Goal: Task Accomplishment & Management: Manage account settings

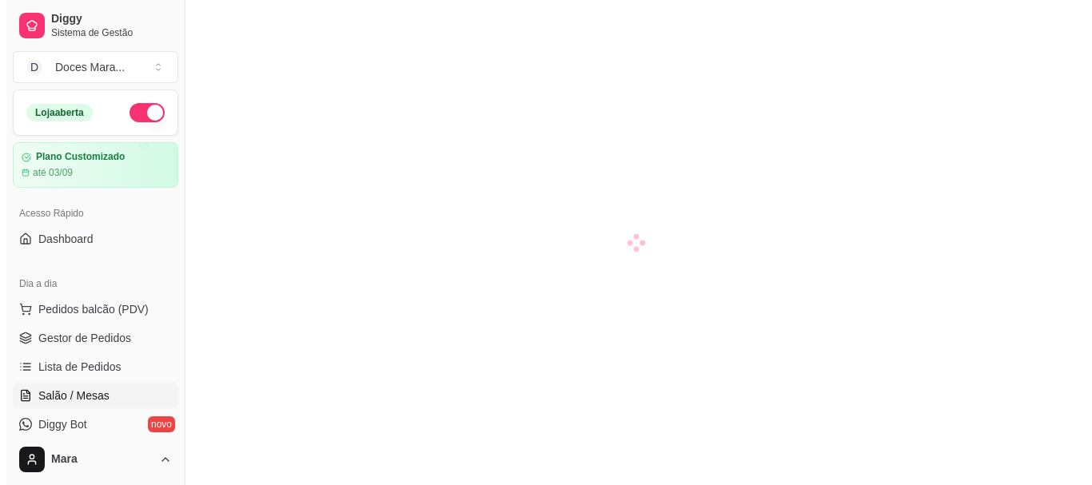
scroll to position [160, 0]
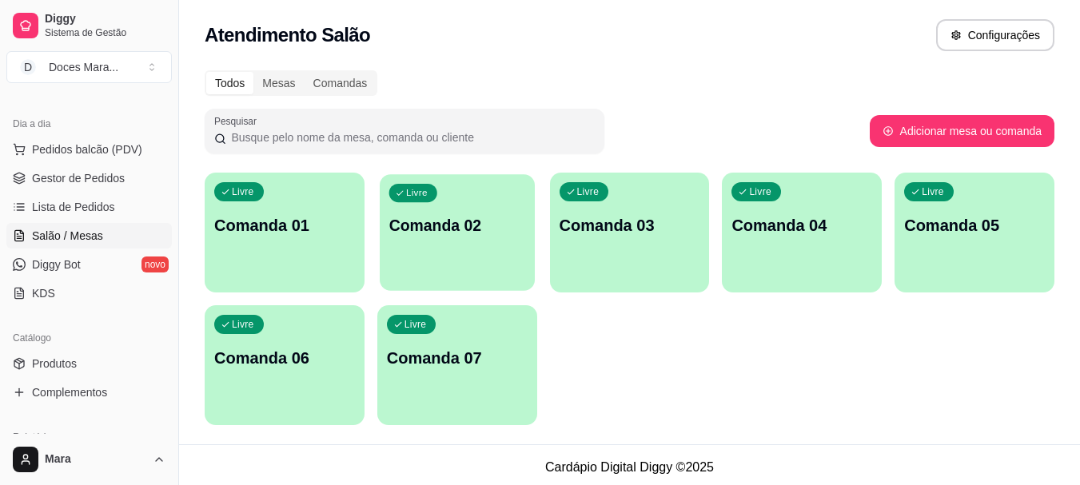
click at [507, 235] on p "Comanda 02" at bounding box center [456, 226] width 137 height 22
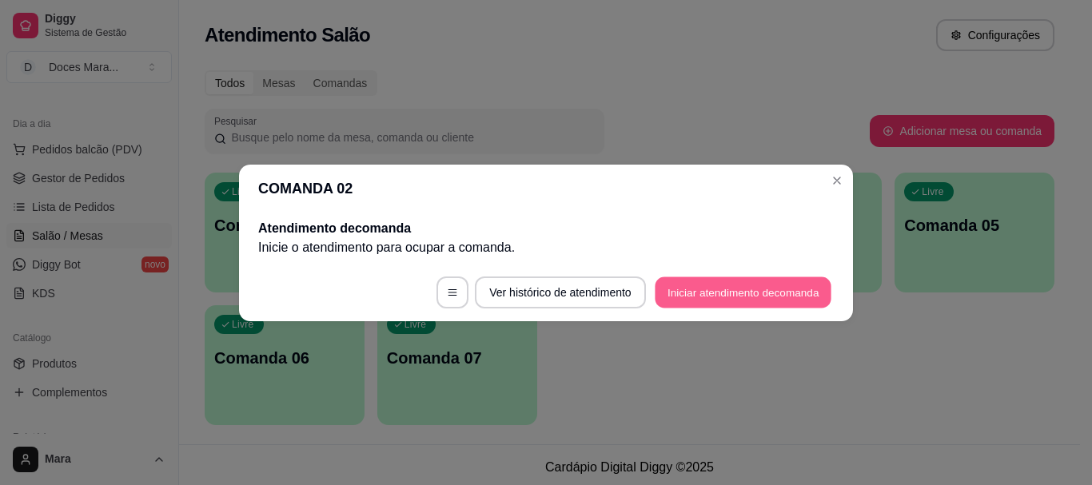
click at [675, 284] on button "Iniciar atendimento de comanda" at bounding box center [742, 291] width 177 height 31
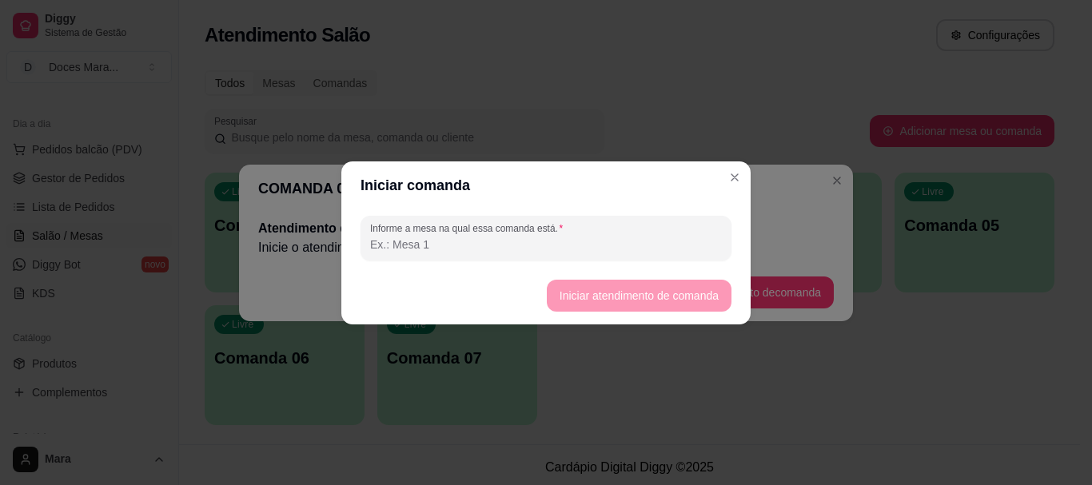
click at [591, 247] on input "Informe a mesa na qual essa comanda está." at bounding box center [546, 245] width 352 height 16
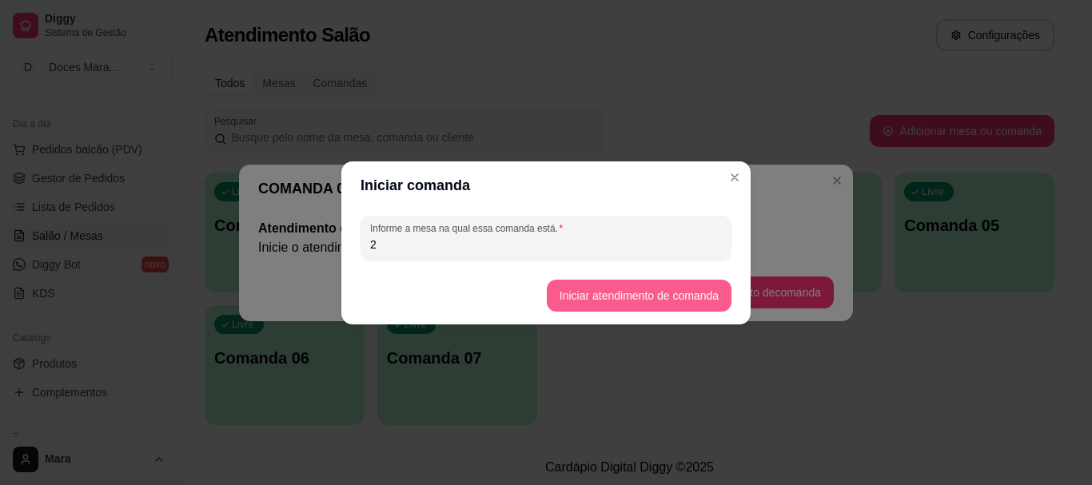
type input "2"
click at [618, 291] on button "Iniciar atendimento de comanda" at bounding box center [639, 296] width 185 height 32
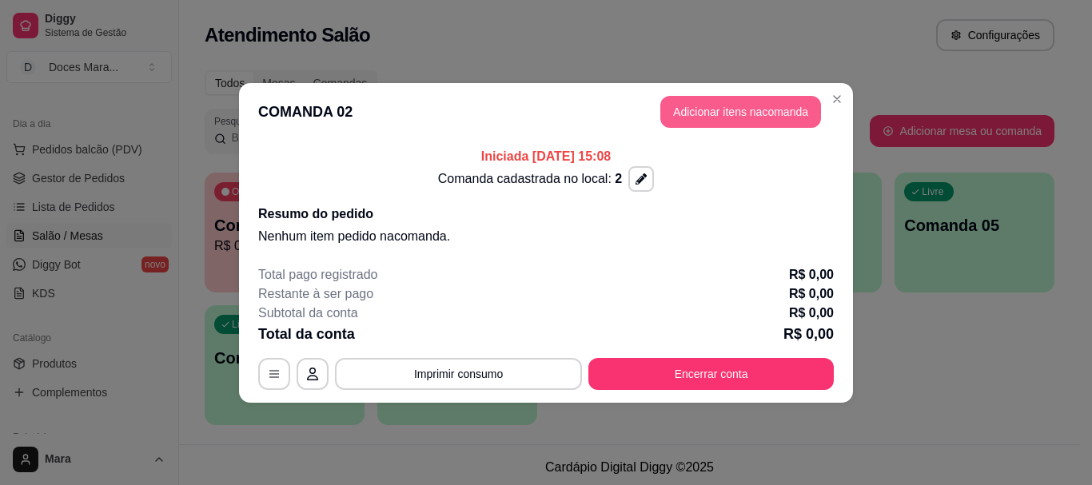
click at [710, 115] on button "Adicionar itens na comanda" at bounding box center [740, 112] width 161 height 32
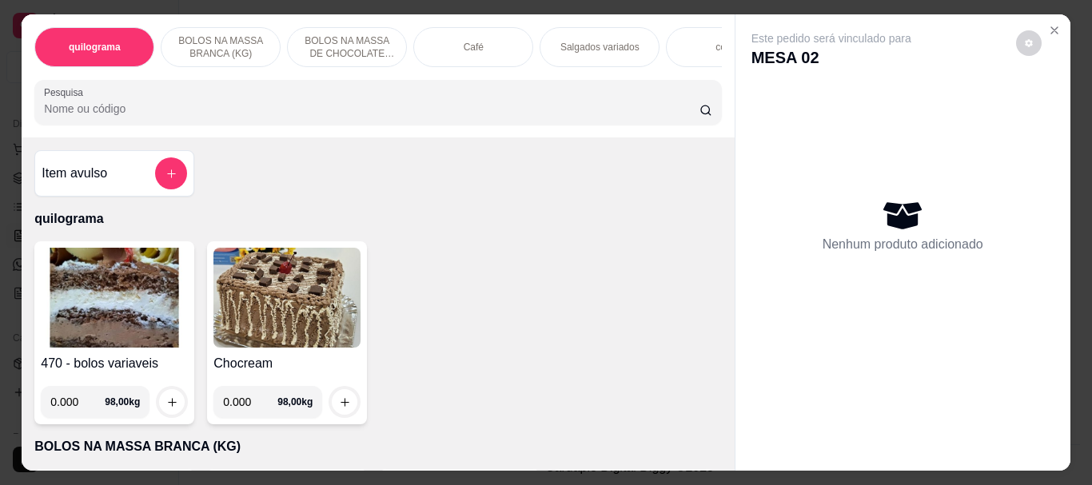
click at [106, 285] on img at bounding box center [114, 298] width 147 height 100
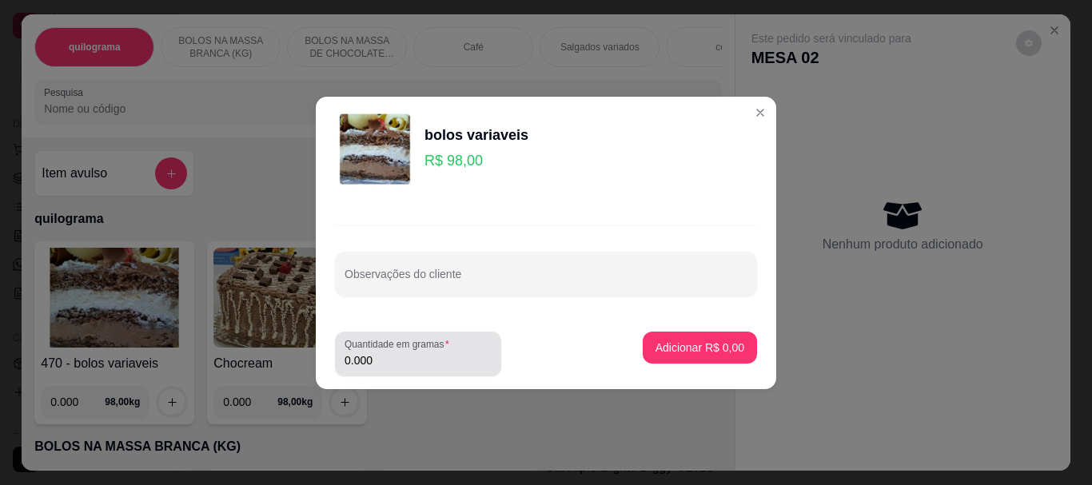
click at [419, 355] on input "0.000" at bounding box center [417, 360] width 147 height 16
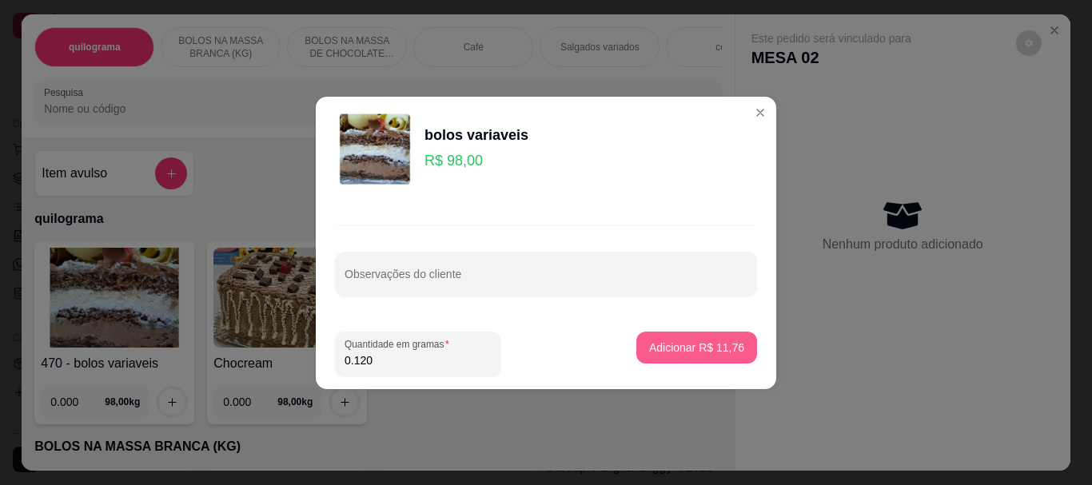
type input "0.120"
click at [686, 341] on p "Adicionar R$ 11,76" at bounding box center [696, 347] width 93 height 15
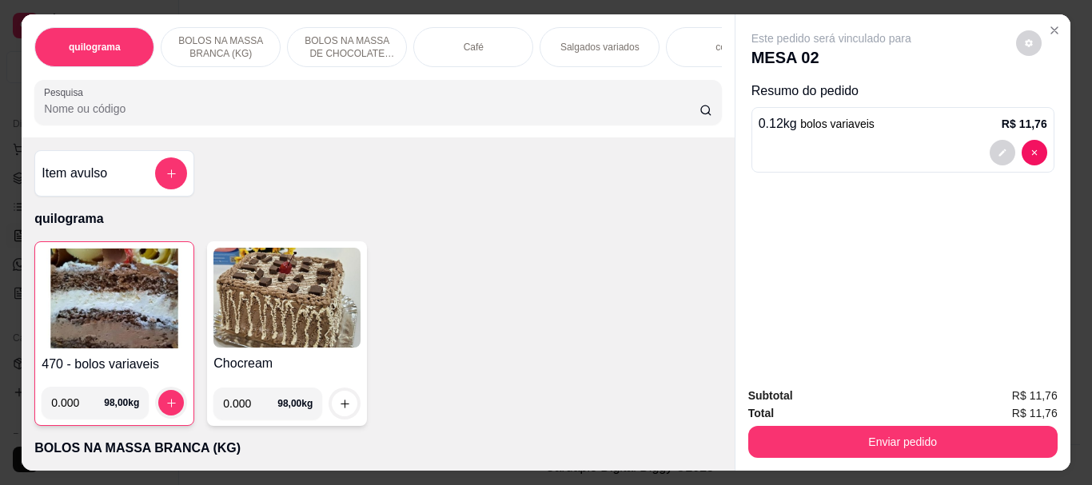
click at [481, 40] on div "Café" at bounding box center [473, 47] width 120 height 40
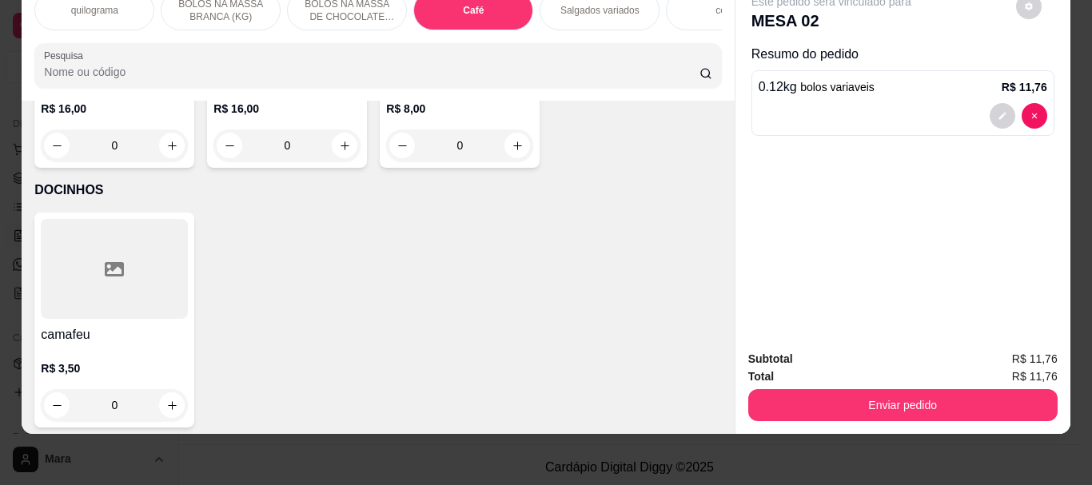
scroll to position [5662, 0]
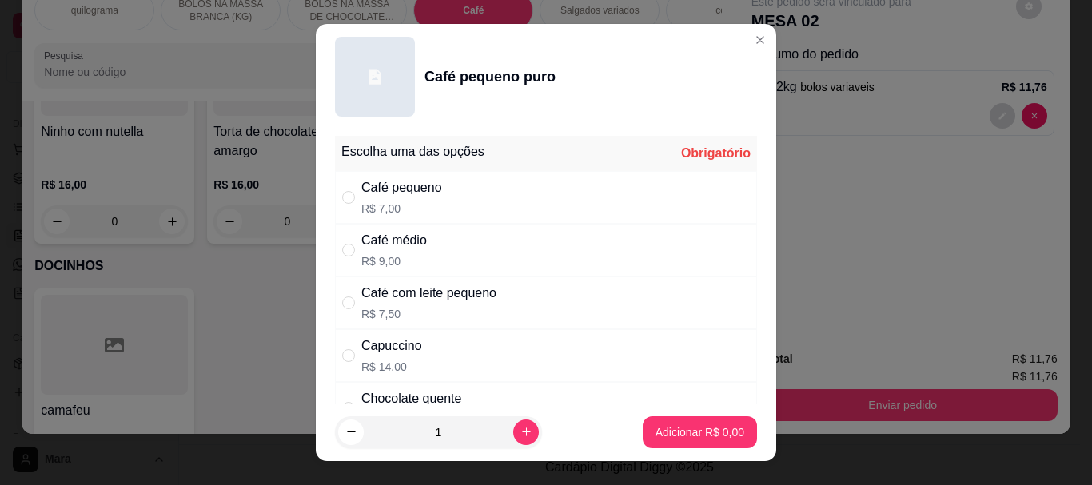
click at [372, 364] on p "R$ 14,00" at bounding box center [391, 367] width 61 height 16
radio input "true"
click at [649, 425] on p "Adicionar R$ 14,00" at bounding box center [696, 432] width 95 height 16
type input "1"
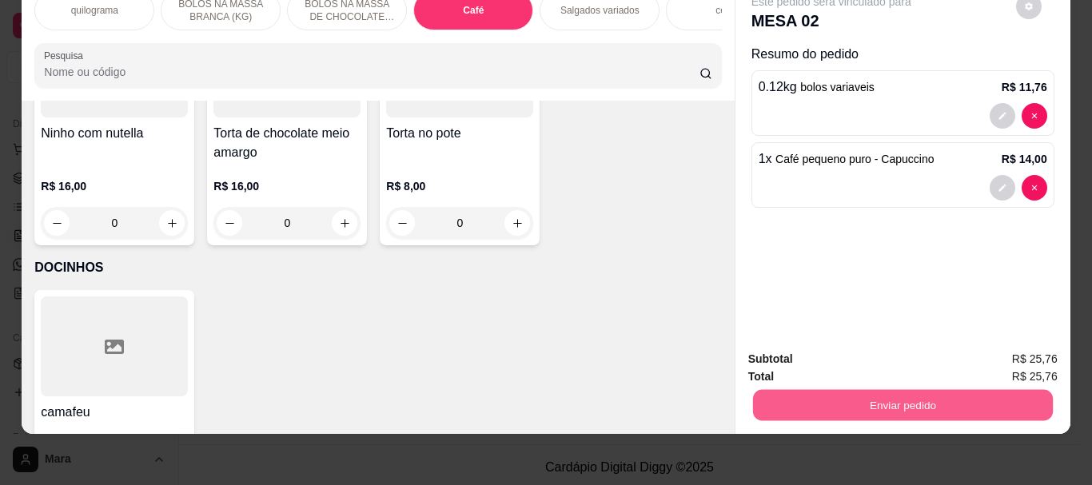
click at [817, 399] on button "Enviar pedido" at bounding box center [902, 404] width 300 height 31
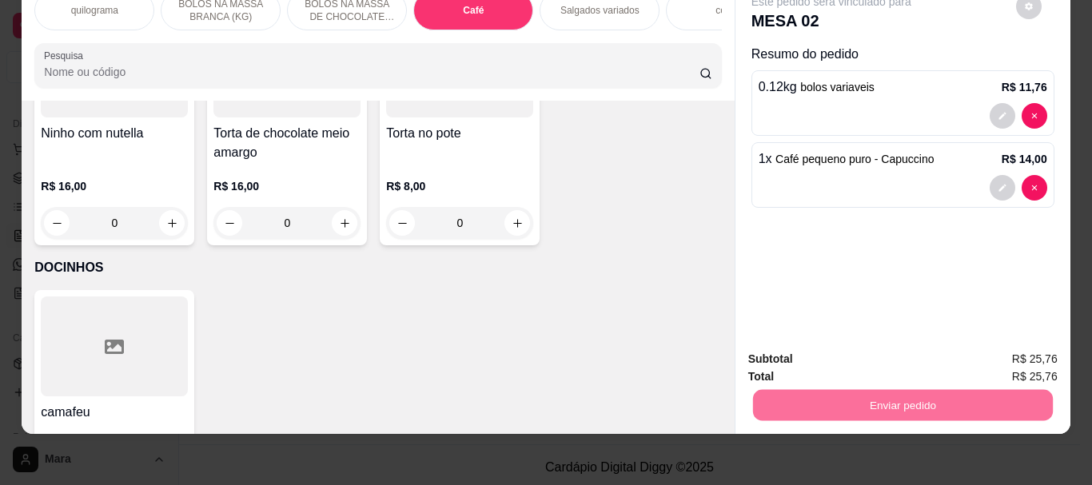
click at [852, 349] on button "Não registrar e enviar pedido" at bounding box center [849, 354] width 161 height 30
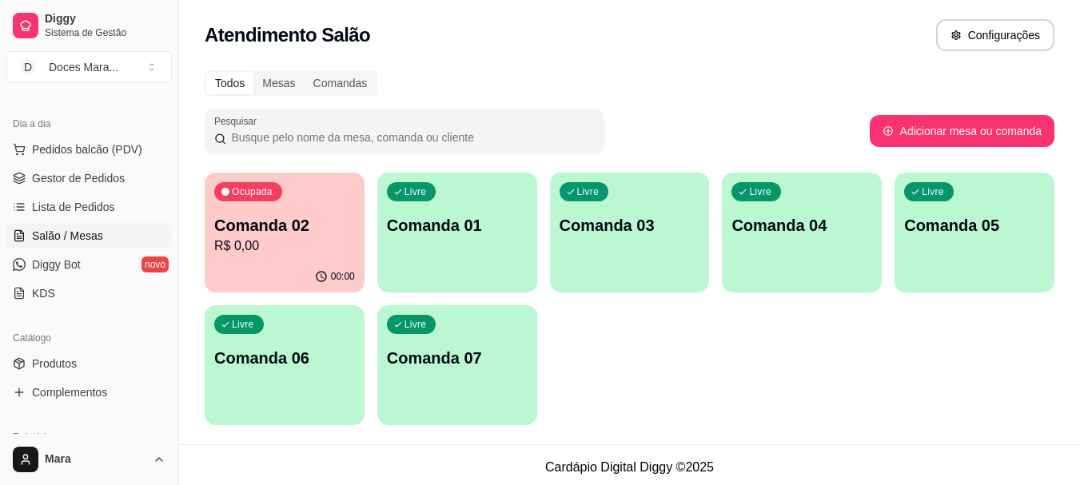
click at [445, 246] on div "Livre Comanda 01" at bounding box center [457, 223] width 160 height 101
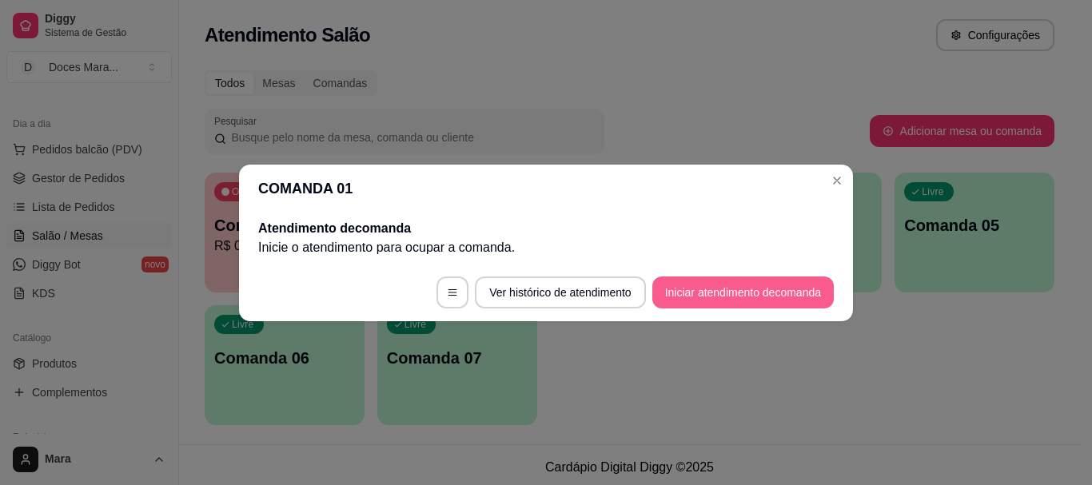
click at [742, 292] on button "Iniciar atendimento de comanda" at bounding box center [742, 292] width 181 height 32
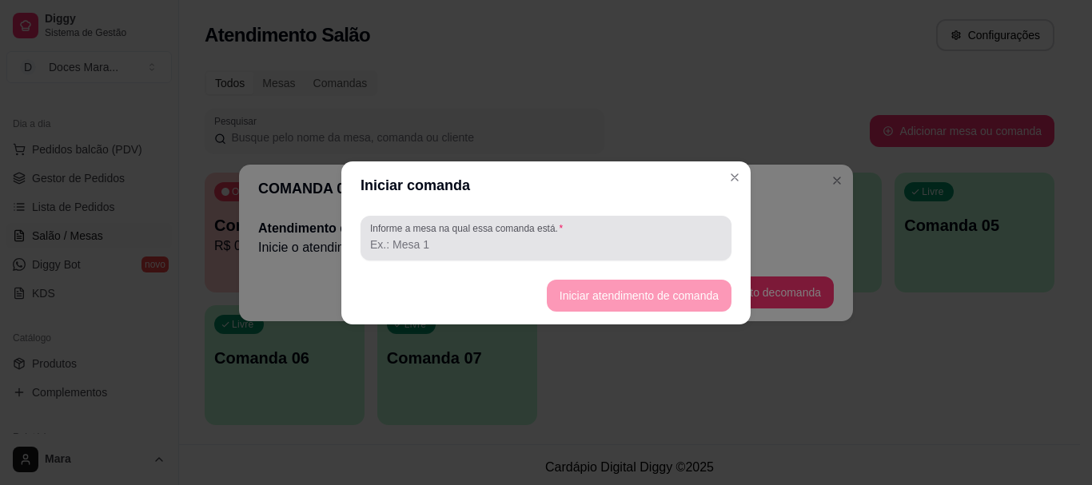
click at [540, 229] on label "Informe a mesa na qual essa comanda está." at bounding box center [469, 228] width 198 height 14
click at [540, 237] on input "Informe a mesa na qual essa comanda está." at bounding box center [546, 245] width 352 height 16
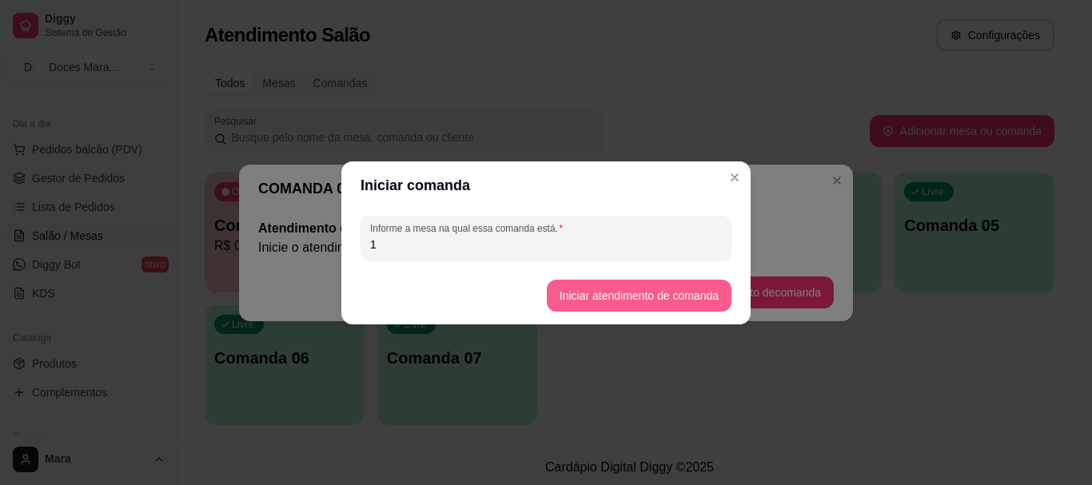
type input "1"
click at [578, 293] on button "Iniciar atendimento de comanda" at bounding box center [638, 295] width 179 height 31
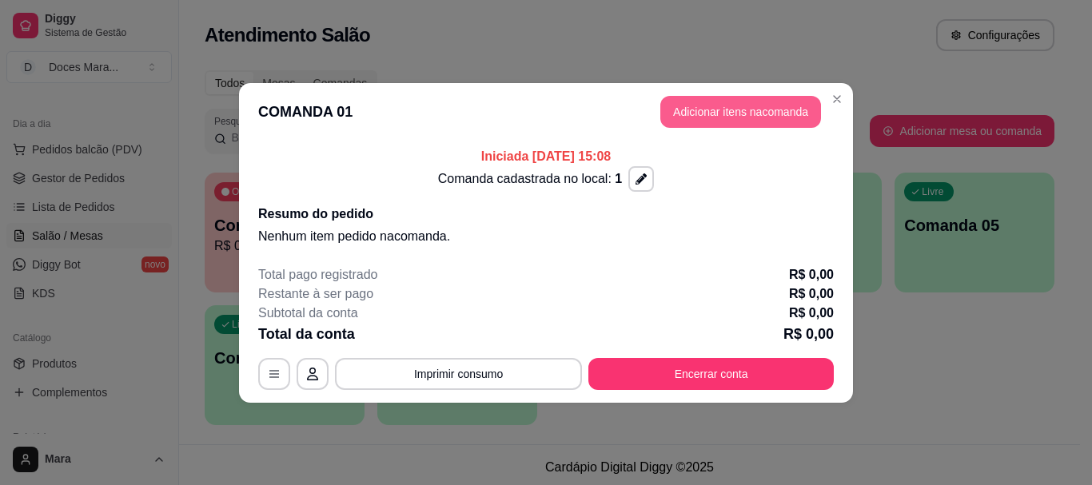
click at [734, 109] on button "Adicionar itens na comanda" at bounding box center [740, 112] width 161 height 32
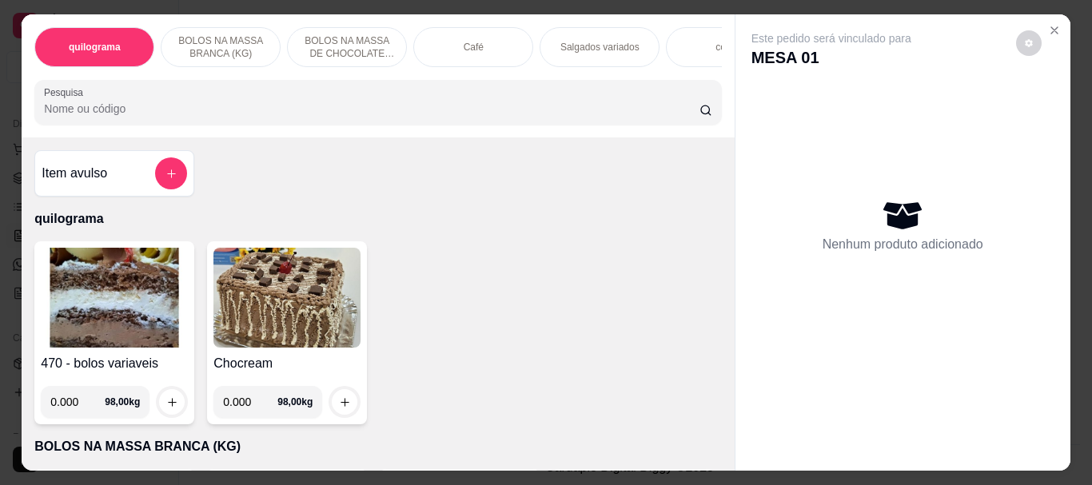
click at [93, 324] on img at bounding box center [114, 298] width 147 height 100
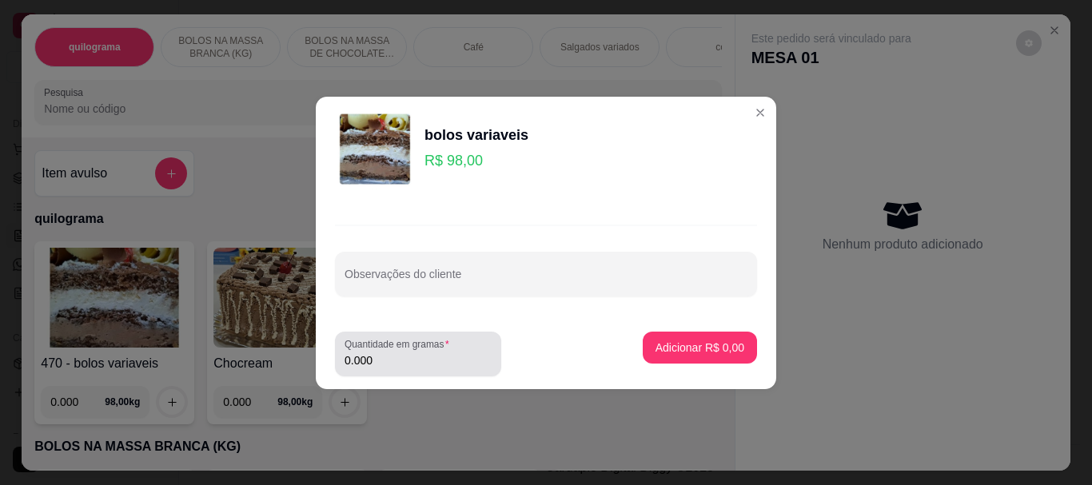
click at [403, 356] on input "0.000" at bounding box center [417, 360] width 147 height 16
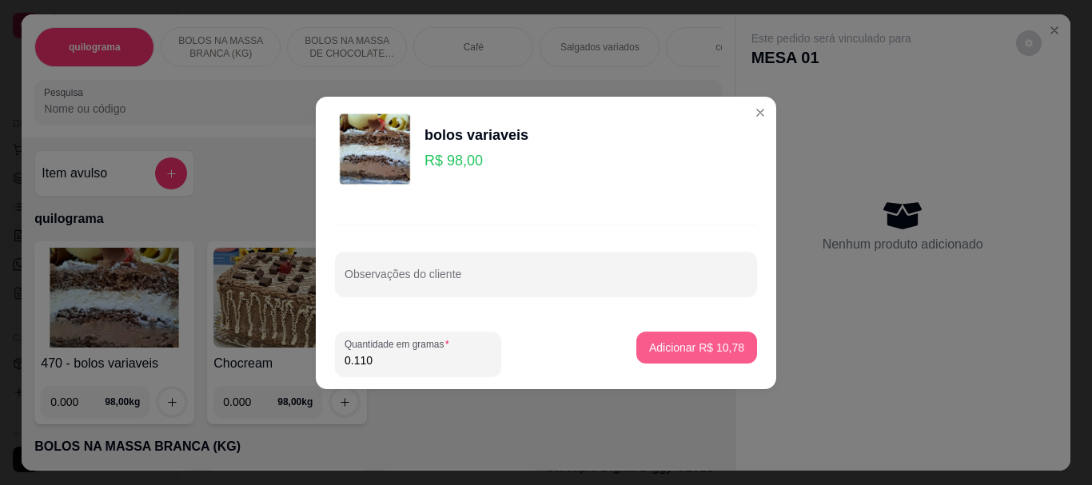
type input "0.110"
click at [661, 344] on p "Adicionar R$ 10,78" at bounding box center [696, 348] width 95 height 16
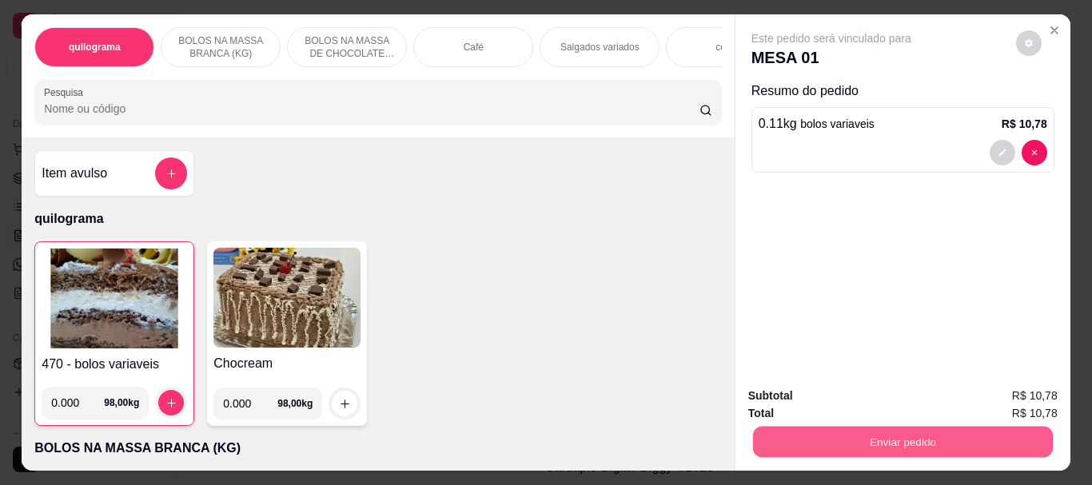
click at [854, 430] on button "Enviar pedido" at bounding box center [902, 441] width 300 height 31
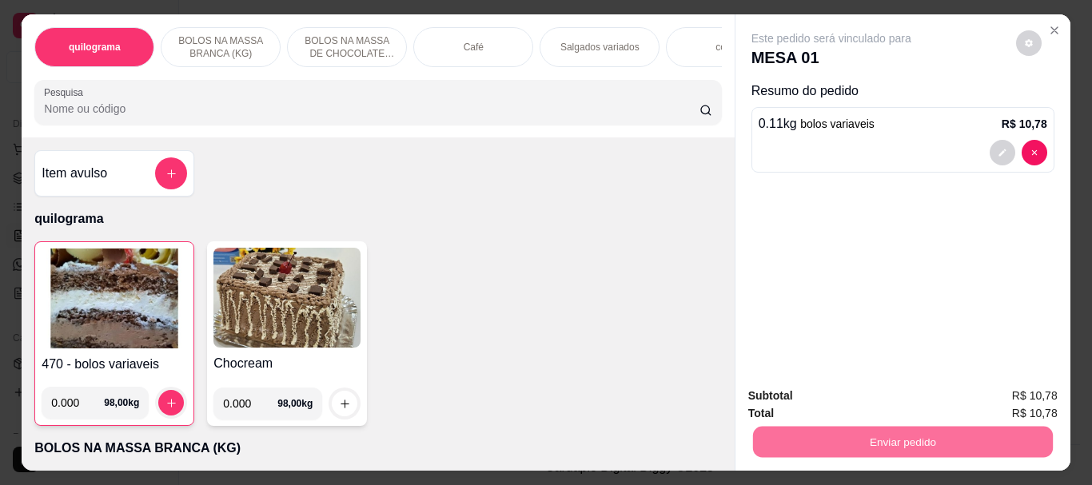
click at [871, 395] on button "Não registrar e enviar pedido" at bounding box center [849, 396] width 161 height 30
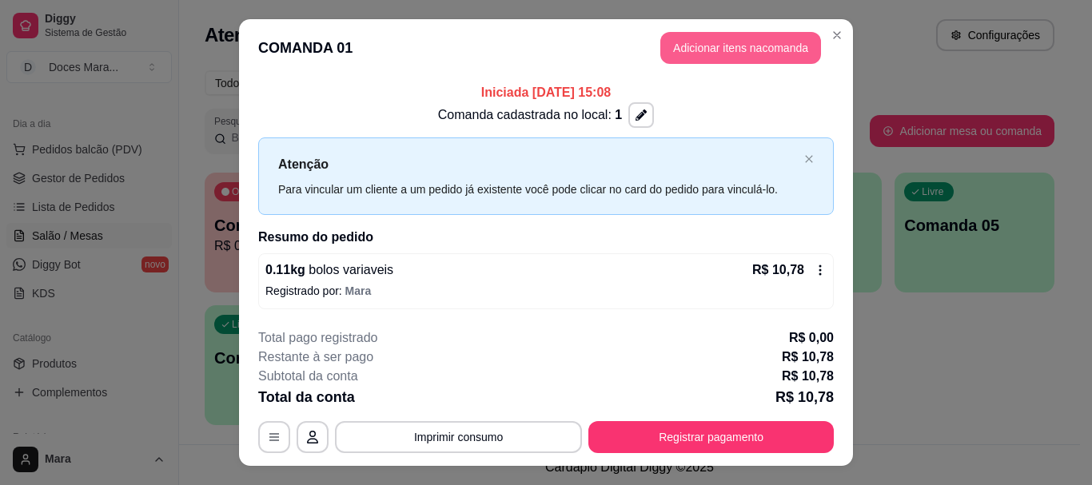
click at [724, 45] on button "Adicionar itens na comanda" at bounding box center [740, 48] width 161 height 32
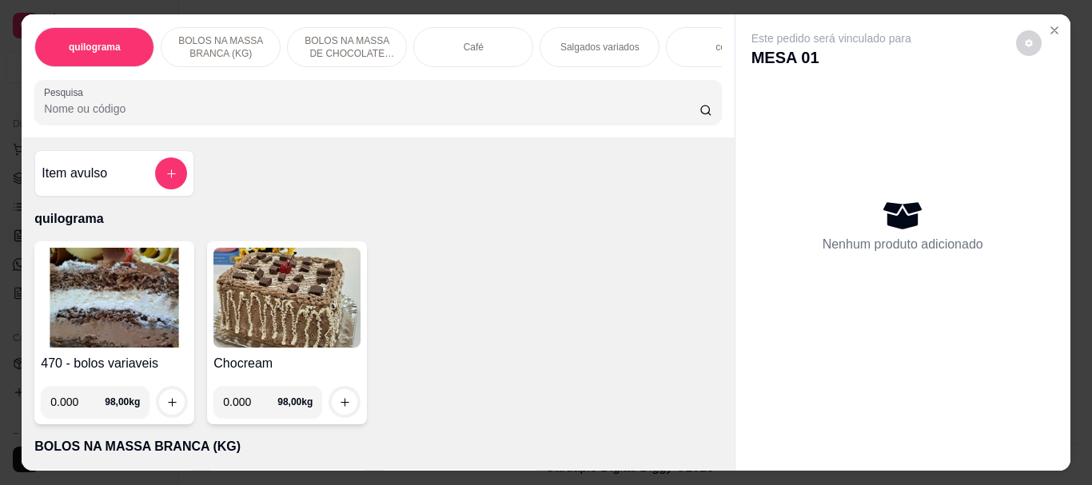
click at [115, 298] on img at bounding box center [114, 298] width 147 height 100
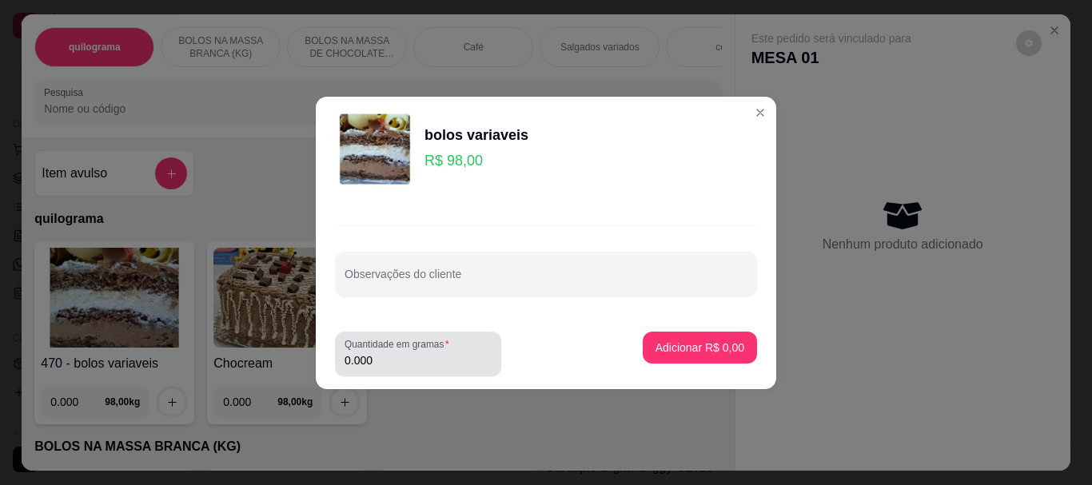
click at [388, 352] on input "0.000" at bounding box center [417, 360] width 147 height 16
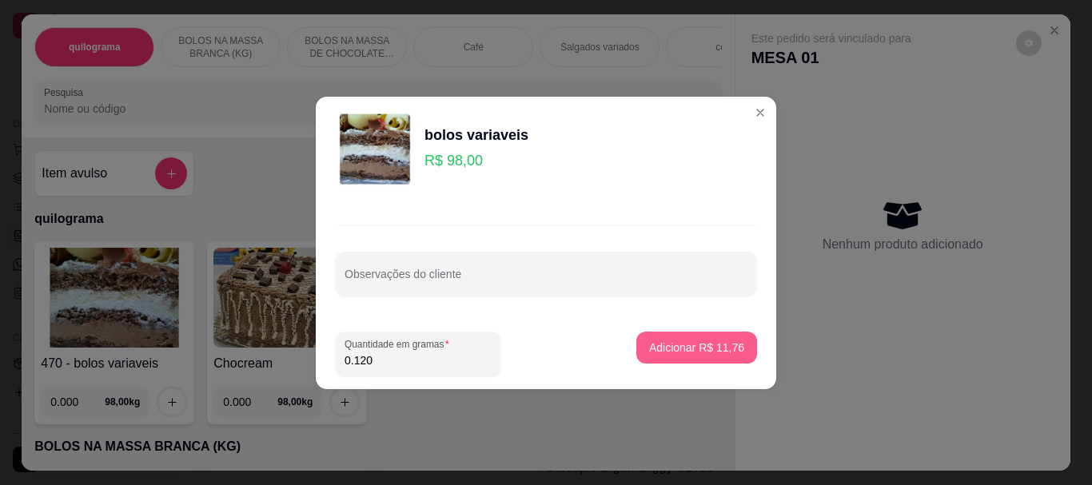
type input "0.120"
click at [658, 347] on p "Adicionar R$ 11,76" at bounding box center [696, 347] width 93 height 15
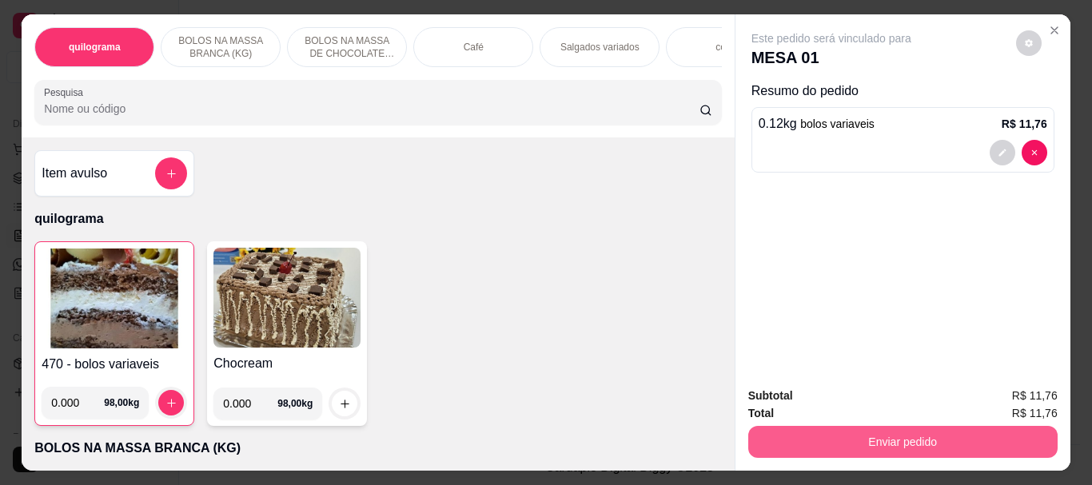
click at [829, 430] on button "Enviar pedido" at bounding box center [902, 442] width 309 height 32
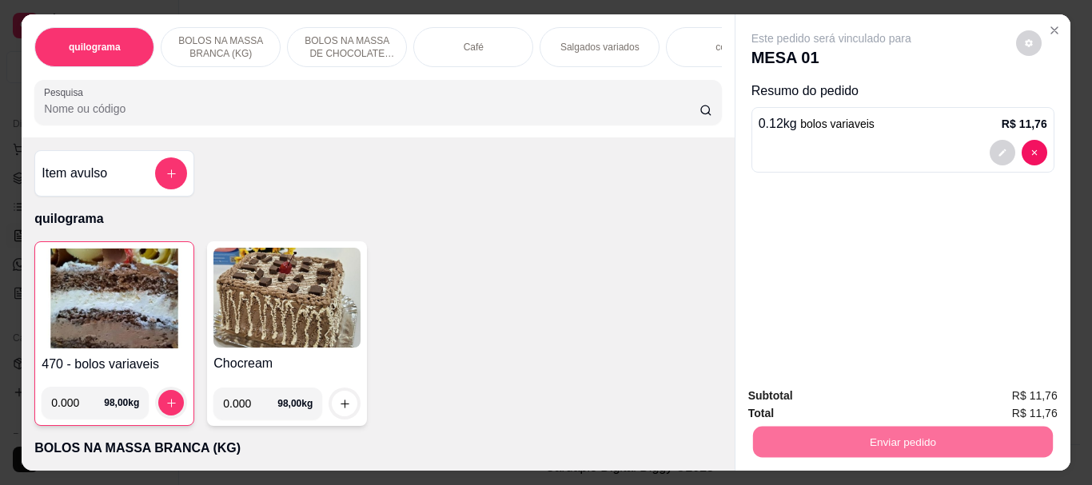
click at [843, 396] on button "Não registrar e enviar pedido" at bounding box center [849, 396] width 166 height 30
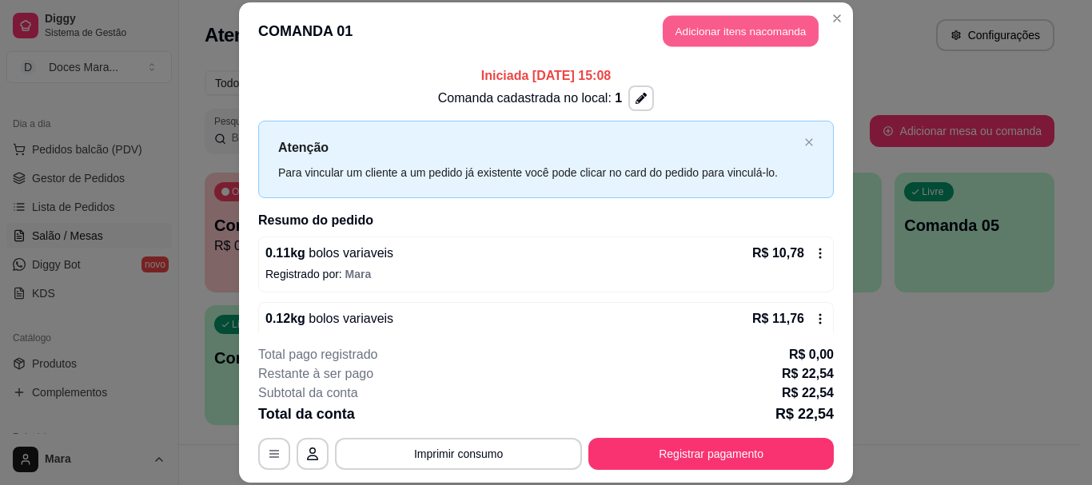
click at [705, 34] on button "Adicionar itens na comanda" at bounding box center [740, 31] width 156 height 31
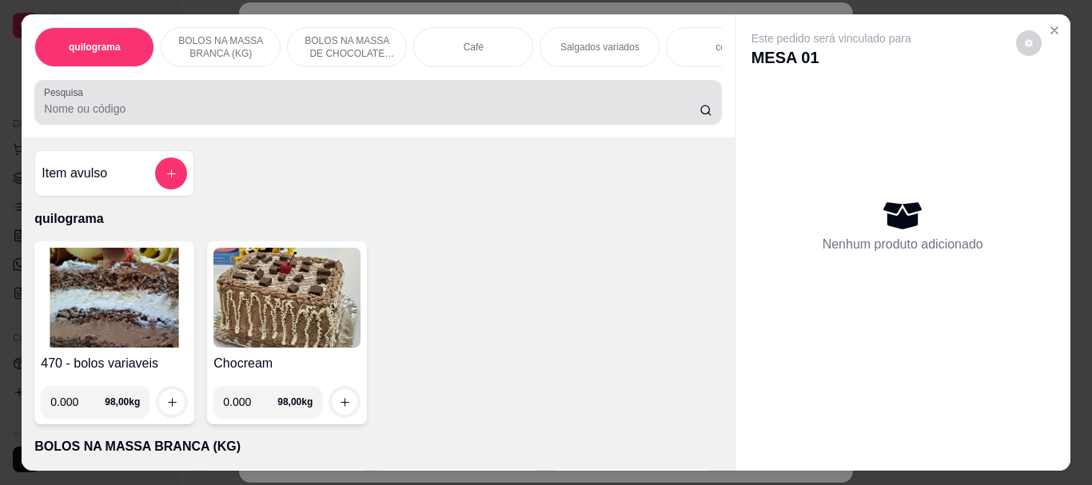
click at [350, 113] on input "Pesquisa" at bounding box center [371, 109] width 655 height 16
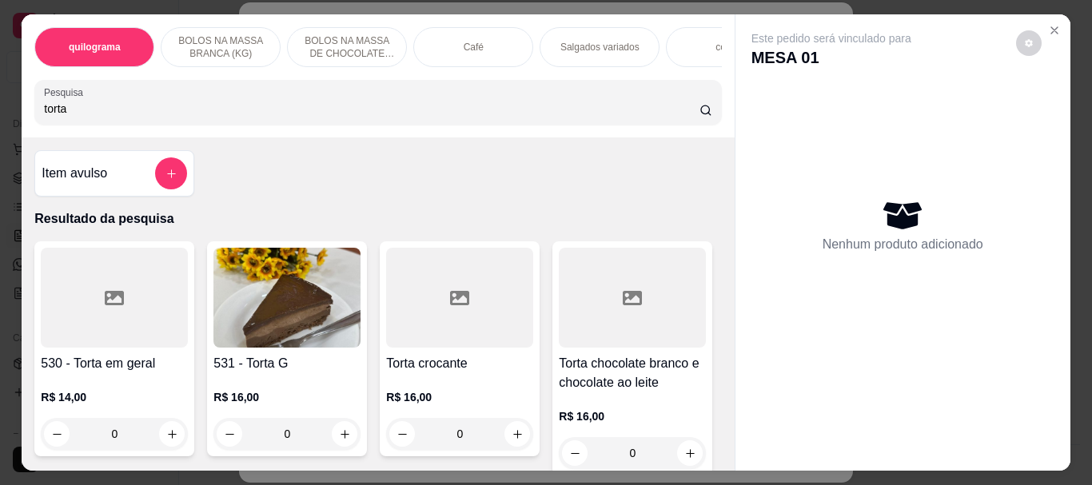
type input "torta"
click at [272, 300] on img at bounding box center [286, 298] width 147 height 100
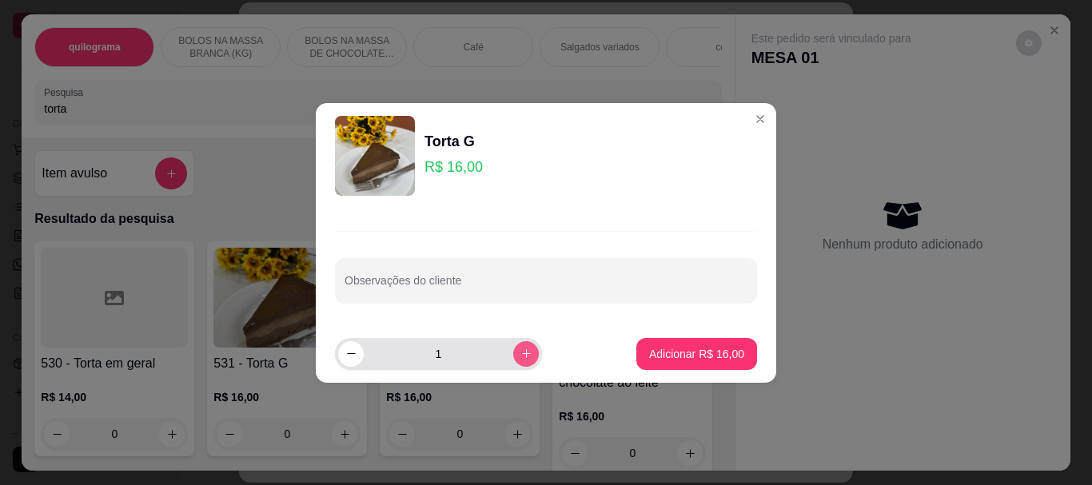
click at [513, 357] on button "increase-product-quantity" at bounding box center [526, 354] width 26 height 26
type input "2"
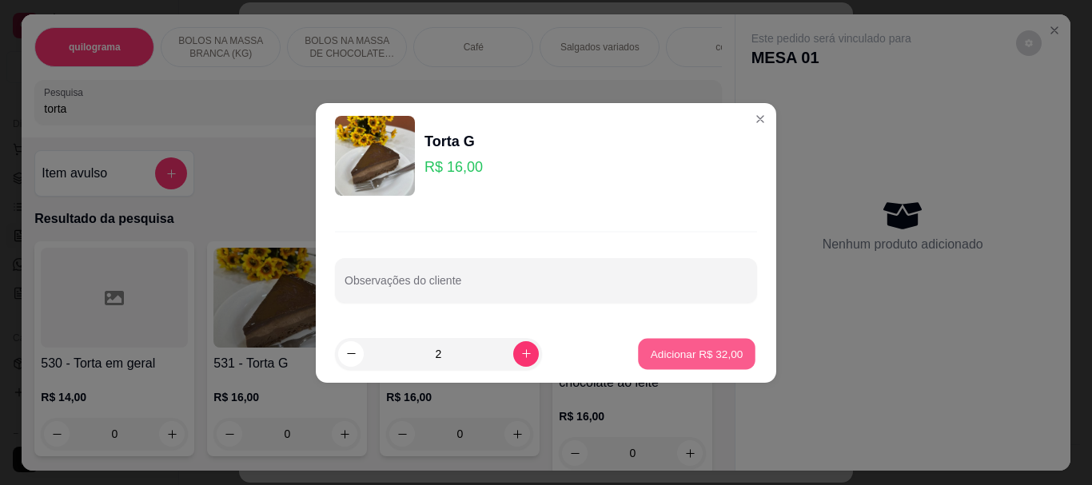
click at [667, 346] on p "Adicionar R$ 32,00" at bounding box center [696, 353] width 93 height 15
type input "2"
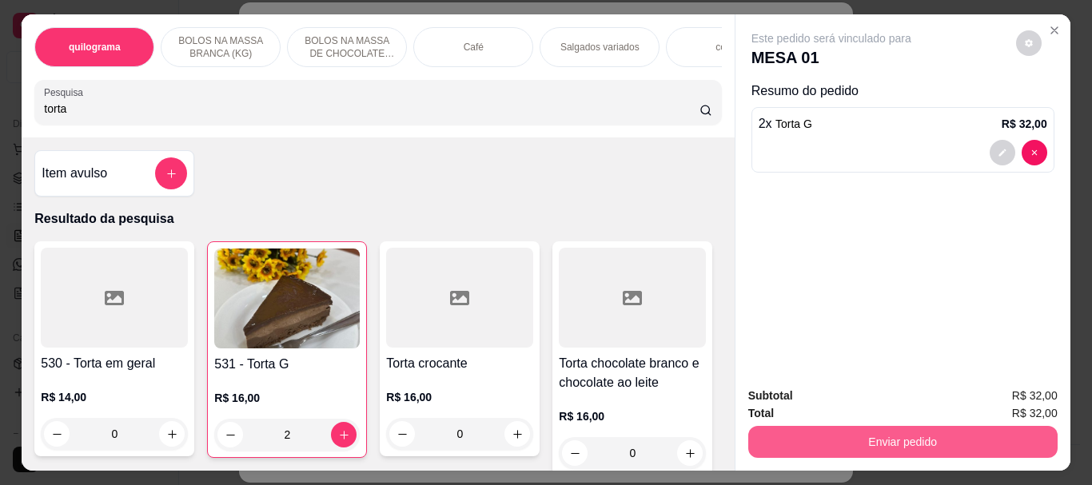
click at [802, 433] on button "Enviar pedido" at bounding box center [902, 442] width 309 height 32
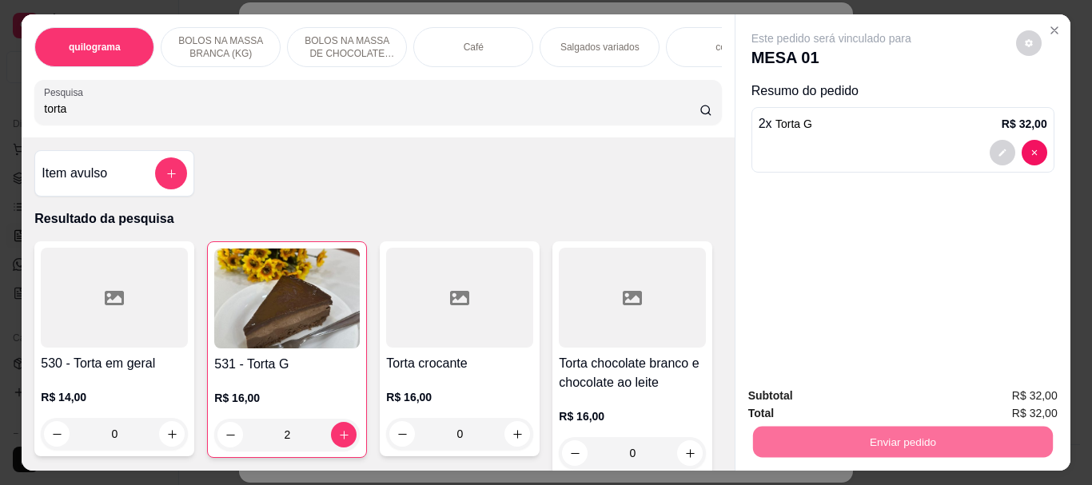
click at [803, 390] on button "Não registrar e enviar pedido" at bounding box center [849, 396] width 166 height 30
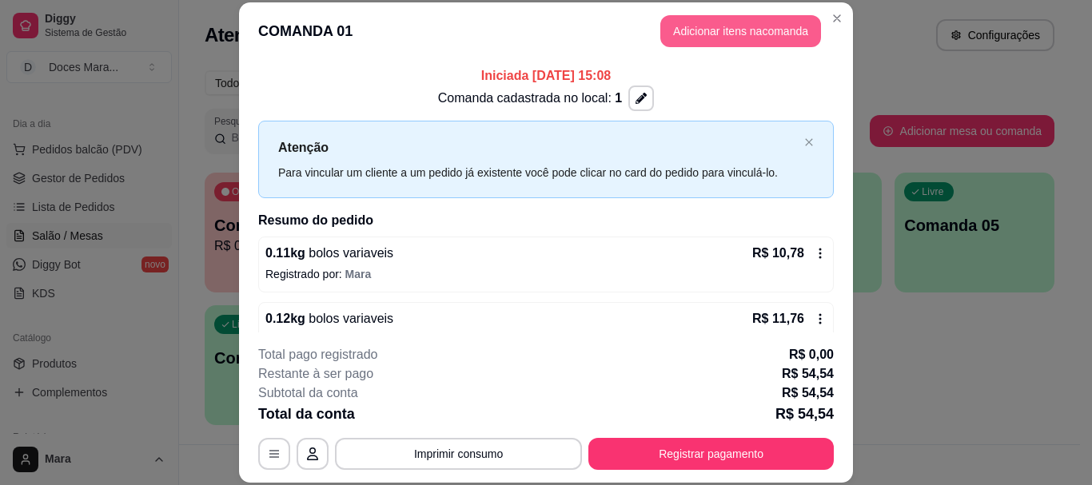
click at [714, 28] on button "Adicionar itens na comanda" at bounding box center [740, 31] width 161 height 32
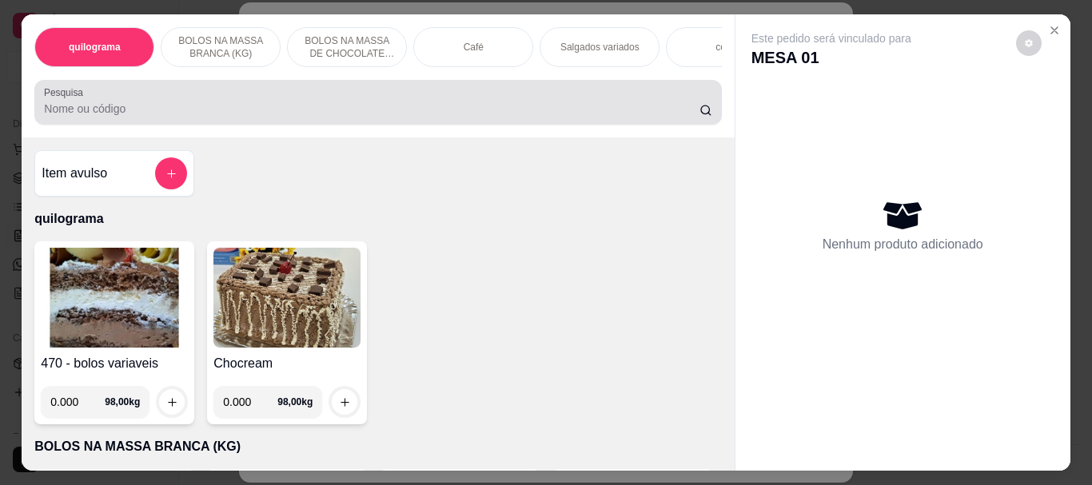
click at [167, 107] on input "Pesquisa" at bounding box center [371, 109] width 655 height 16
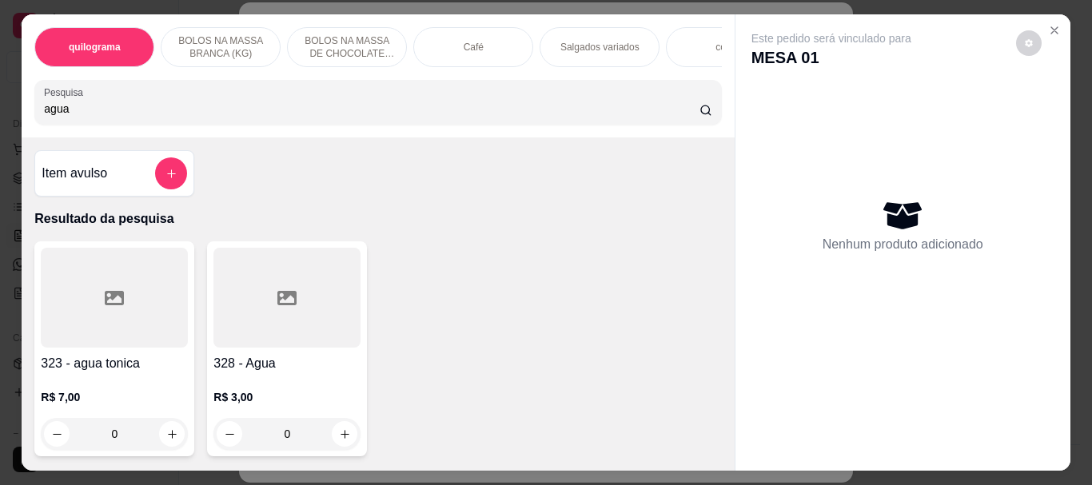
type input "agua"
click at [256, 320] on div at bounding box center [286, 298] width 147 height 100
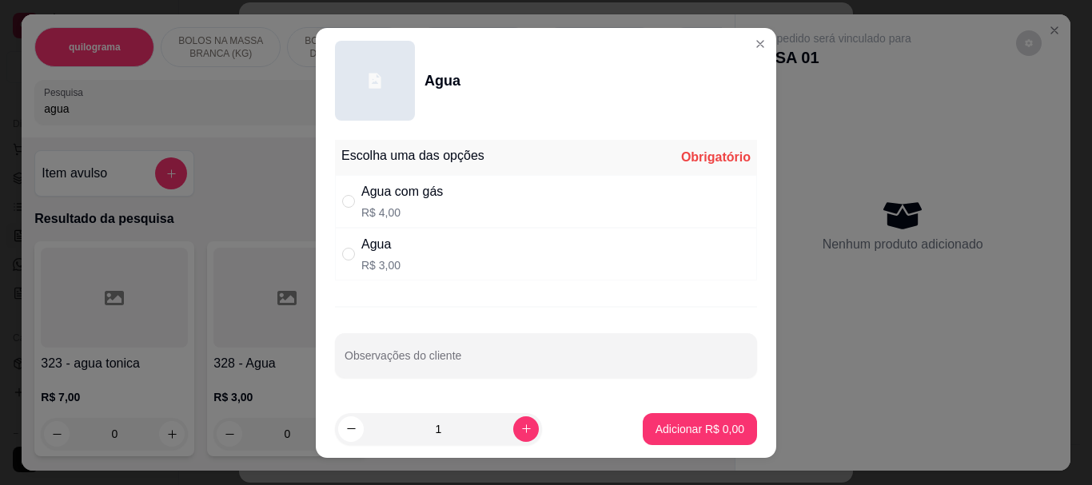
click at [377, 260] on p "R$ 3,00" at bounding box center [380, 265] width 39 height 16
radio input "true"
click at [513, 435] on button "increase-product-quantity" at bounding box center [525, 428] width 25 height 25
type input "2"
click at [664, 428] on p "Adicionar R$ 6,00" at bounding box center [699, 428] width 86 height 15
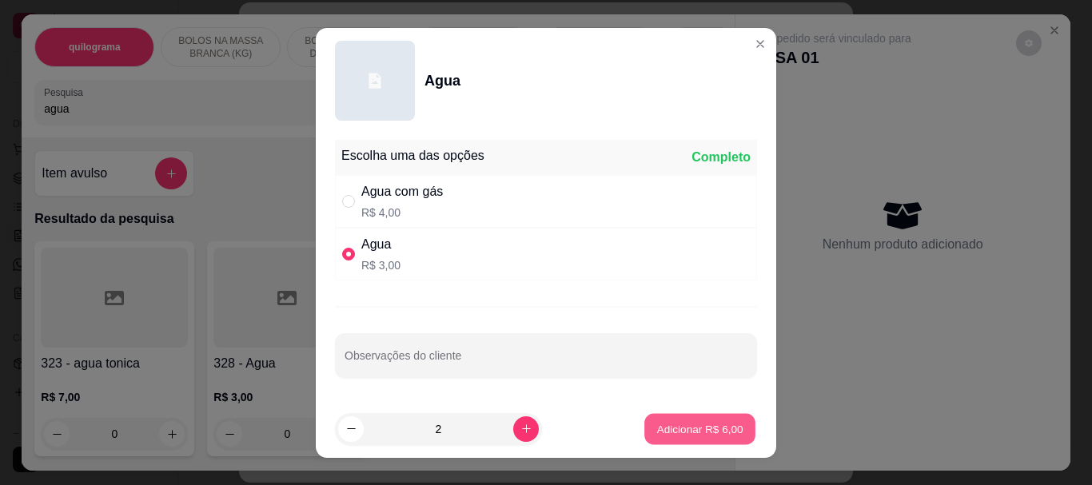
type input "2"
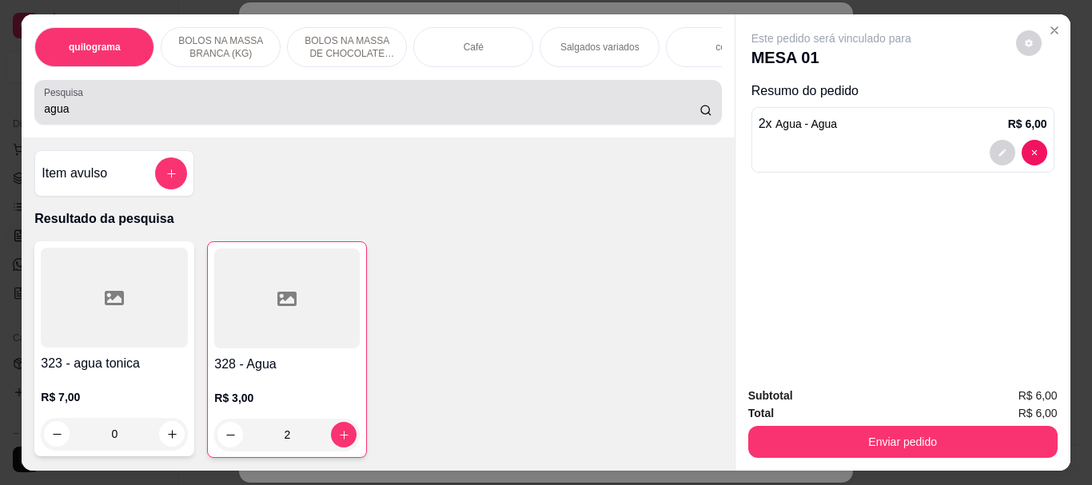
click at [451, 108] on input "agua" at bounding box center [371, 109] width 655 height 16
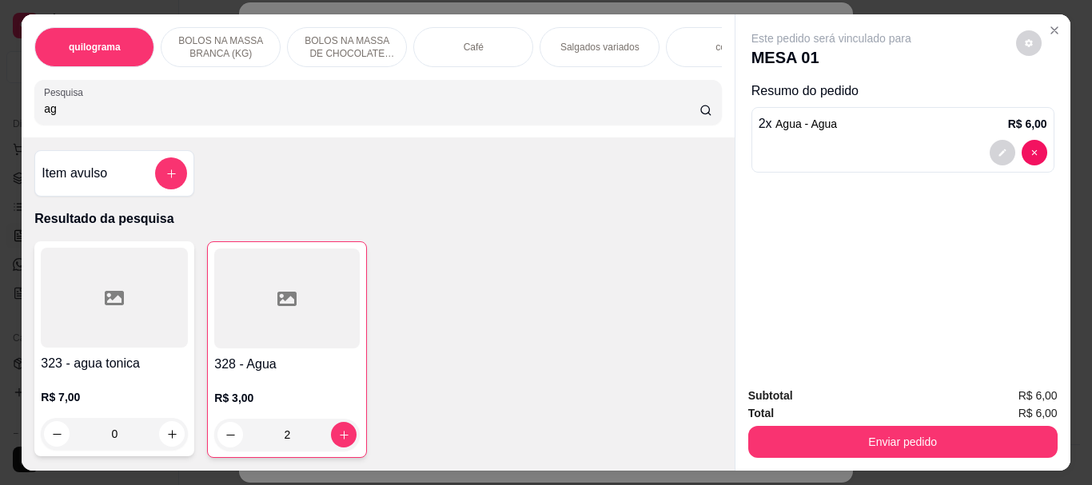
type input "a"
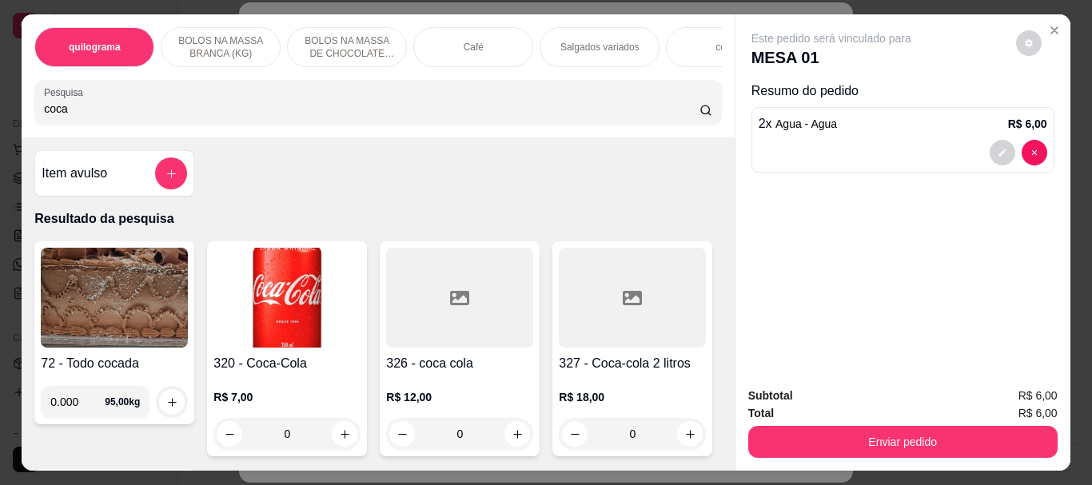
type input "coca"
click at [255, 286] on img at bounding box center [286, 298] width 147 height 100
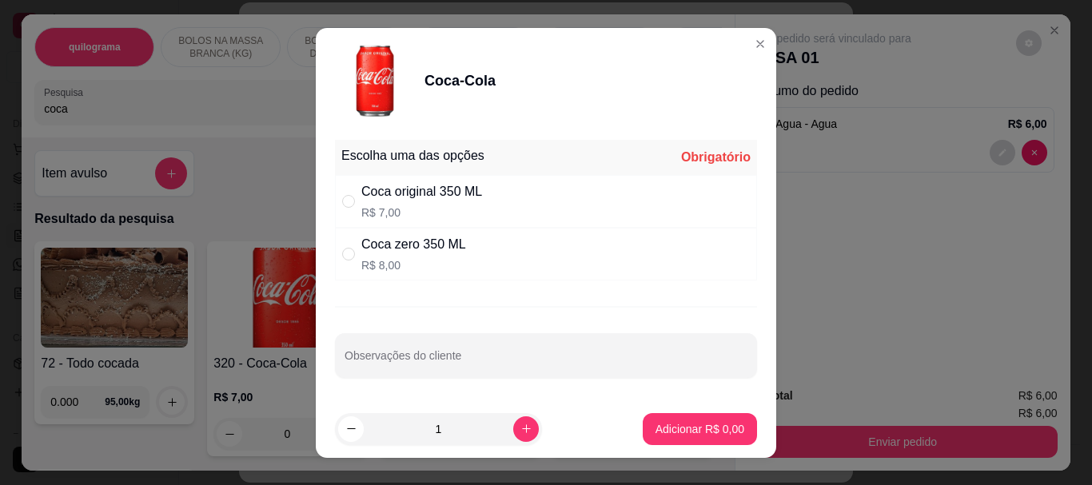
click at [390, 195] on div "Coca original 350 ML" at bounding box center [421, 191] width 121 height 19
radio input "true"
click at [686, 429] on p "Adicionar R$ 7,00" at bounding box center [699, 429] width 89 height 16
type input "1"
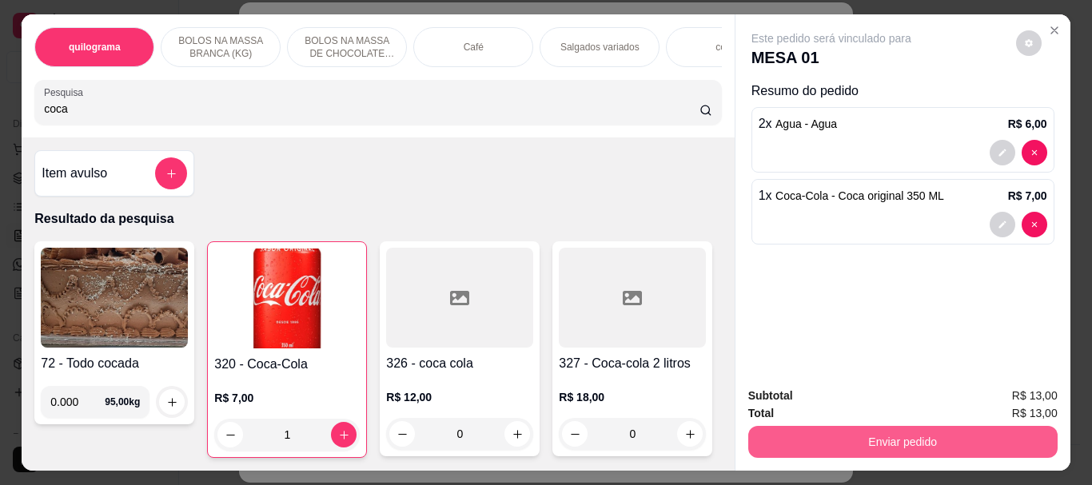
click at [859, 436] on button "Enviar pedido" at bounding box center [902, 442] width 309 height 32
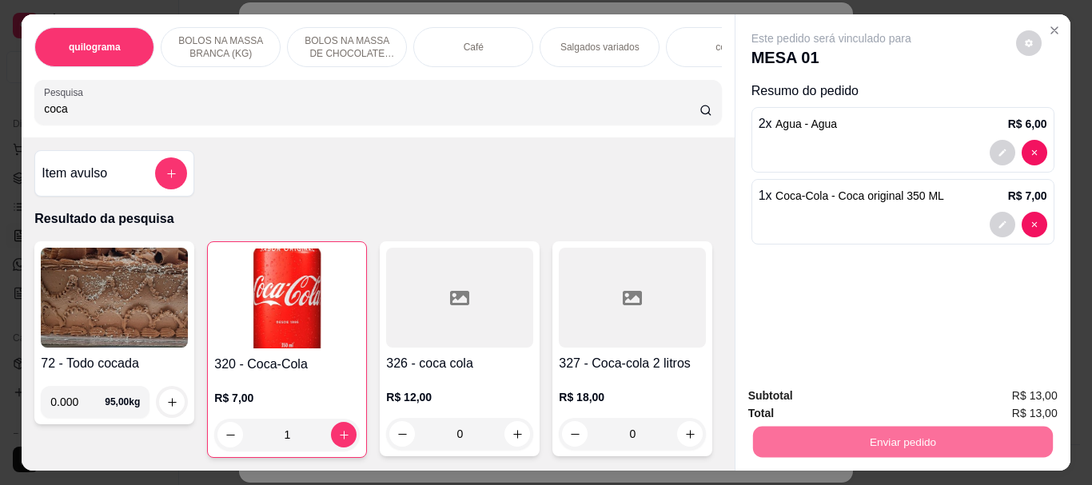
click at [832, 400] on button "Não registrar e enviar pedido" at bounding box center [849, 396] width 166 height 30
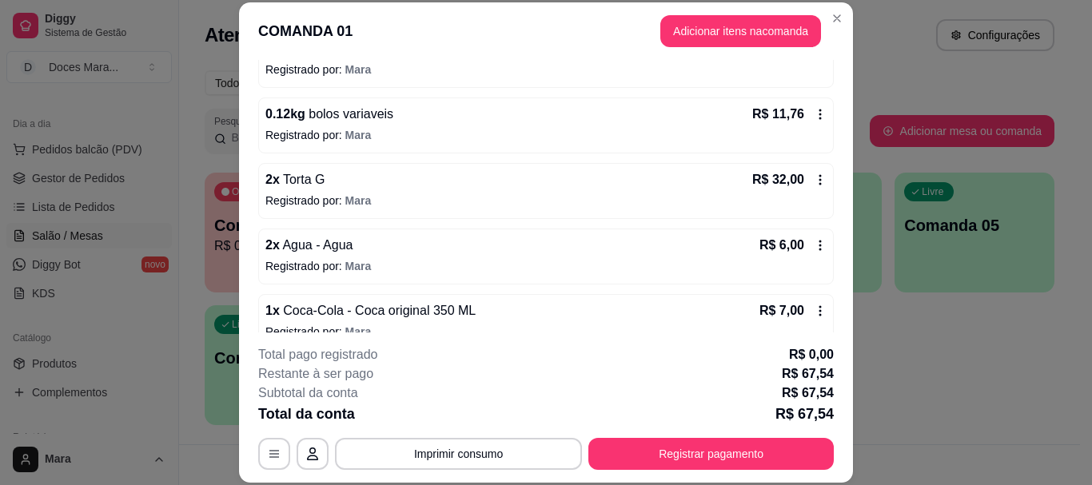
scroll to position [229, 0]
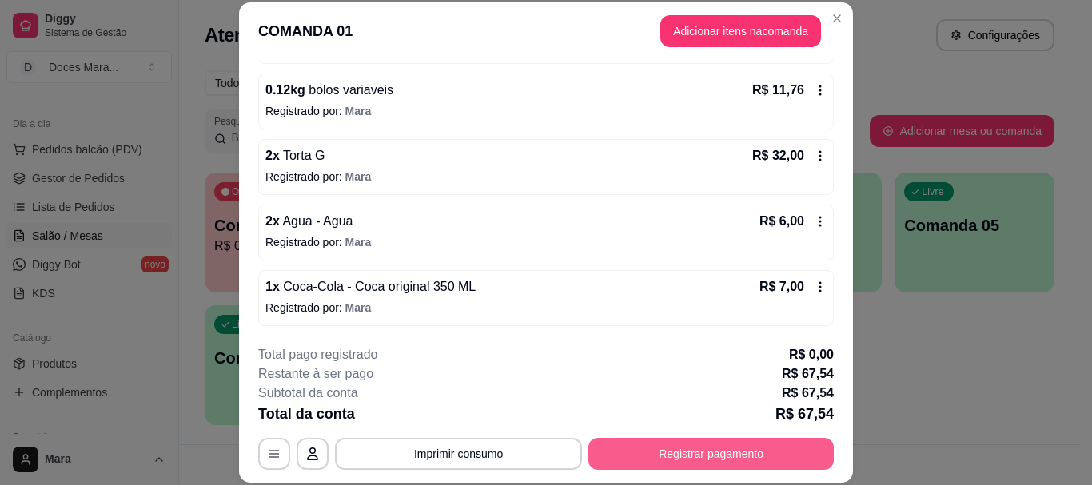
click at [661, 452] on button "Registrar pagamento" at bounding box center [710, 454] width 245 height 32
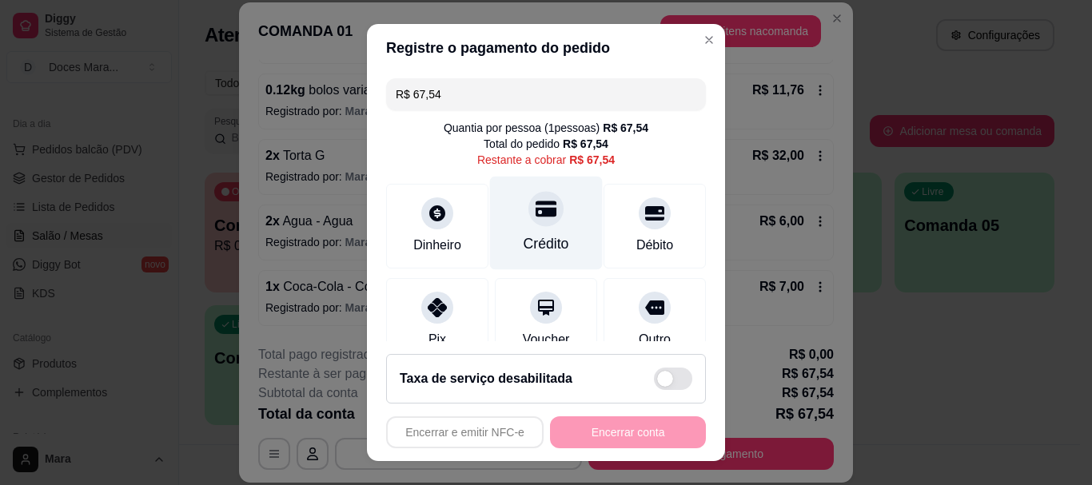
click at [535, 217] on icon at bounding box center [545, 209] width 21 height 21
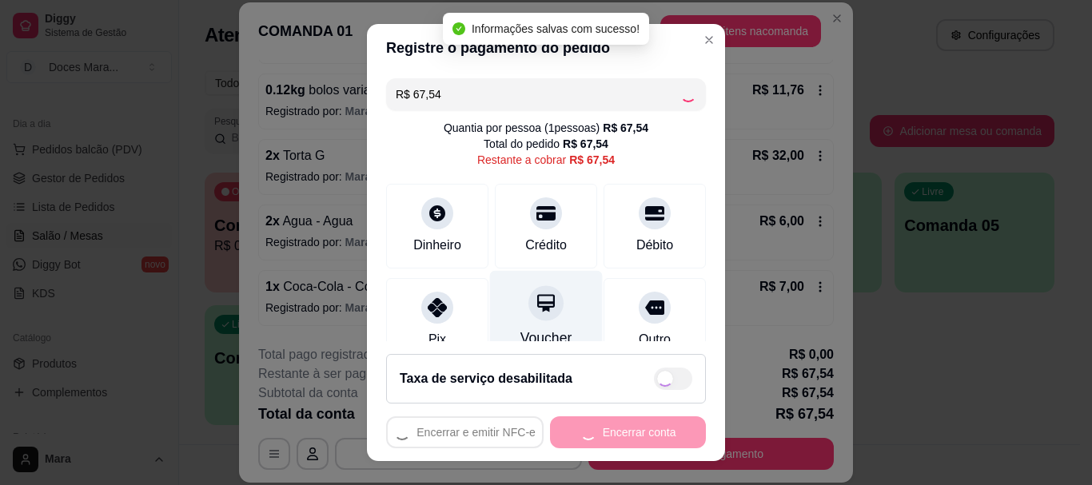
type input "R$ 0,00"
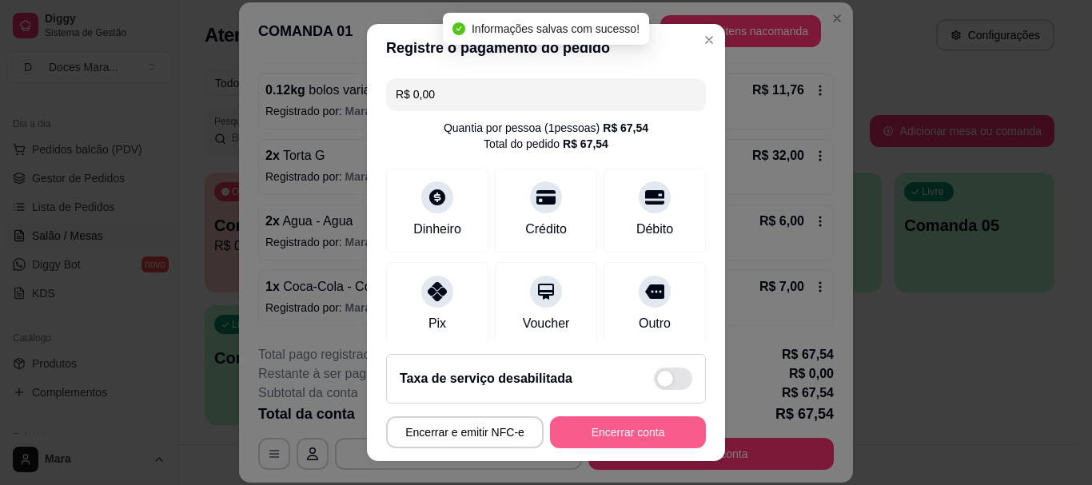
click at [609, 431] on button "Encerrar conta" at bounding box center [628, 432] width 156 height 32
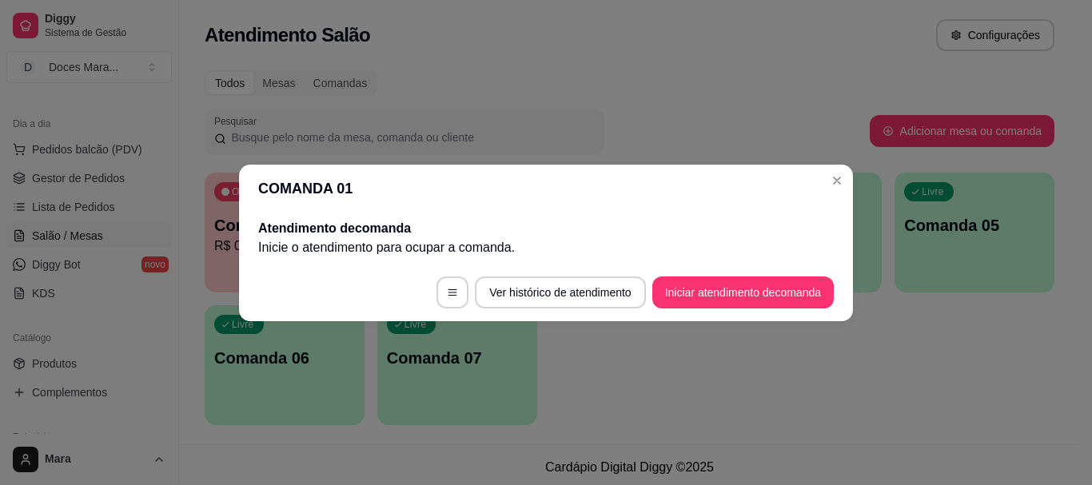
scroll to position [0, 0]
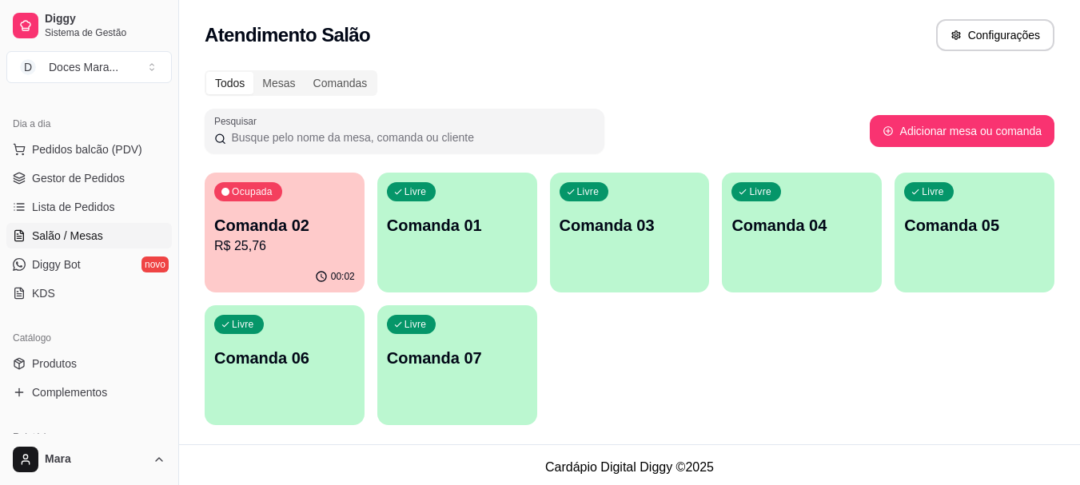
click at [300, 237] on p "R$ 25,76" at bounding box center [284, 246] width 141 height 19
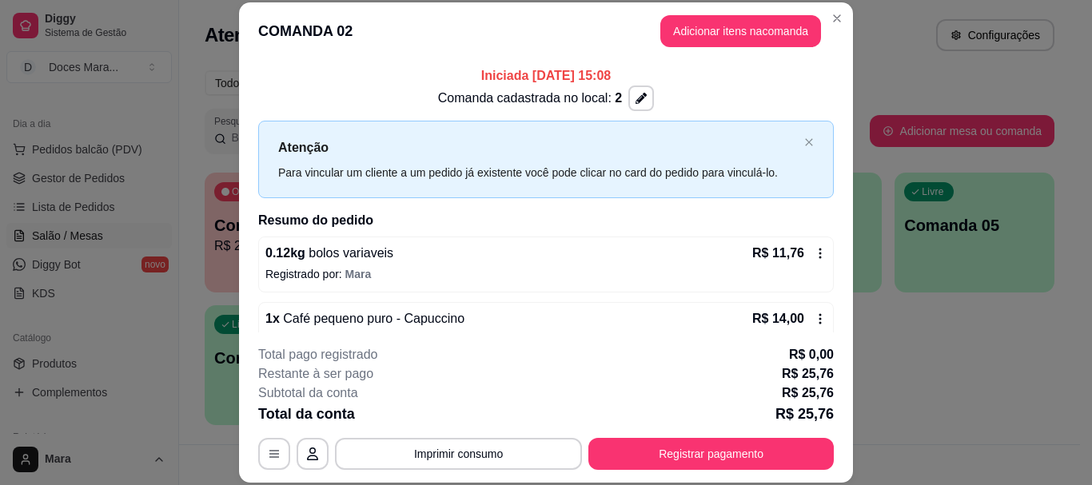
scroll to position [32, 0]
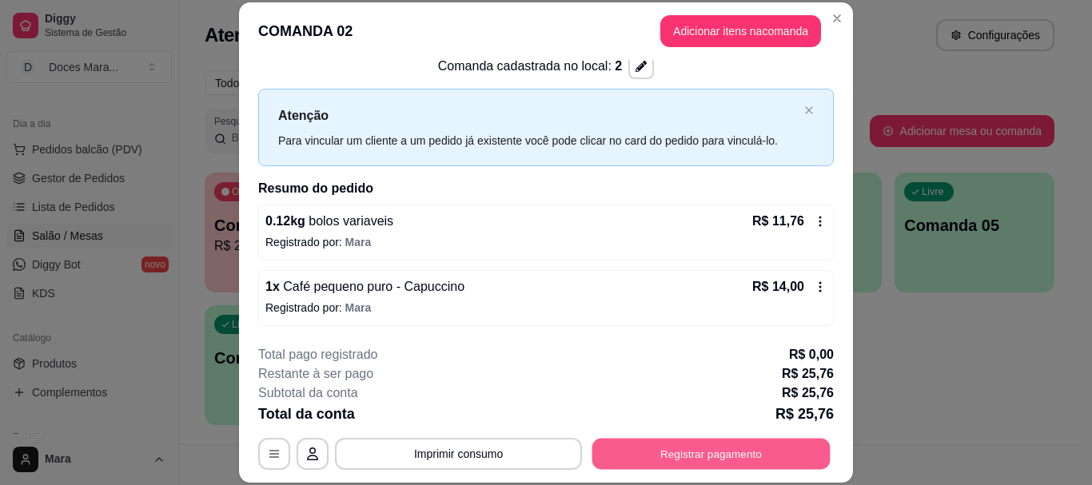
click at [666, 450] on button "Registrar pagamento" at bounding box center [711, 454] width 238 height 31
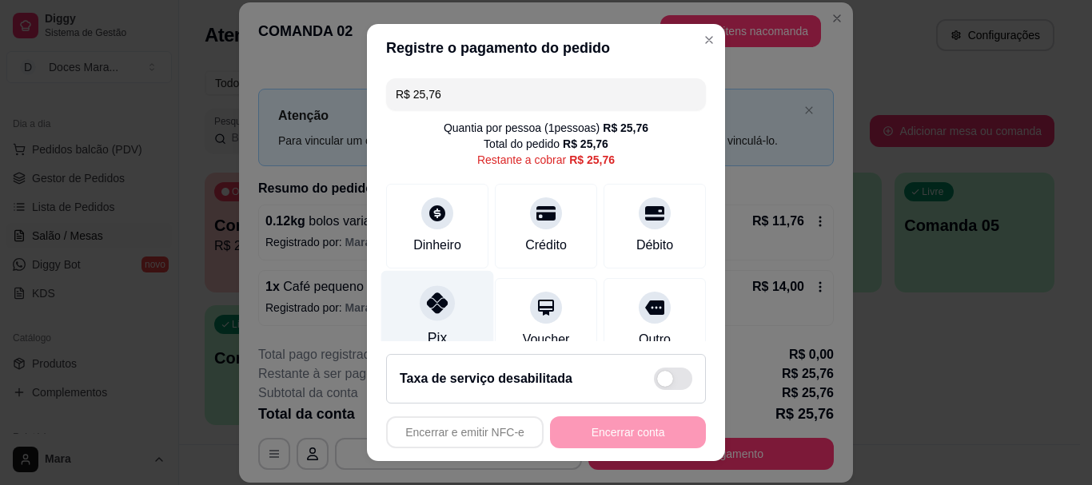
click at [421, 322] on div "Pix" at bounding box center [437, 317] width 113 height 93
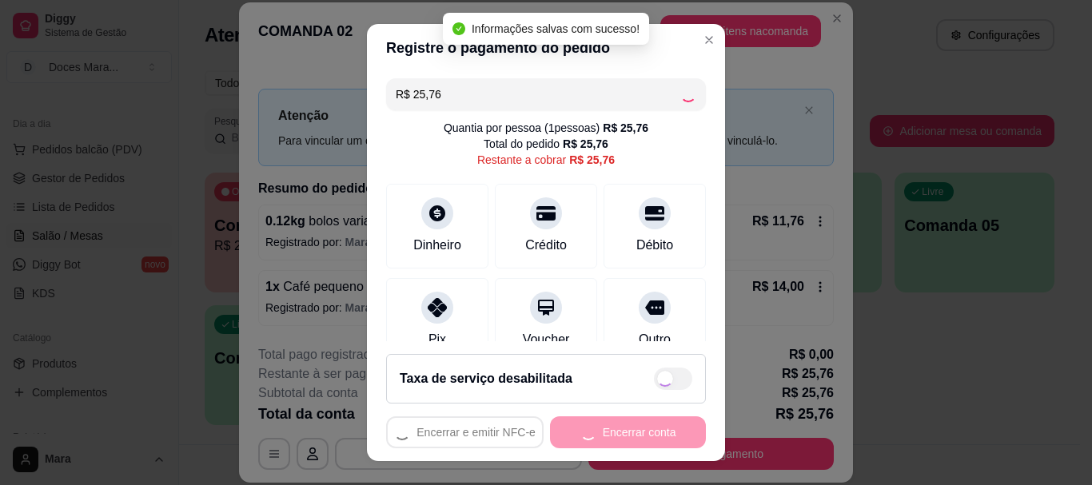
type input "R$ 0,00"
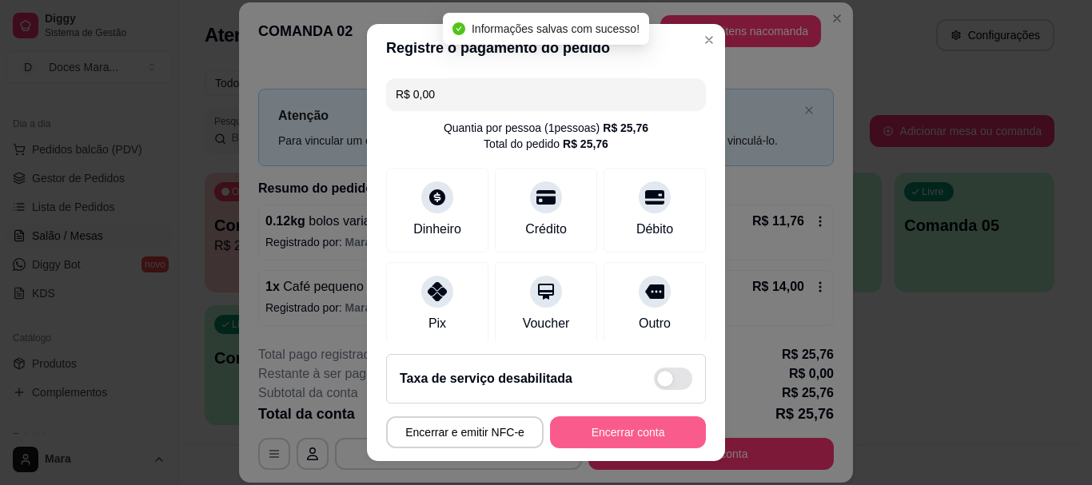
click at [623, 434] on button "Encerrar conta" at bounding box center [628, 432] width 156 height 32
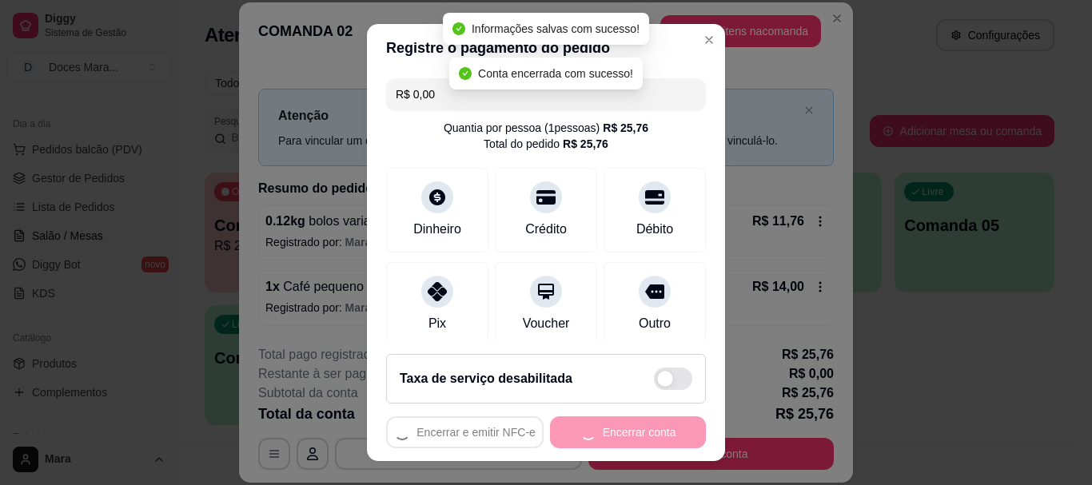
scroll to position [0, 0]
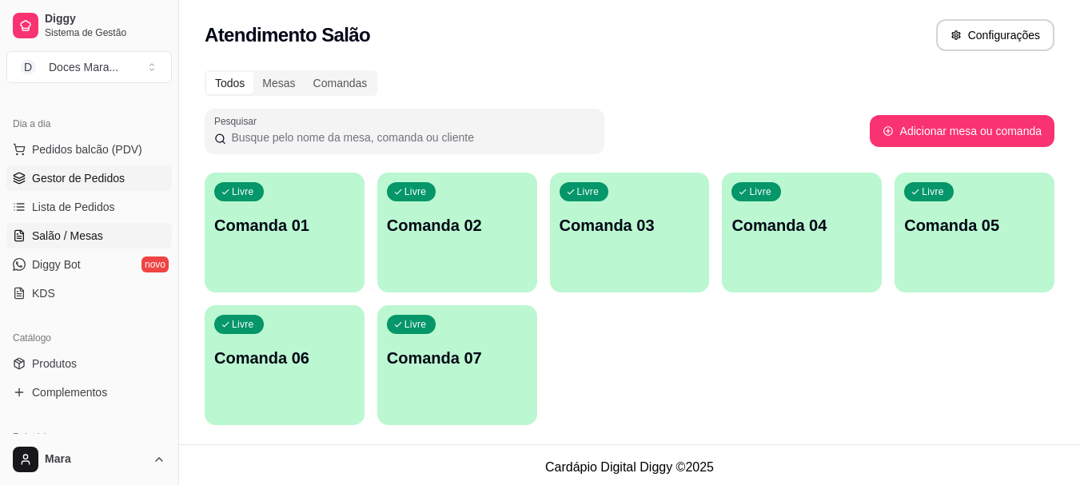
click at [108, 173] on span "Gestor de Pedidos" at bounding box center [78, 178] width 93 height 16
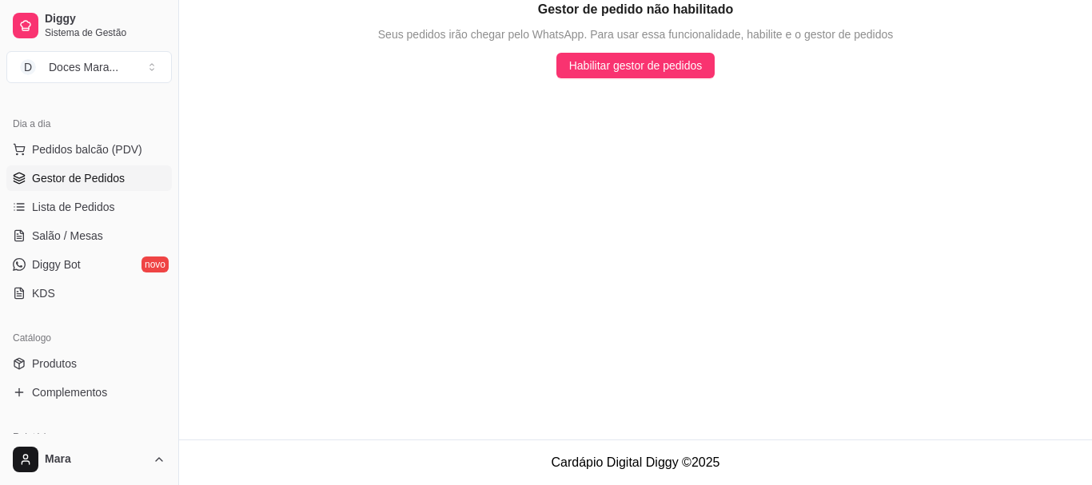
click at [97, 177] on span "Gestor de Pedidos" at bounding box center [78, 178] width 93 height 16
click at [80, 209] on span "Lista de Pedidos" at bounding box center [73, 207] width 83 height 16
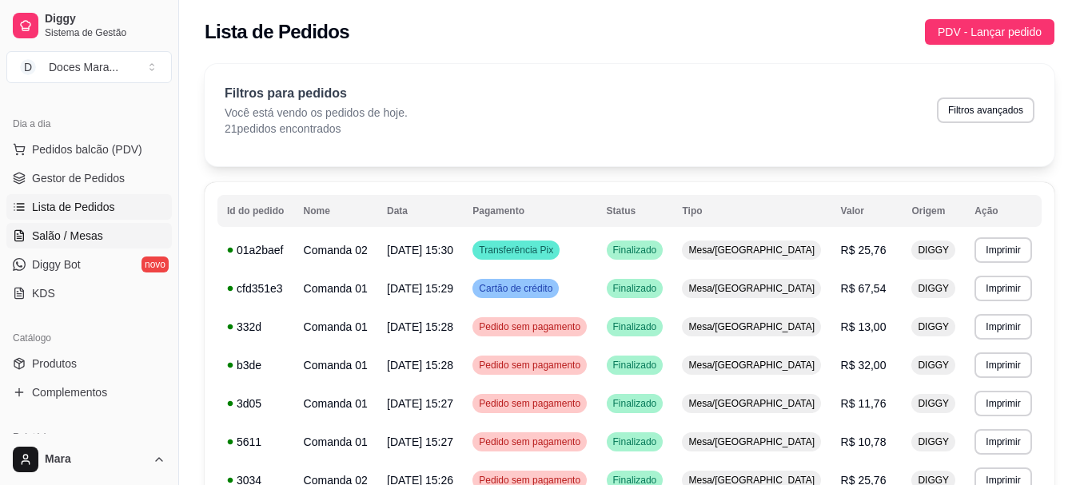
click at [74, 235] on span "Salão / Mesas" at bounding box center [67, 236] width 71 height 16
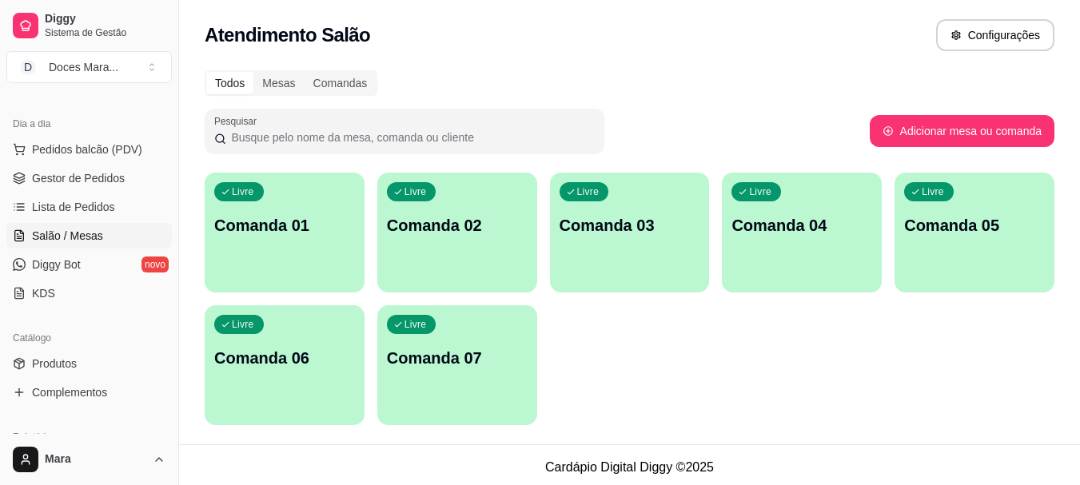
click at [241, 221] on p "Comanda 01" at bounding box center [284, 225] width 141 height 22
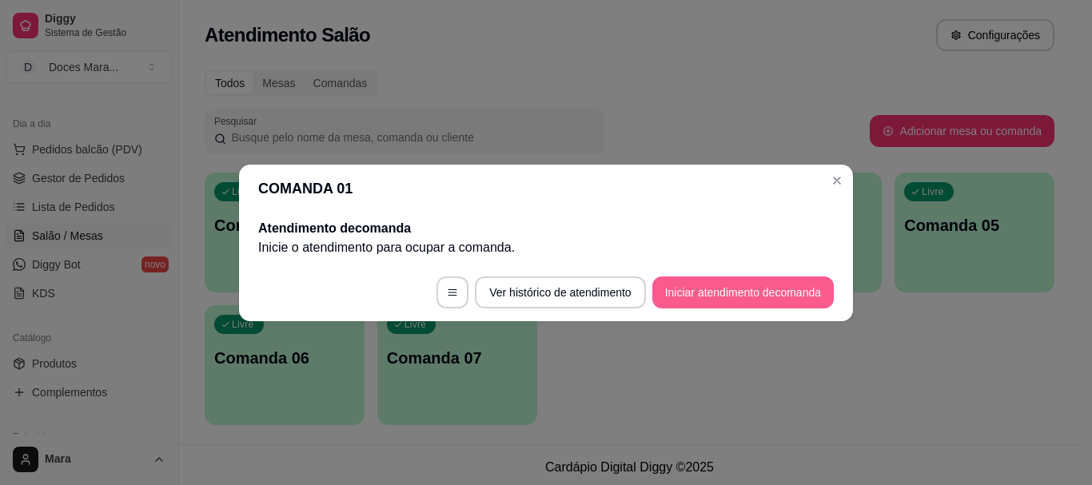
click at [675, 292] on button "Iniciar atendimento de comanda" at bounding box center [742, 292] width 181 height 32
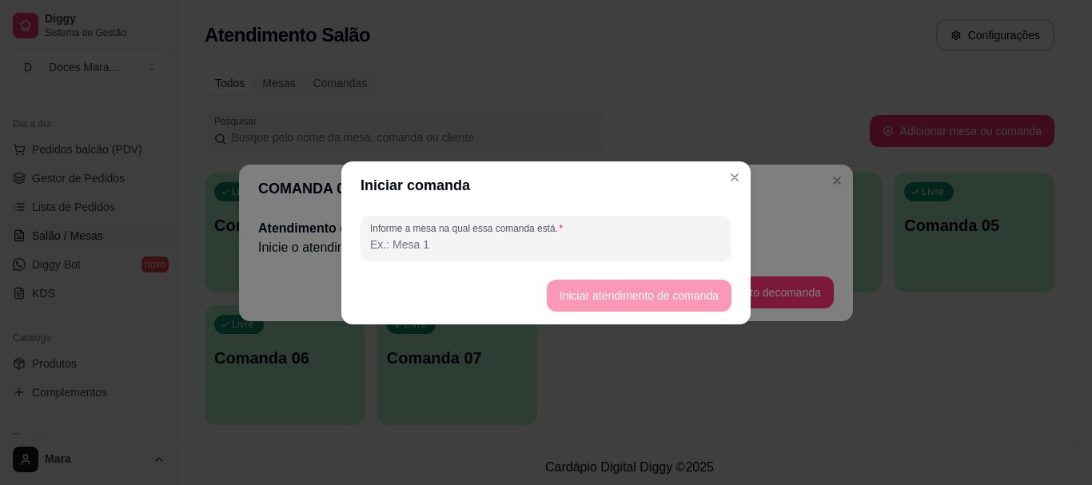
click at [618, 249] on input "Informe a mesa na qual essa comanda está." at bounding box center [546, 245] width 352 height 16
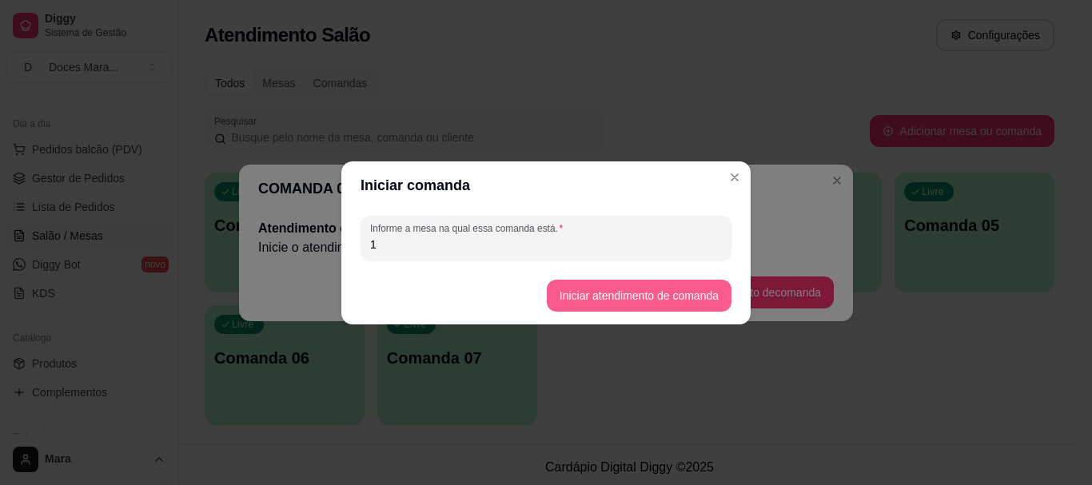
type input "1"
click at [626, 283] on button "Iniciar atendimento de comanda" at bounding box center [639, 296] width 185 height 32
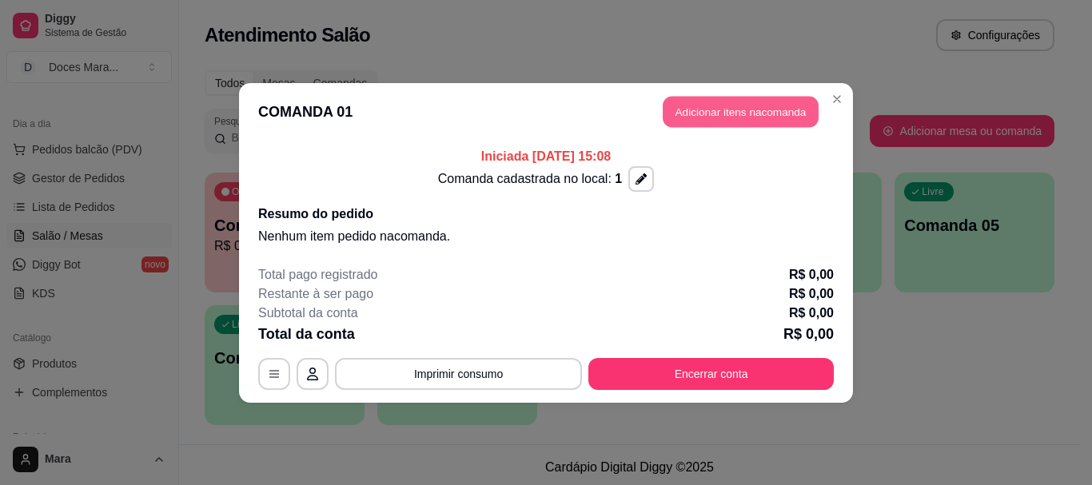
click at [737, 106] on button "Adicionar itens na comanda" at bounding box center [740, 111] width 156 height 31
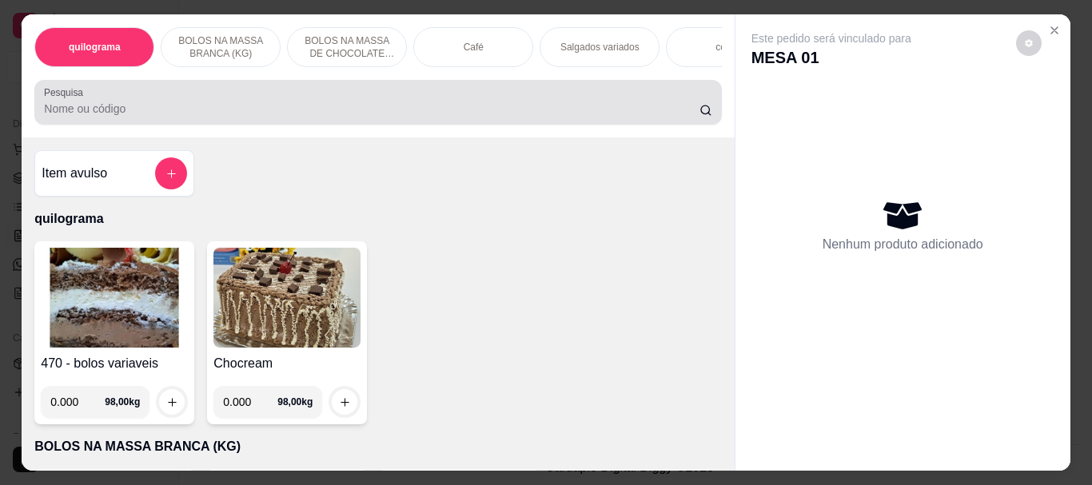
click at [237, 101] on div at bounding box center [377, 102] width 667 height 32
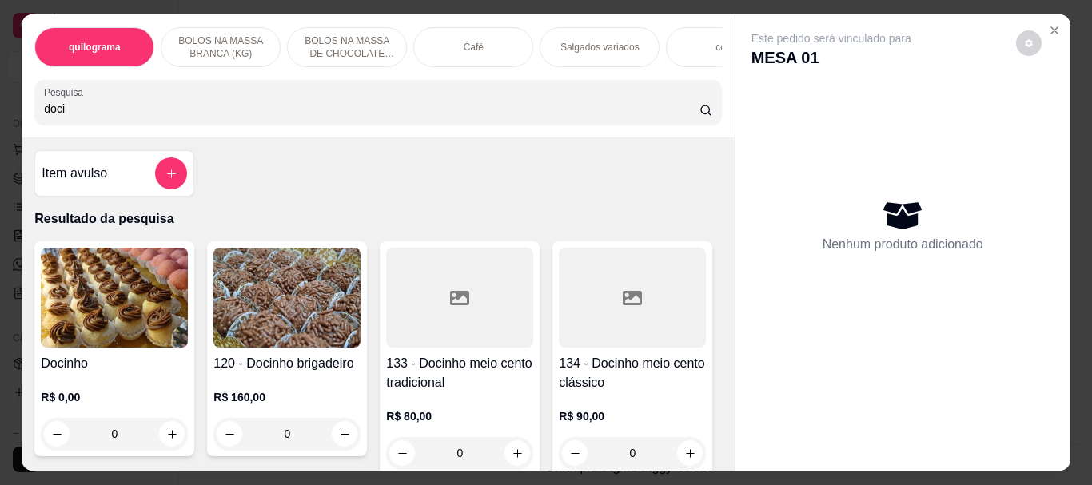
type input "doci"
click at [77, 273] on img at bounding box center [114, 298] width 147 height 100
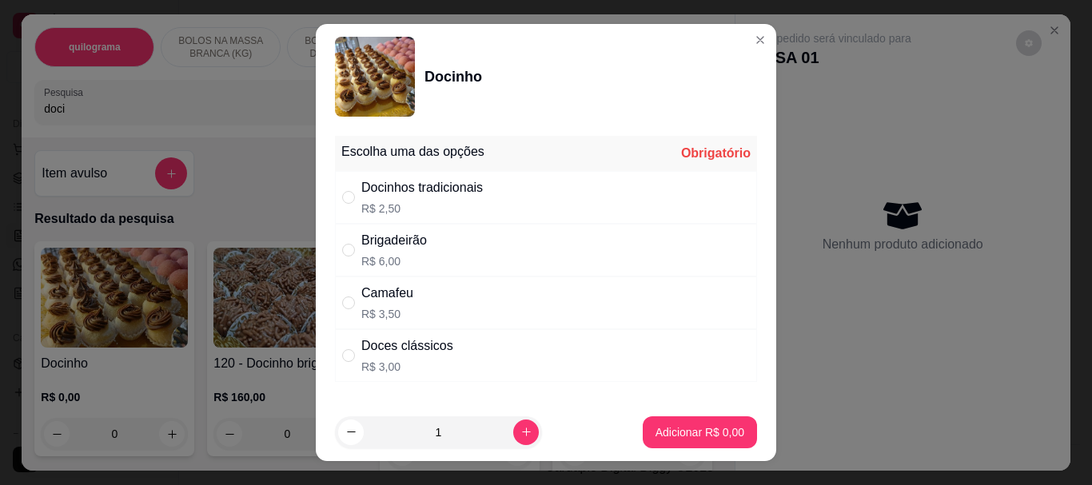
click at [361, 199] on div "Docinhos tradicionais R$ 2,50" at bounding box center [421, 197] width 121 height 38
radio input "true"
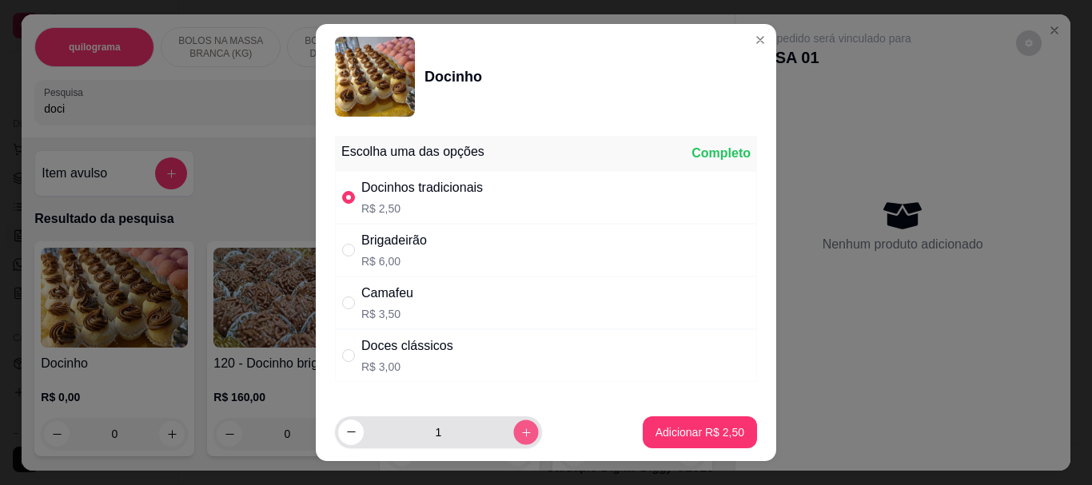
click at [520, 433] on icon "increase-product-quantity" at bounding box center [526, 432] width 12 height 12
type input "4"
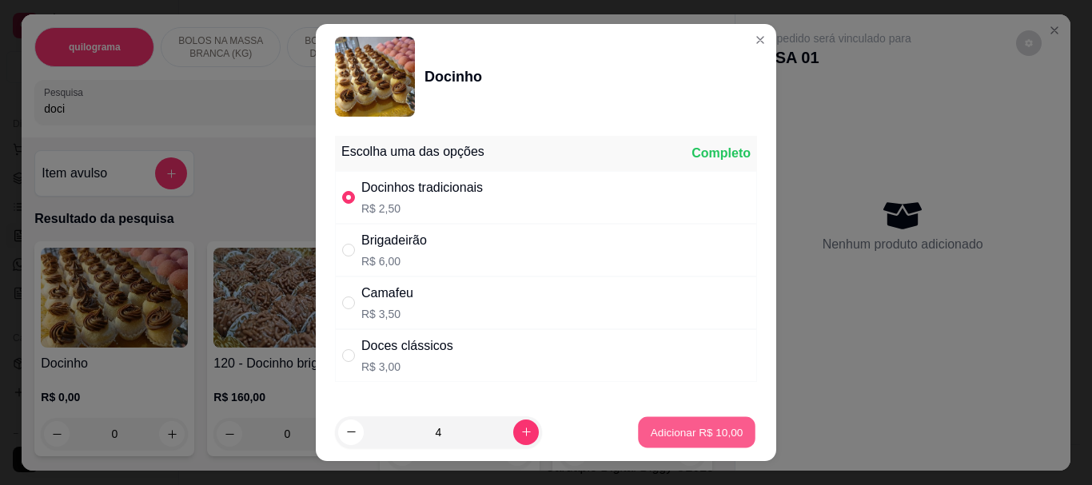
click at [697, 425] on p "Adicionar R$ 10,00" at bounding box center [696, 431] width 93 height 15
type input "4"
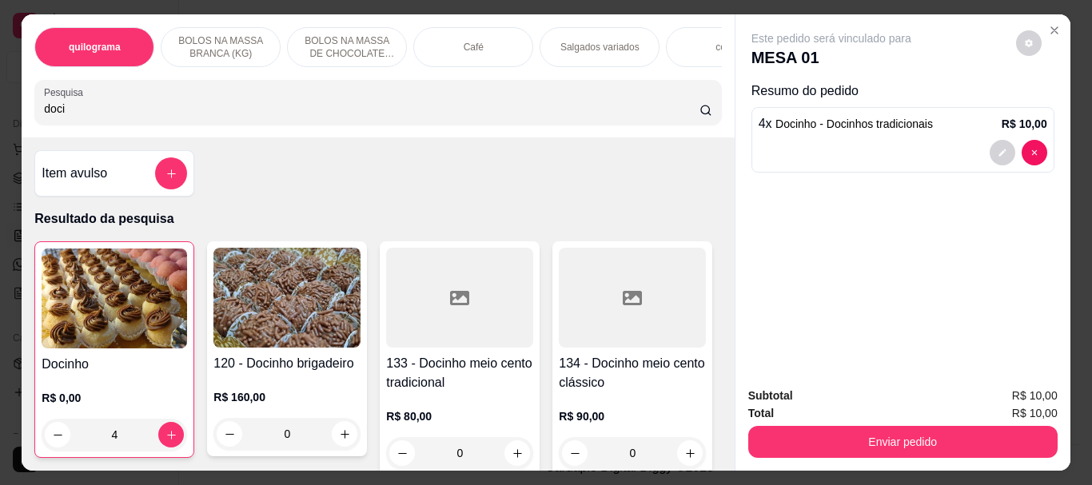
click at [161, 114] on input "doci" at bounding box center [371, 109] width 655 height 16
type input "d"
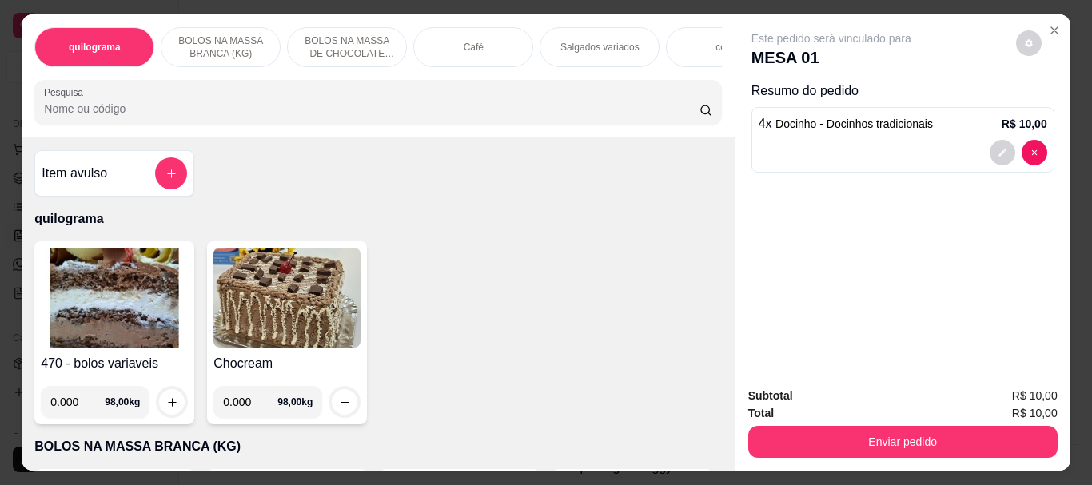
click at [98, 295] on img at bounding box center [114, 298] width 147 height 100
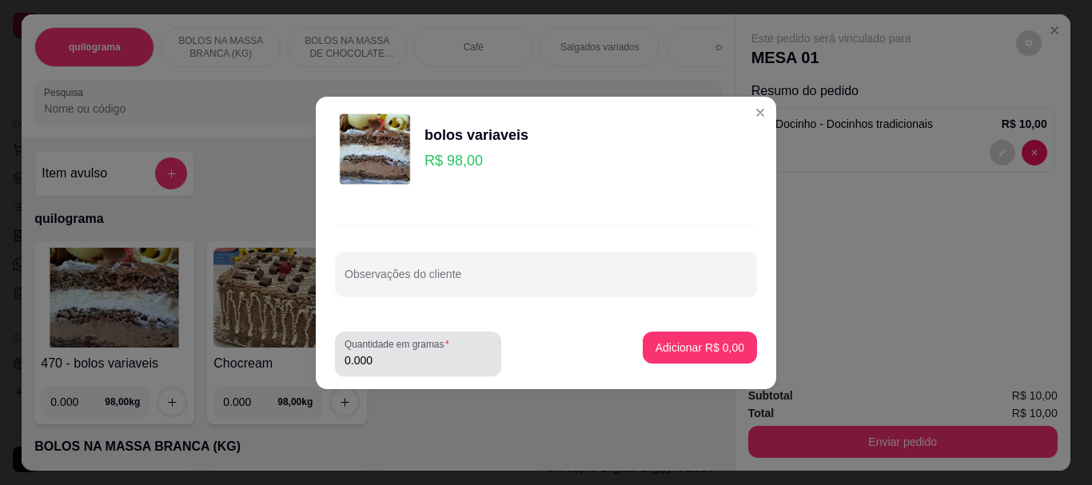
click at [394, 363] on input "0.000" at bounding box center [417, 360] width 147 height 16
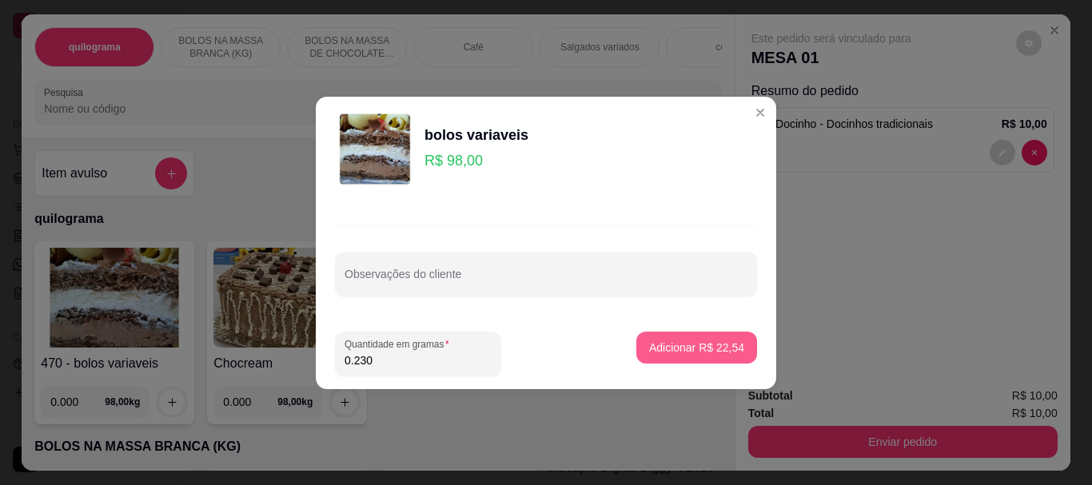
type input "0.230"
click at [656, 336] on button "Adicionar R$ 22,54" at bounding box center [696, 348] width 121 height 32
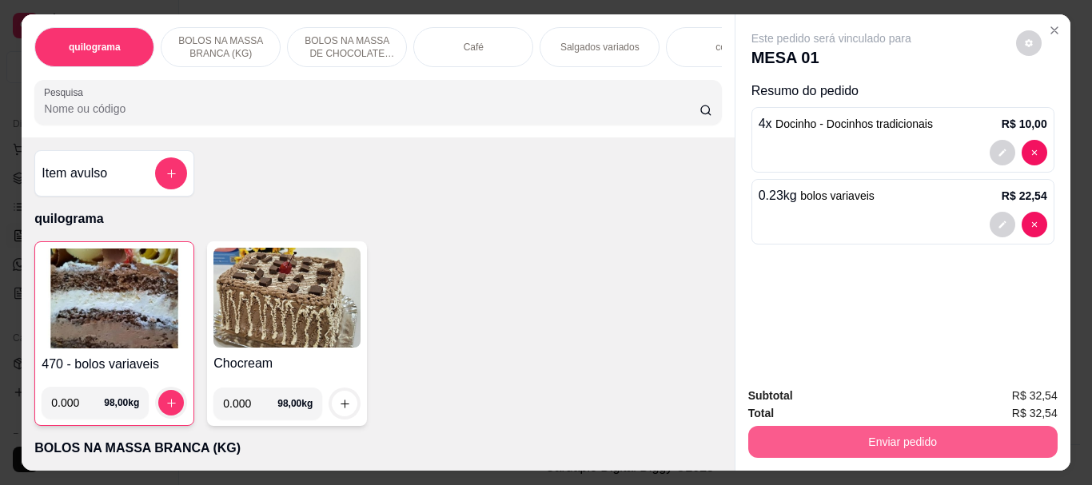
click at [825, 431] on button "Enviar pedido" at bounding box center [902, 442] width 309 height 32
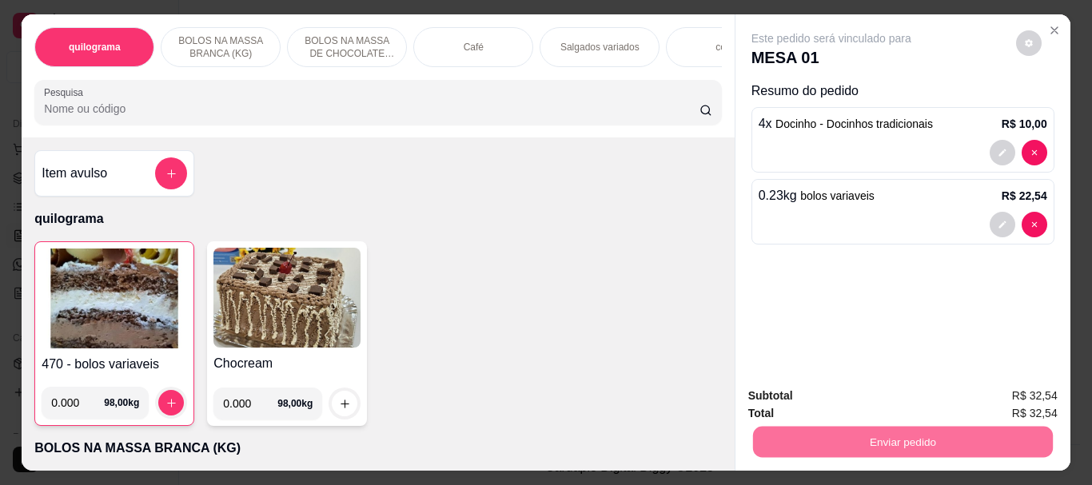
click at [813, 392] on button "Não registrar e enviar pedido" at bounding box center [849, 396] width 166 height 30
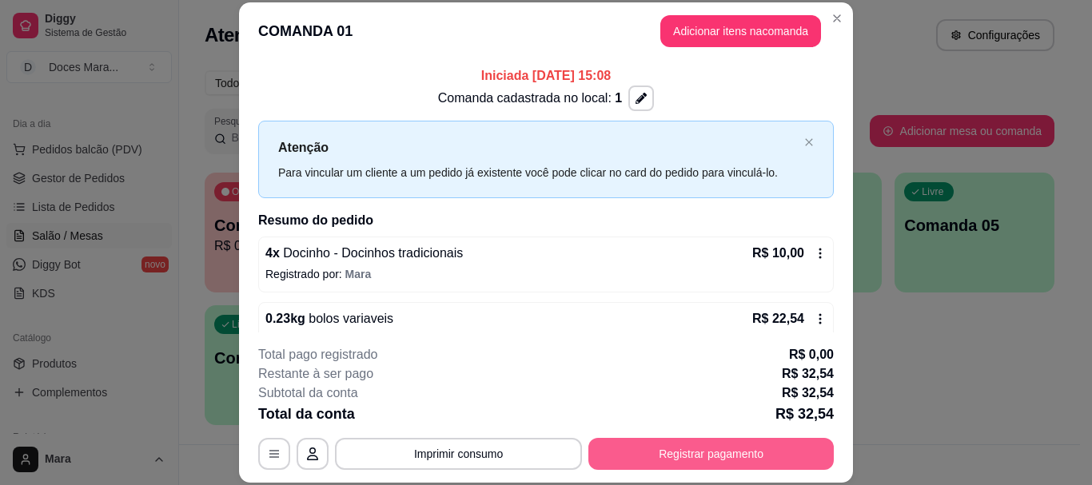
click at [666, 449] on button "Registrar pagamento" at bounding box center [710, 454] width 245 height 32
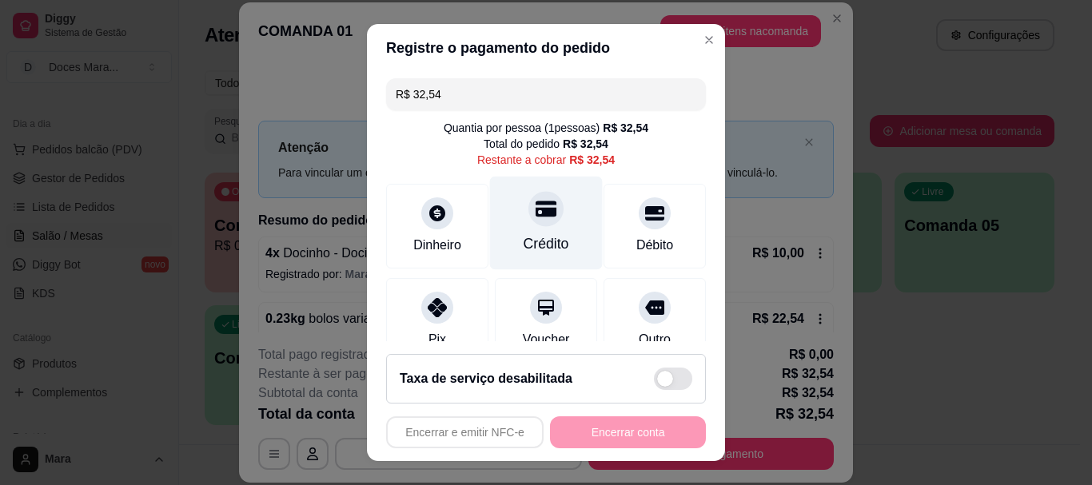
click at [523, 235] on div "Crédito" at bounding box center [546, 244] width 46 height 21
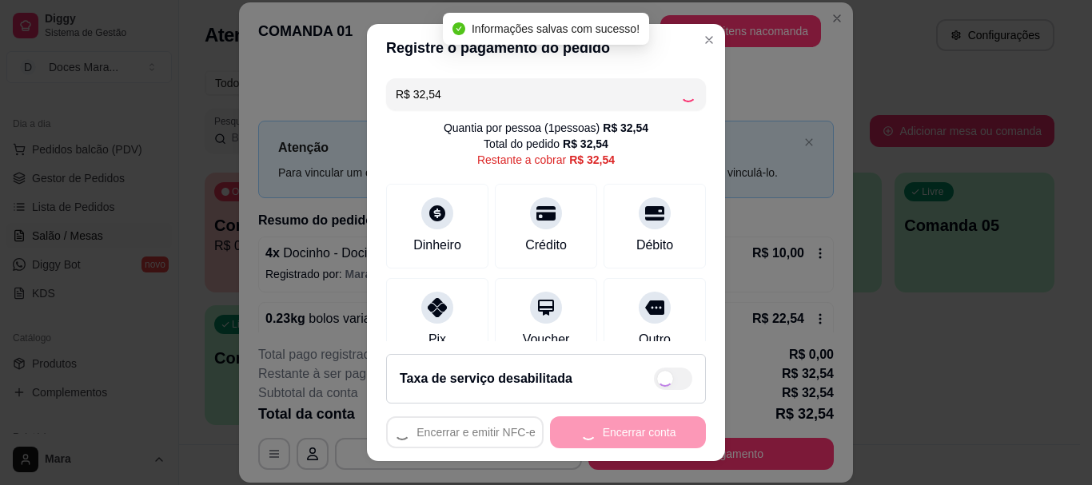
type input "R$ 0,00"
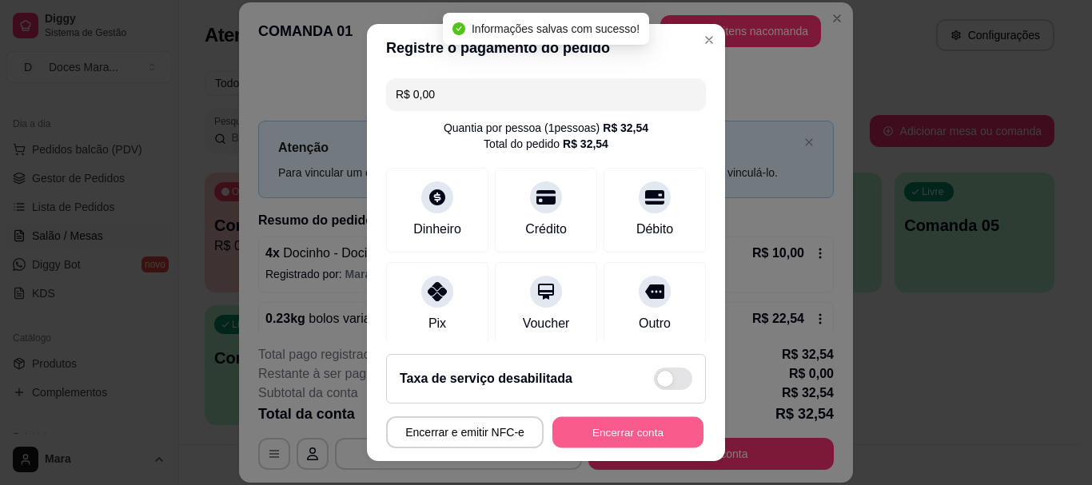
click at [601, 430] on button "Encerrar conta" at bounding box center [627, 431] width 151 height 31
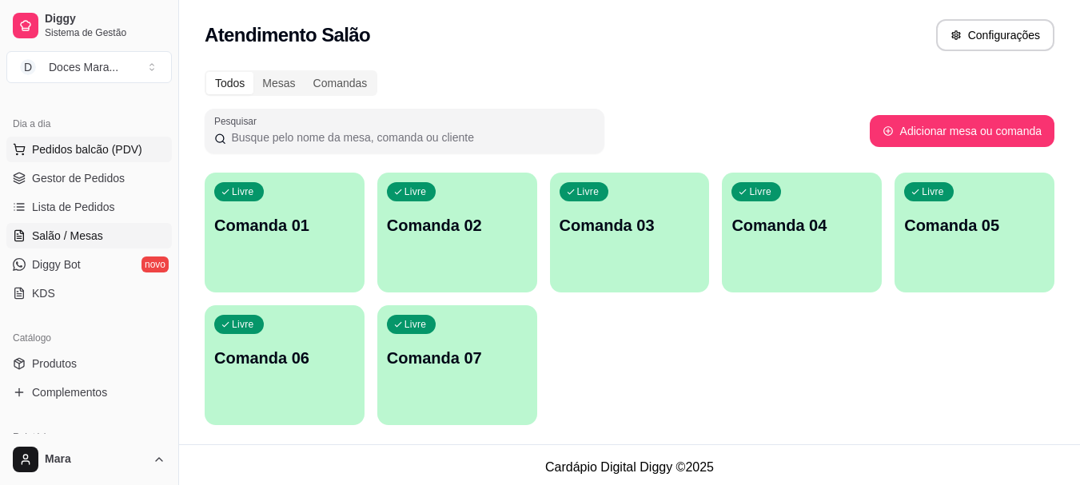
click at [62, 145] on span "Pedidos balcão (PDV)" at bounding box center [87, 149] width 110 height 16
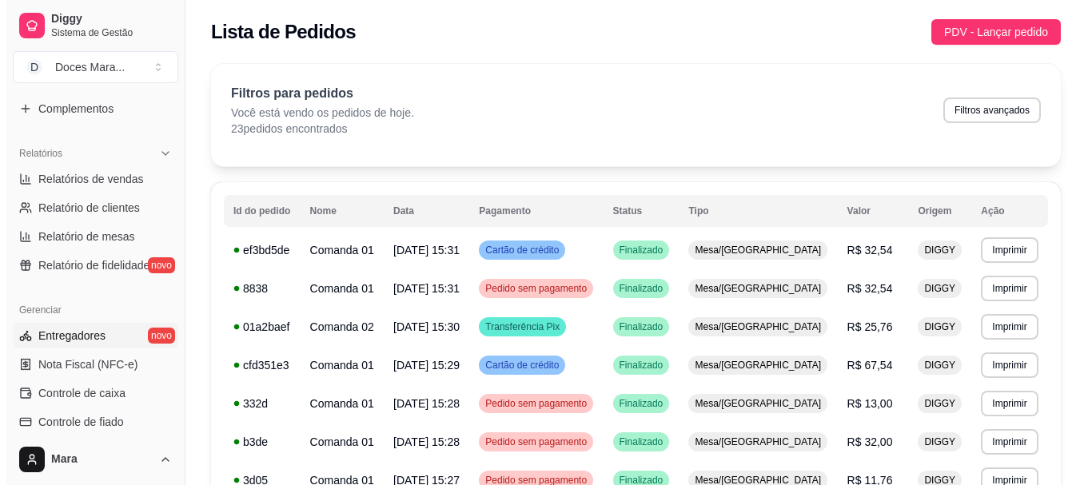
scroll to position [479, 0]
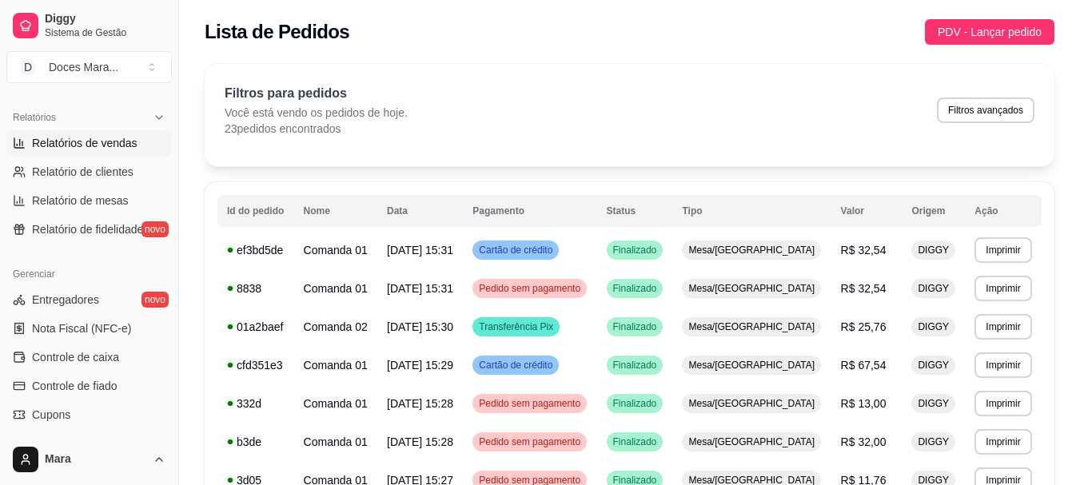
click at [71, 143] on span "Relatórios de vendas" at bounding box center [84, 143] width 105 height 16
select select "ALL"
select select "0"
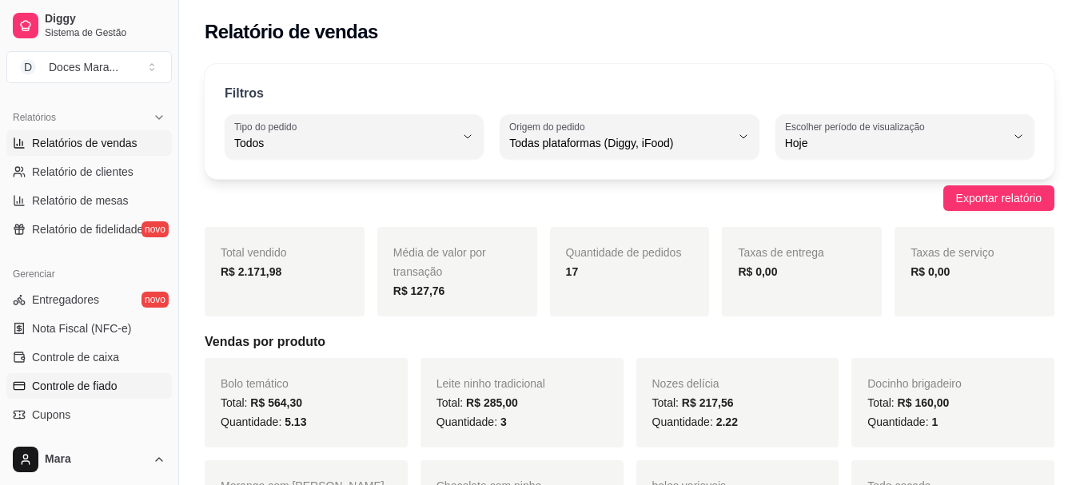
click at [83, 386] on span "Controle de fiado" at bounding box center [75, 386] width 86 height 16
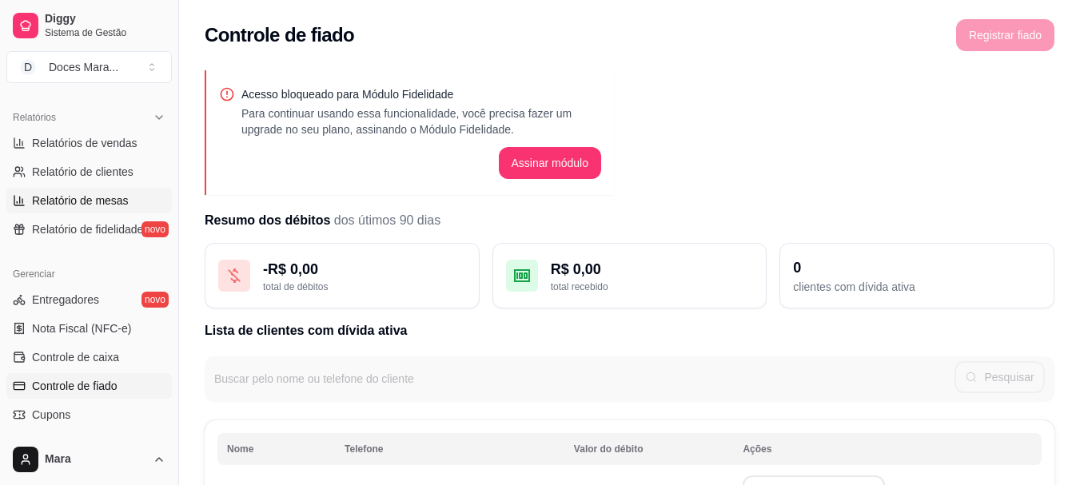
click at [71, 197] on span "Relatório de mesas" at bounding box center [80, 201] width 97 height 16
select select "TOTAL_OF_ORDERS"
select select "7"
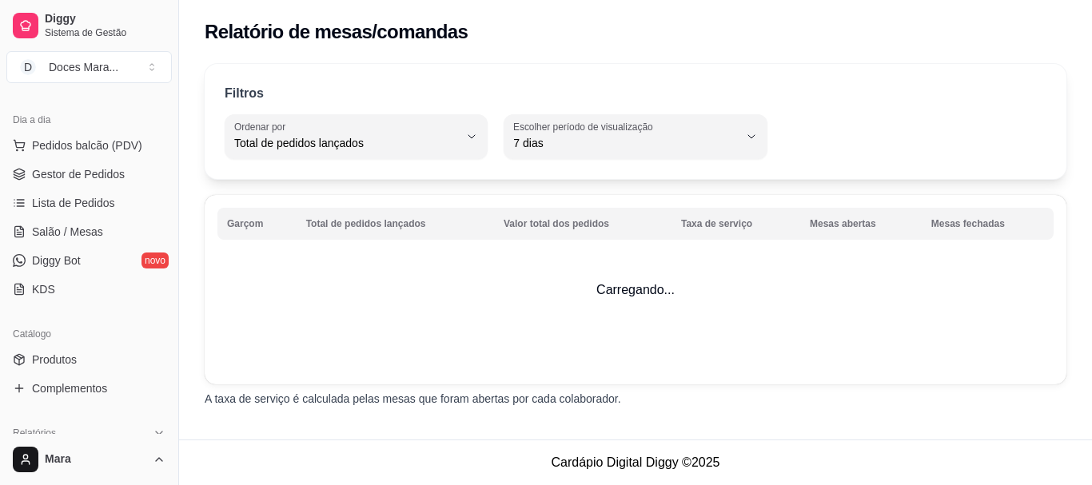
scroll to position [160, 0]
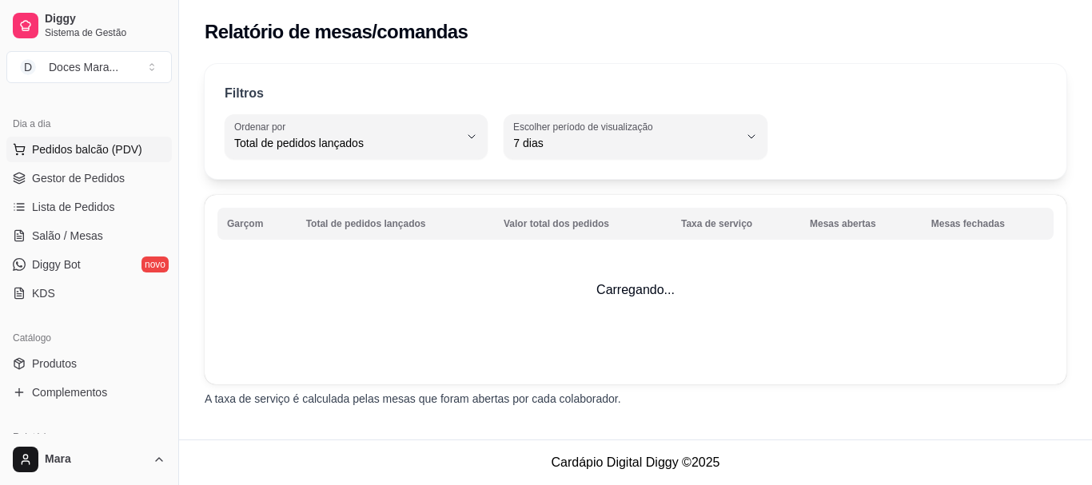
click at [70, 155] on span "Pedidos balcão (PDV)" at bounding box center [87, 149] width 110 height 16
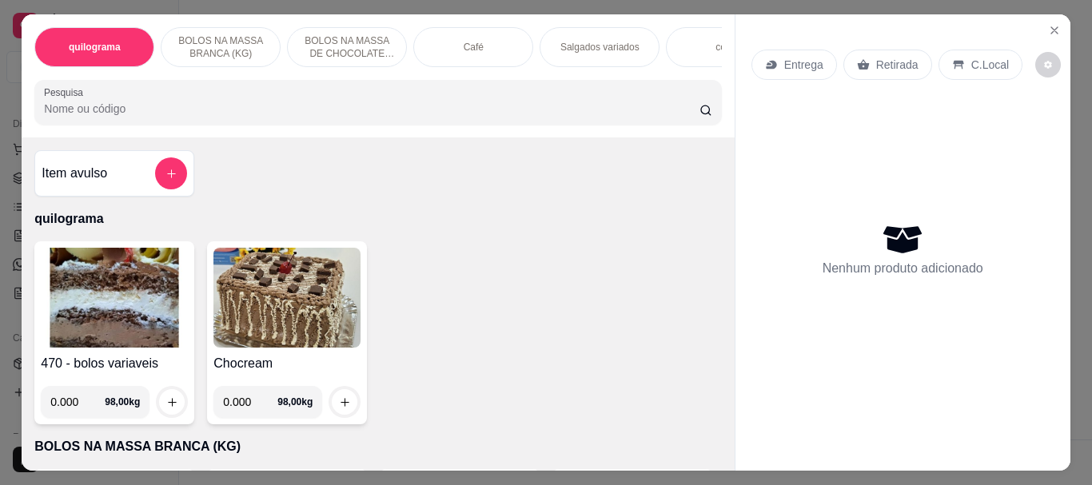
click at [125, 288] on img at bounding box center [114, 298] width 147 height 100
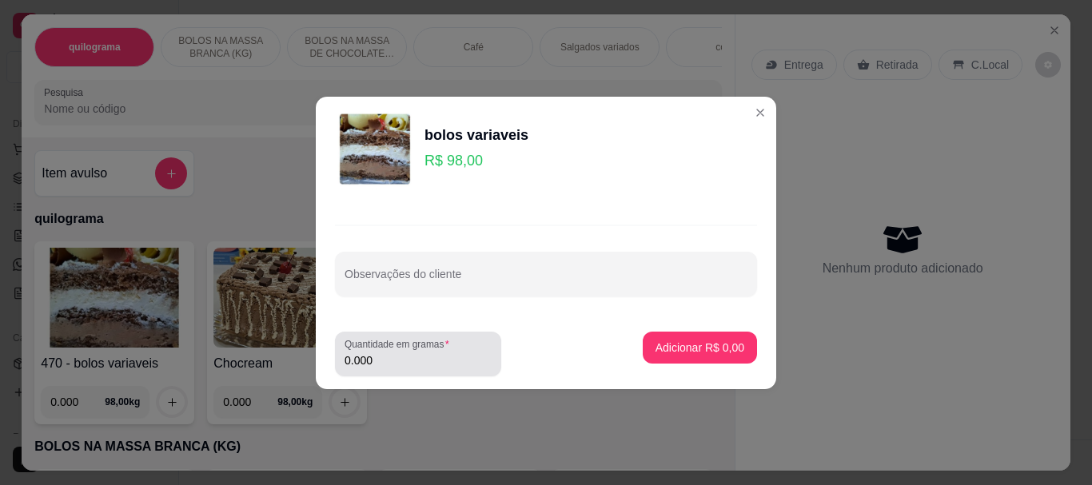
click at [382, 356] on input "0.000" at bounding box center [417, 360] width 147 height 16
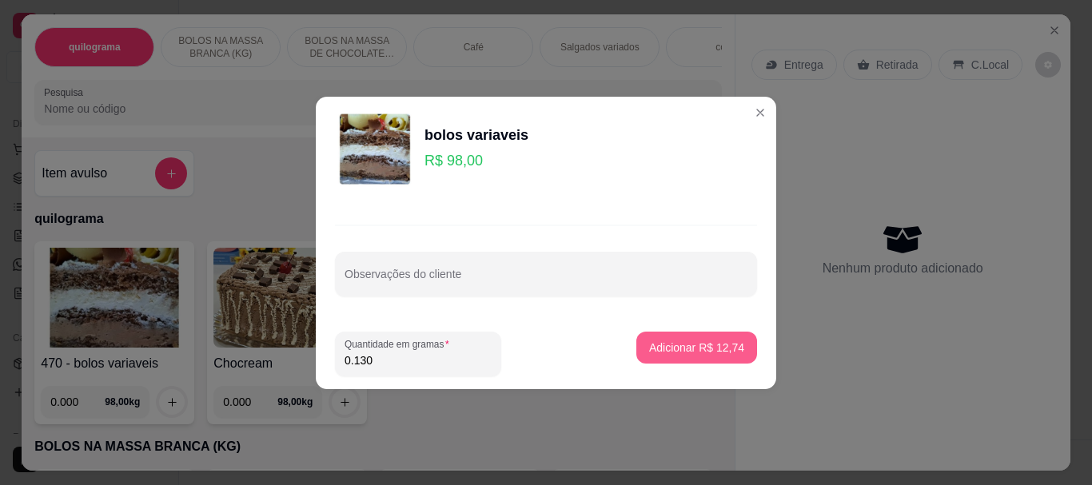
type input "0.130"
click at [670, 352] on p "Adicionar R$ 12,74" at bounding box center [696, 348] width 95 height 16
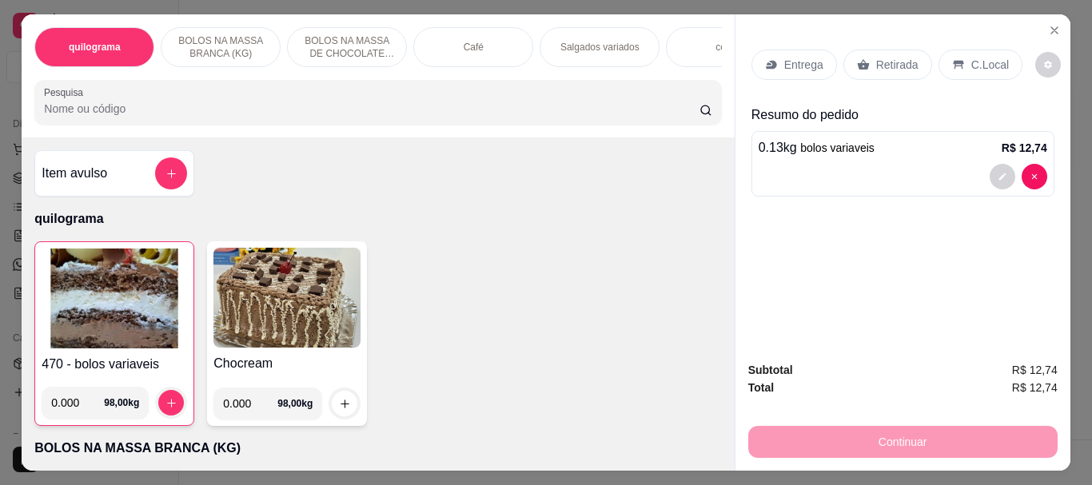
click at [876, 59] on p "Retirada" at bounding box center [897, 65] width 42 height 16
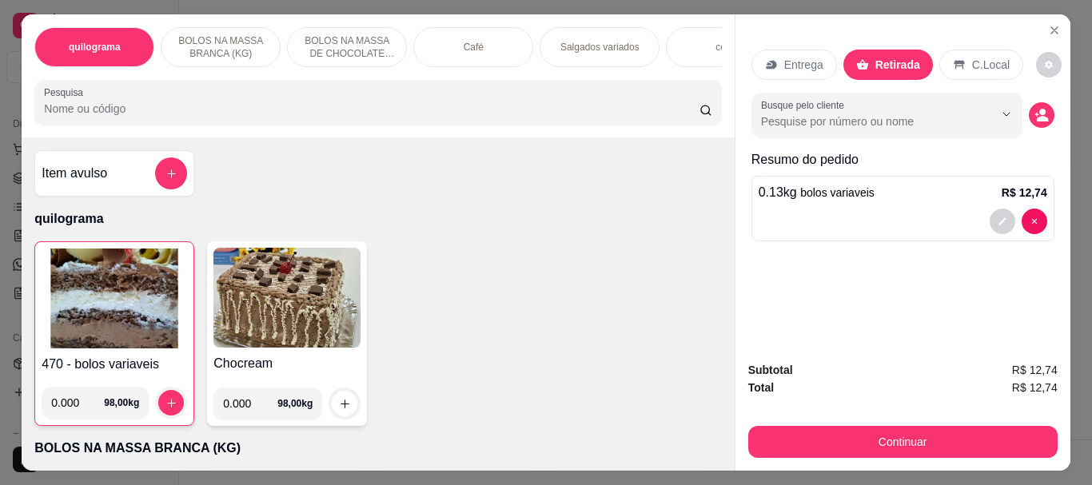
click at [954, 58] on icon at bounding box center [958, 64] width 13 height 13
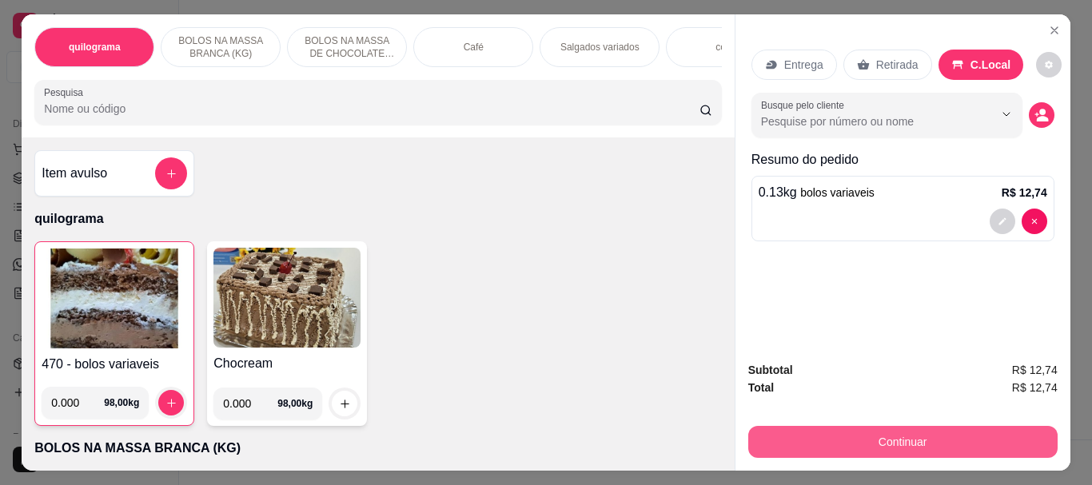
click at [913, 439] on button "Continuar" at bounding box center [902, 442] width 309 height 32
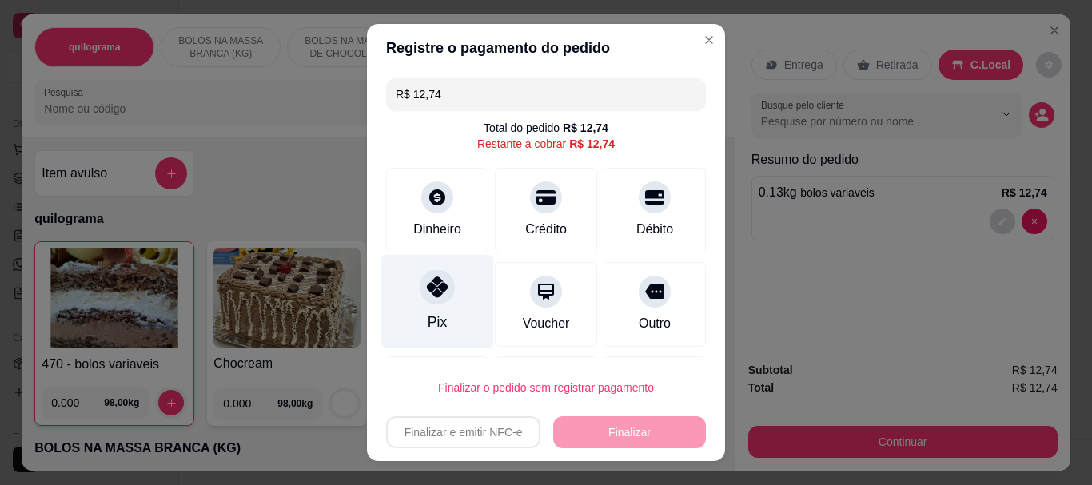
click at [428, 312] on div "Pix" at bounding box center [437, 322] width 19 height 21
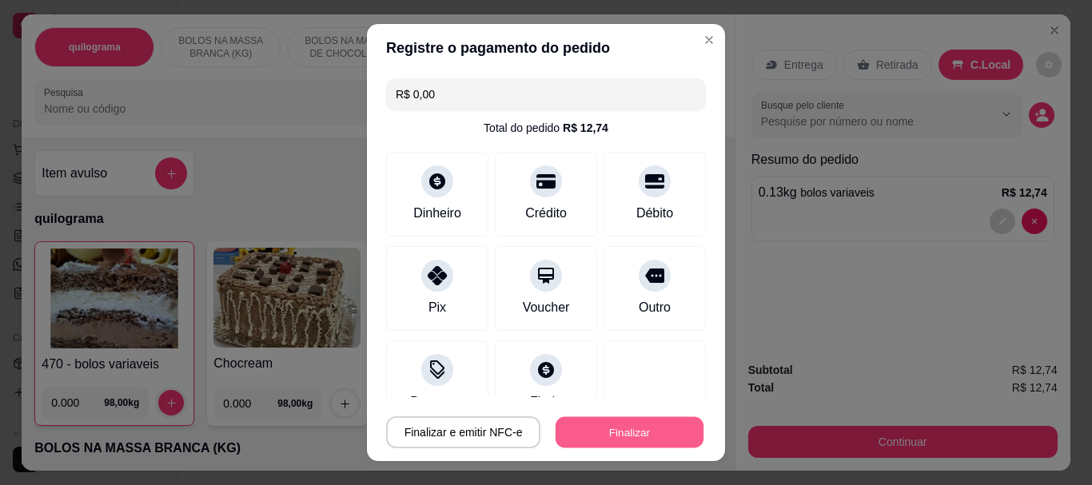
click at [599, 425] on button "Finalizar" at bounding box center [629, 431] width 148 height 31
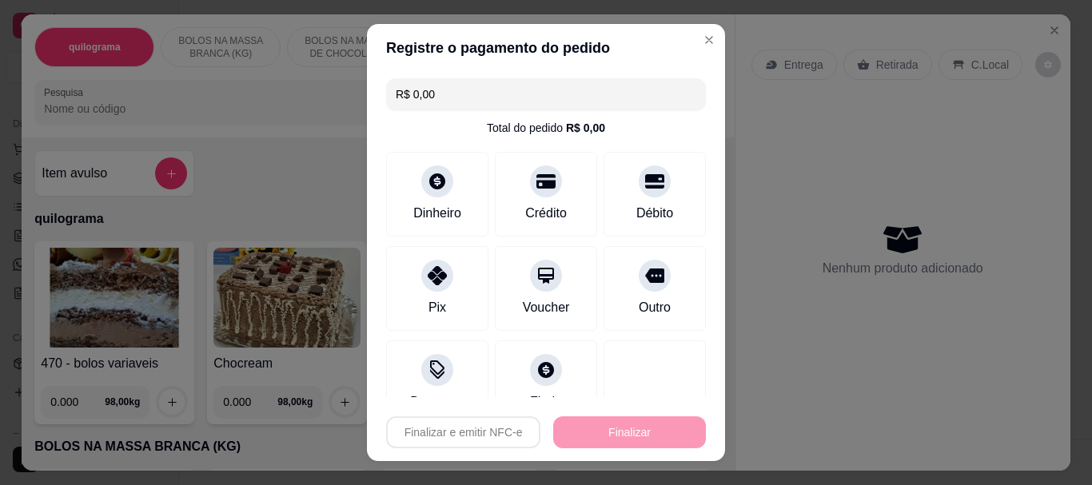
type input "-R$ 12,74"
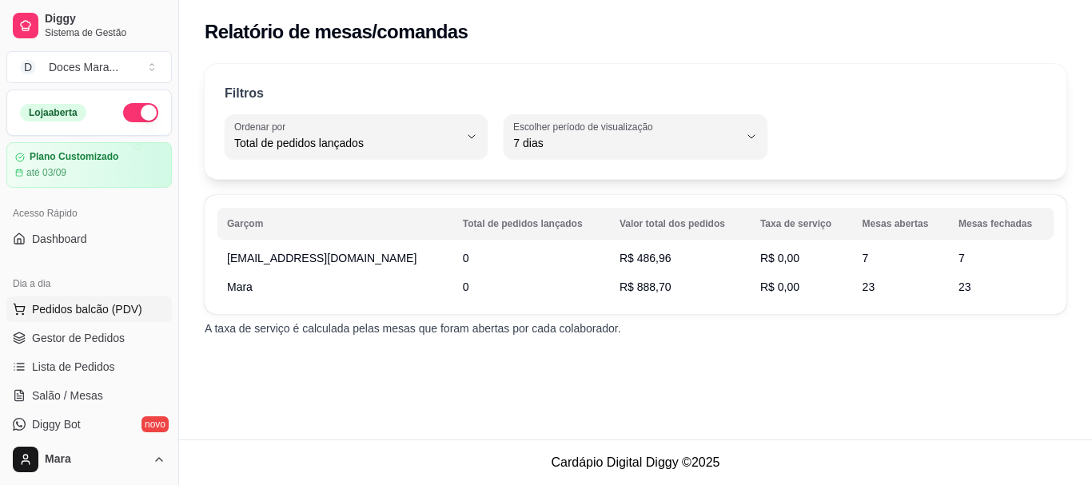
click at [55, 308] on span "Pedidos balcão (PDV)" at bounding box center [87, 309] width 110 height 16
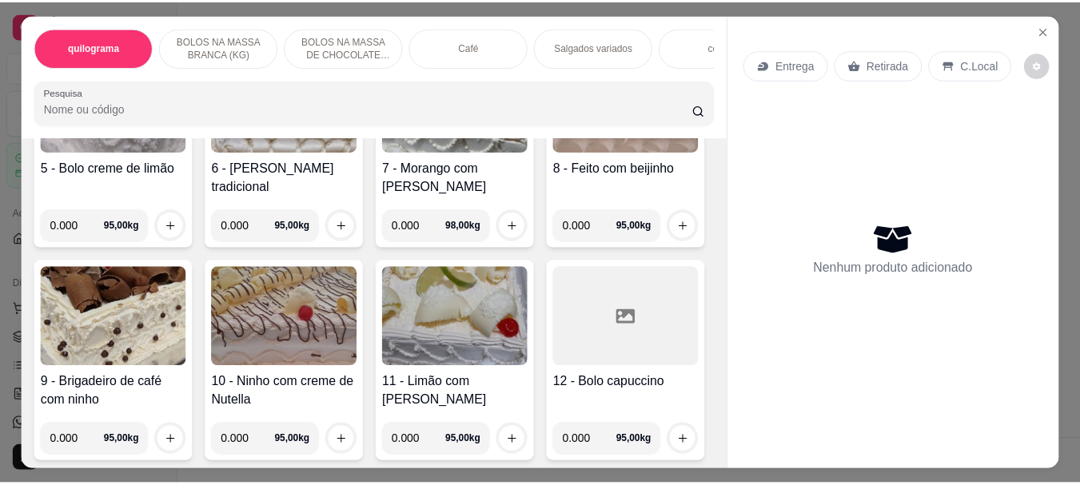
scroll to position [639, 0]
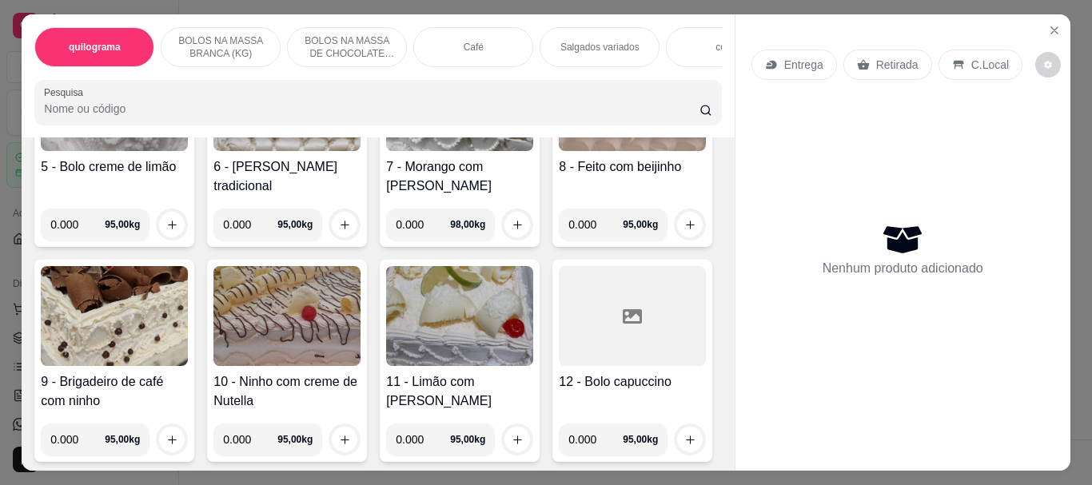
click at [386, 151] on img at bounding box center [459, 101] width 147 height 100
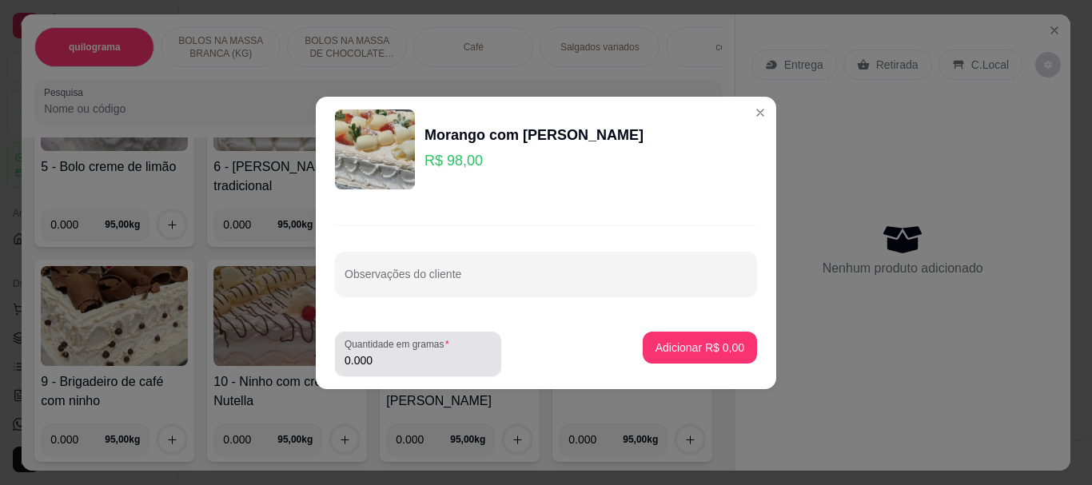
click at [450, 360] on input "0.000" at bounding box center [417, 360] width 147 height 16
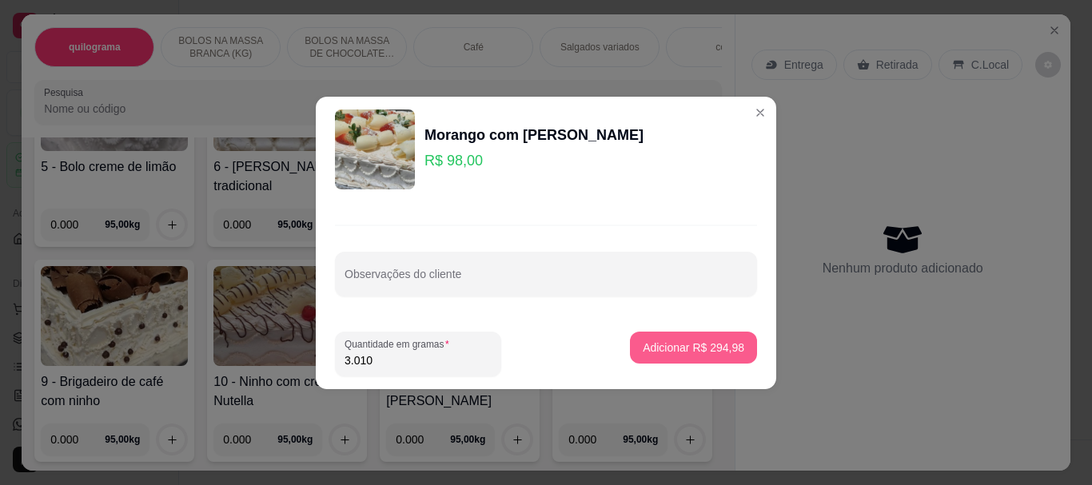
type input "3.010"
click at [701, 347] on p "Adicionar R$ 294,98" at bounding box center [692, 348] width 101 height 16
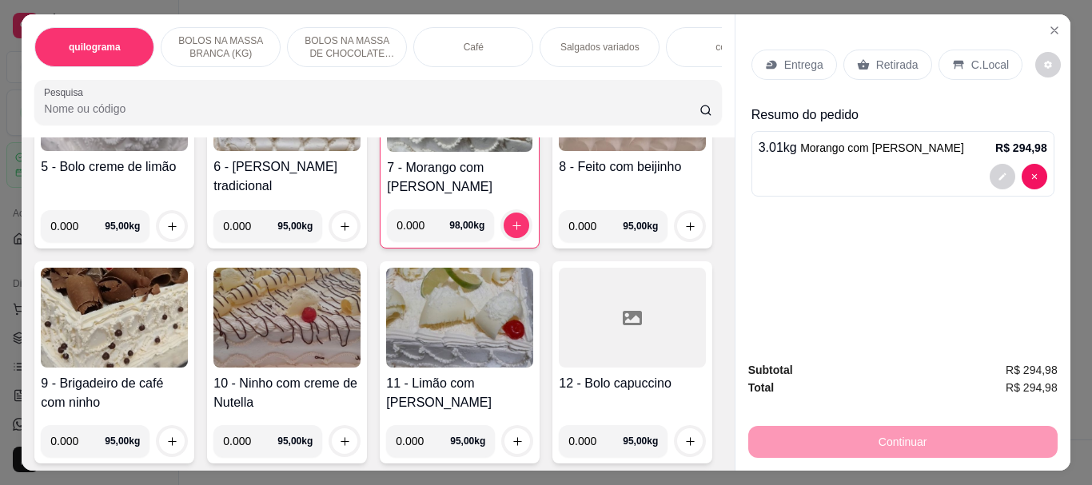
click at [897, 60] on p "Retirada" at bounding box center [897, 65] width 42 height 16
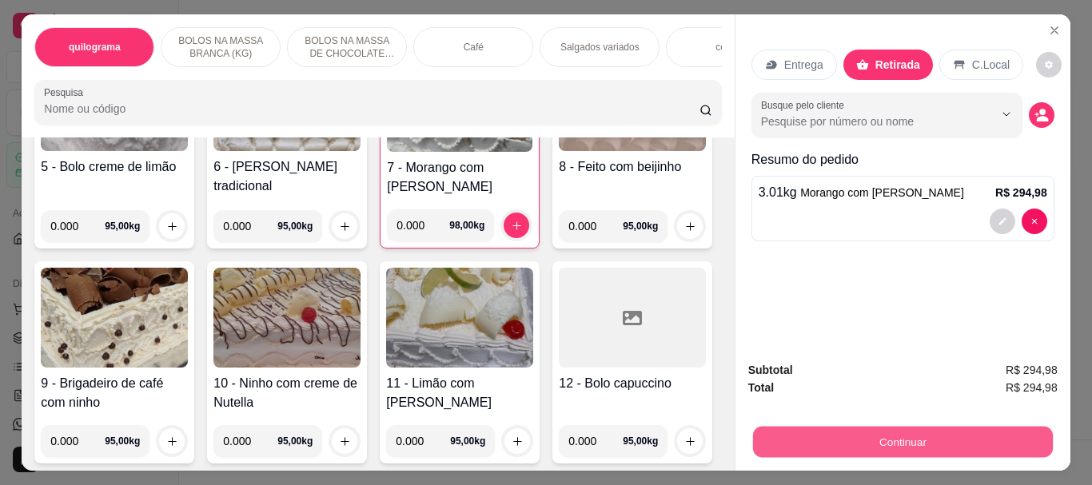
click at [894, 436] on button "Continuar" at bounding box center [902, 441] width 300 height 31
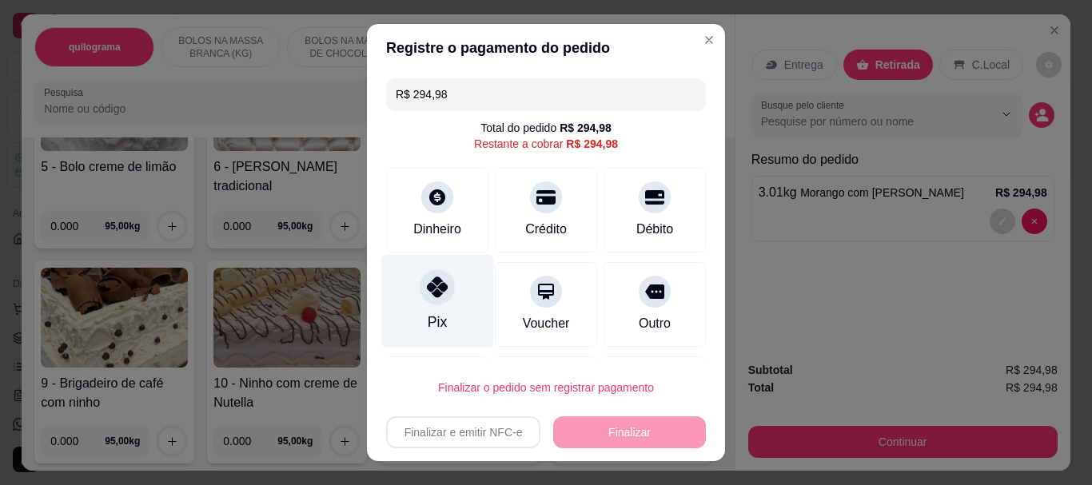
click at [431, 292] on icon at bounding box center [437, 287] width 21 height 21
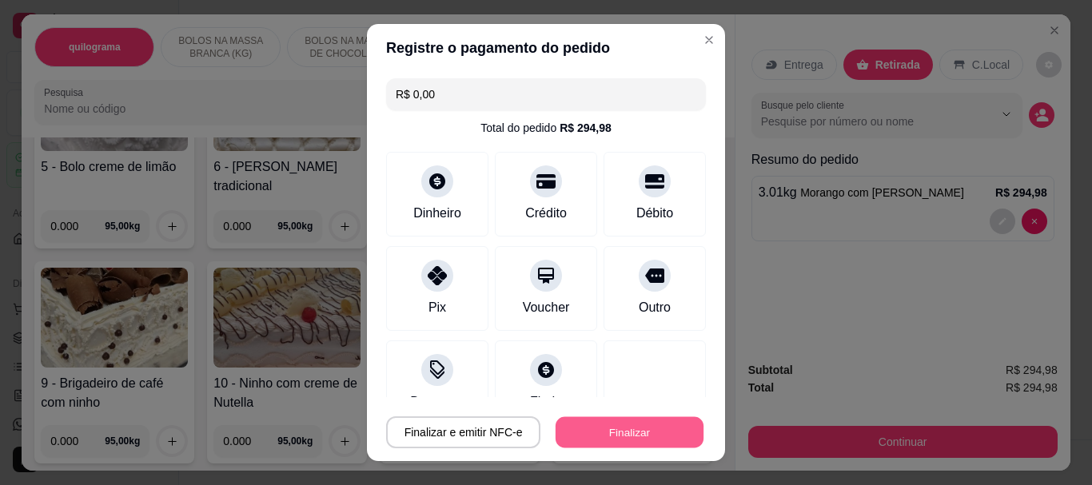
click at [598, 431] on button "Finalizar" at bounding box center [629, 431] width 148 height 31
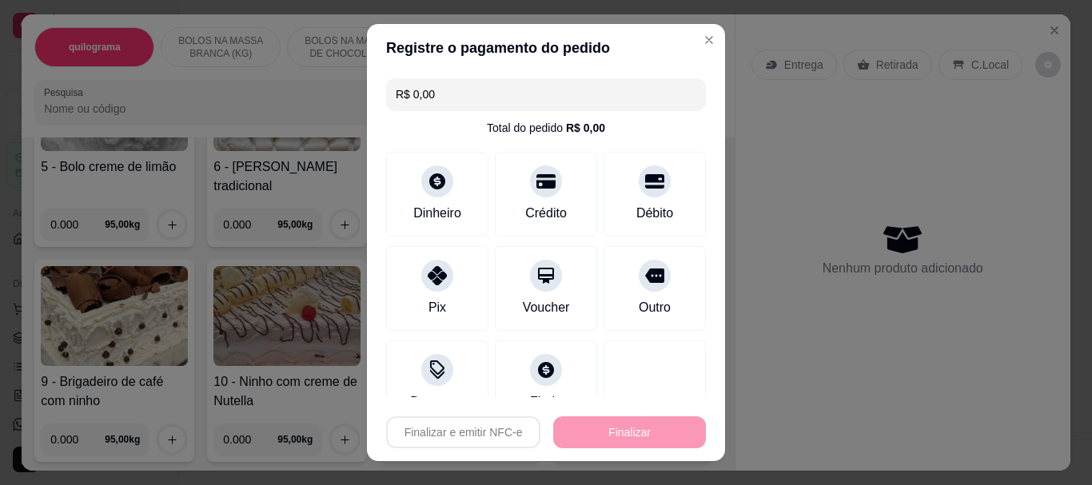
type input "-R$ 294,98"
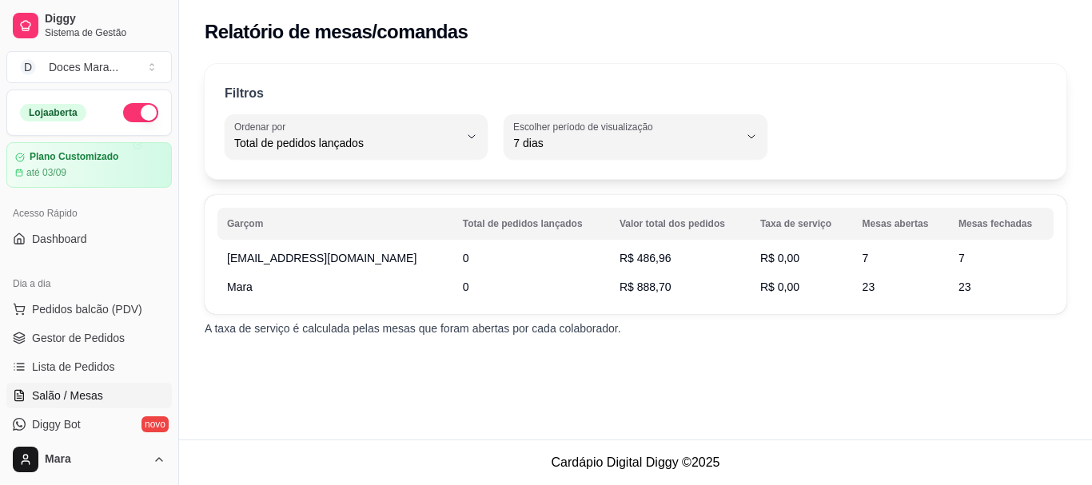
click at [83, 393] on span "Salão / Mesas" at bounding box center [67, 396] width 71 height 16
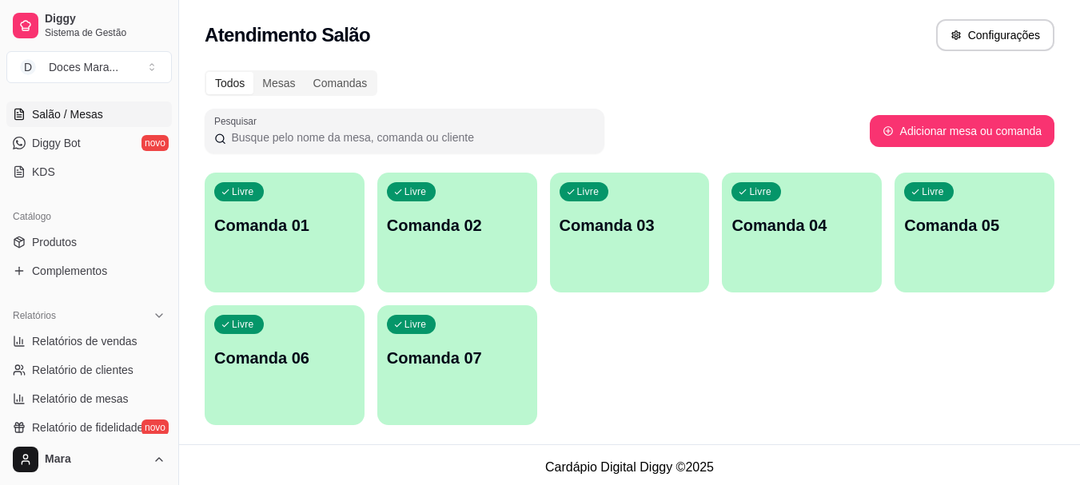
scroll to position [320, 0]
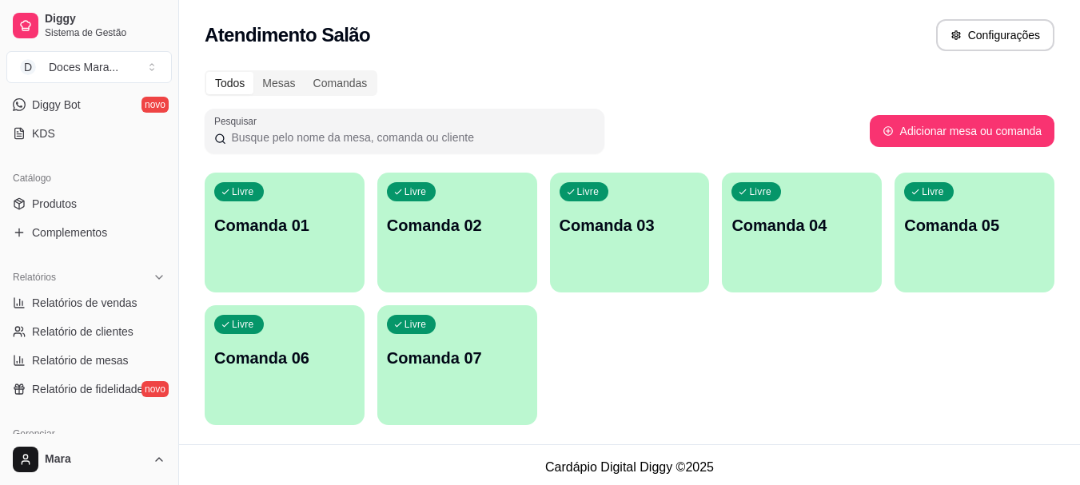
click at [93, 303] on span "Relatórios de vendas" at bounding box center [84, 303] width 105 height 16
select select "ALL"
select select "0"
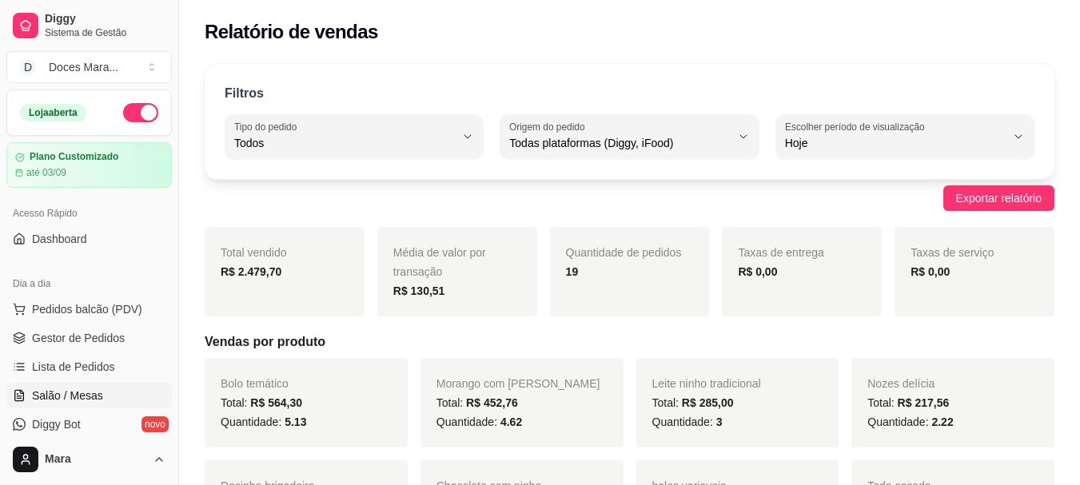
click at [93, 391] on span "Salão / Mesas" at bounding box center [67, 396] width 71 height 16
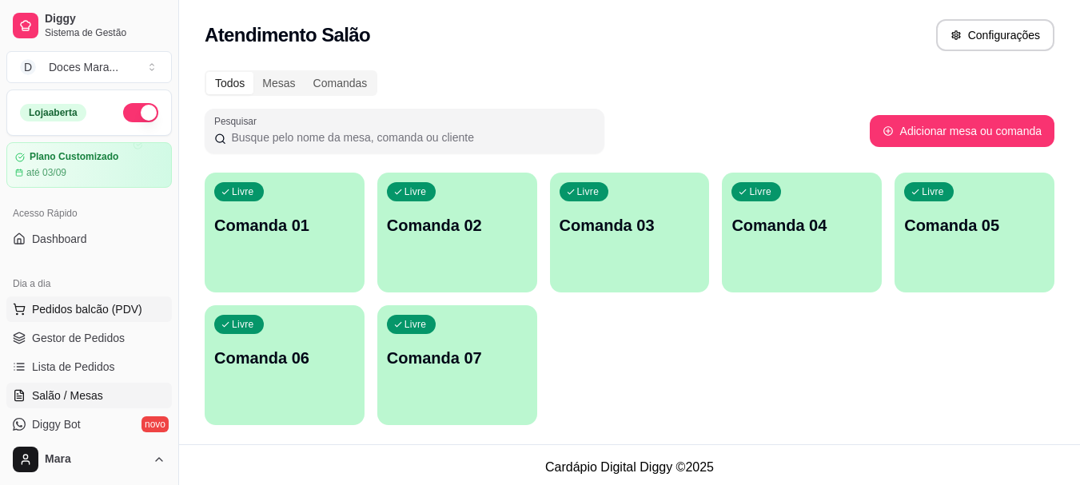
click at [93, 316] on span "Pedidos balcão (PDV)" at bounding box center [87, 309] width 110 height 16
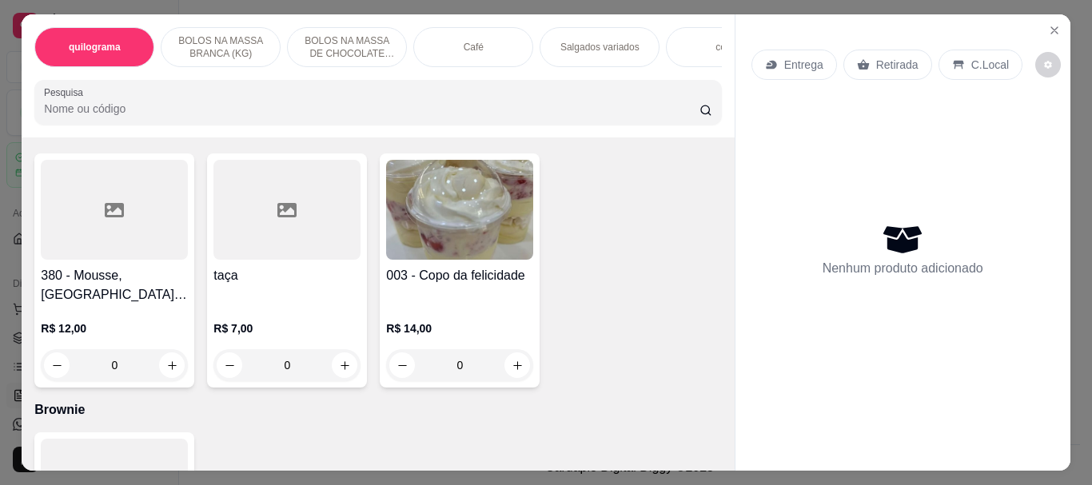
scroll to position [4794, 0]
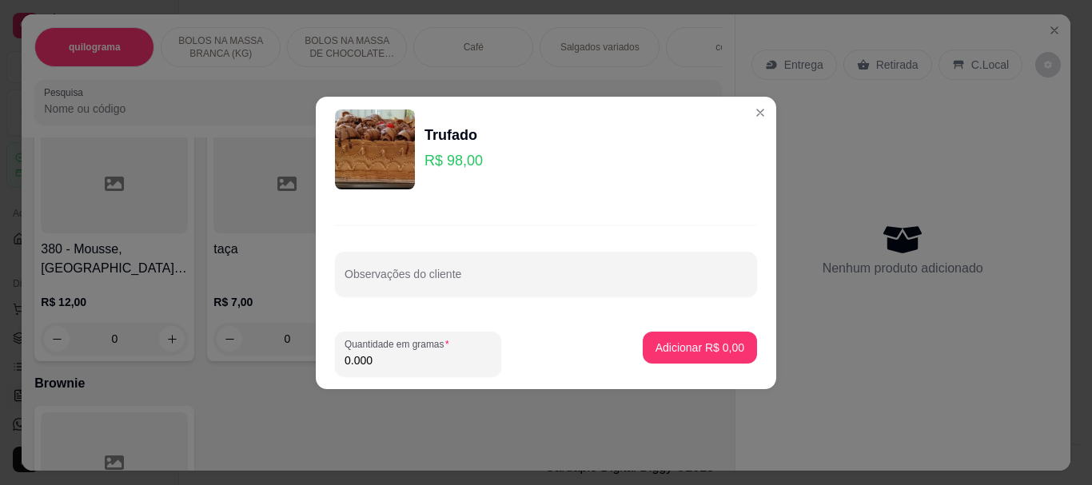
click at [394, 356] on input "0.000" at bounding box center [417, 360] width 147 height 16
type input "1.990"
click at [662, 347] on p "Adicionar R$ 195,02" at bounding box center [693, 347] width 98 height 15
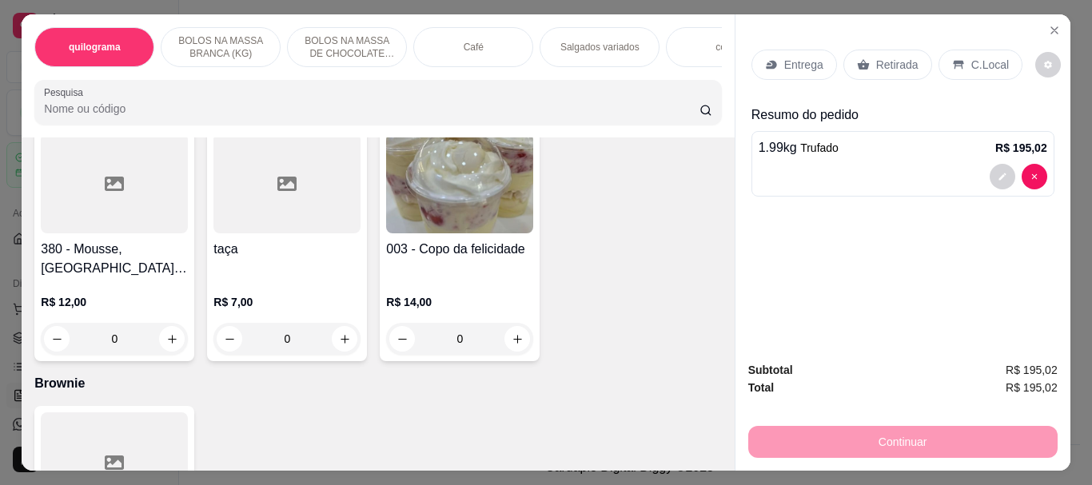
click at [901, 57] on p "Retirada" at bounding box center [897, 65] width 42 height 16
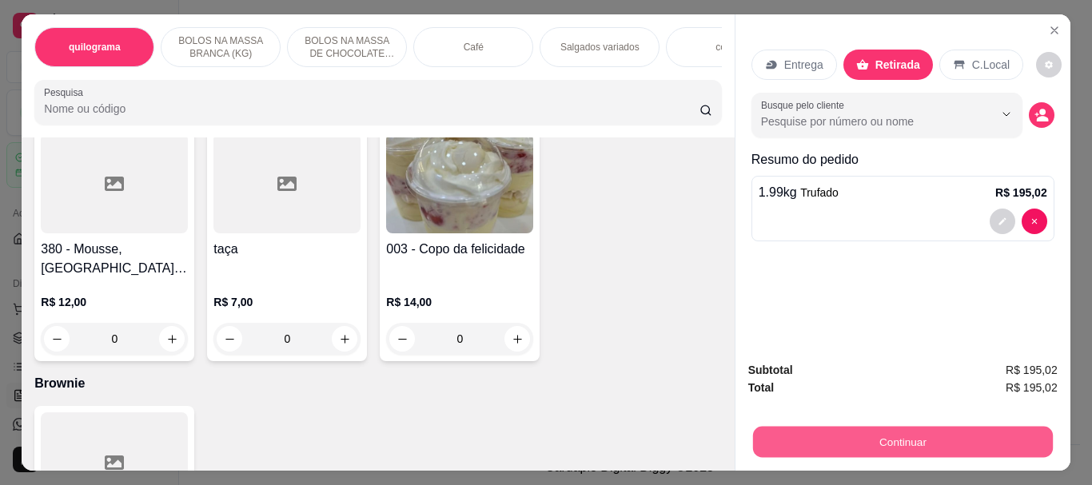
click at [880, 434] on button "Continuar" at bounding box center [902, 441] width 300 height 31
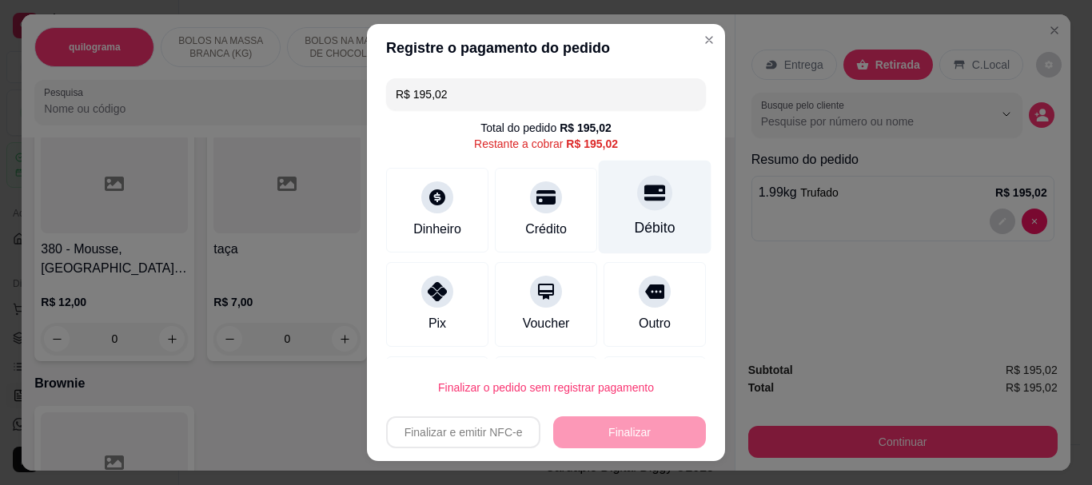
click at [639, 207] on div at bounding box center [654, 193] width 35 height 35
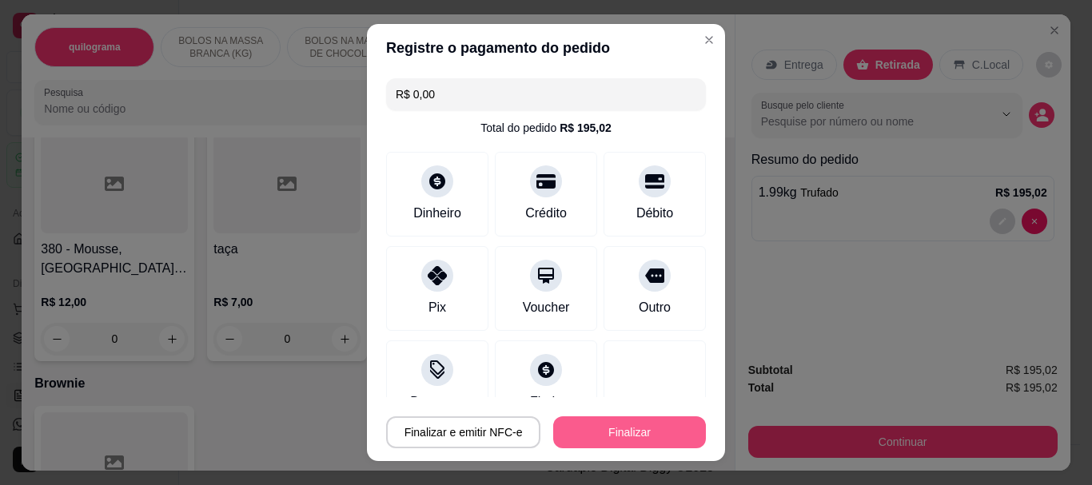
click at [621, 428] on button "Finalizar" at bounding box center [629, 432] width 153 height 32
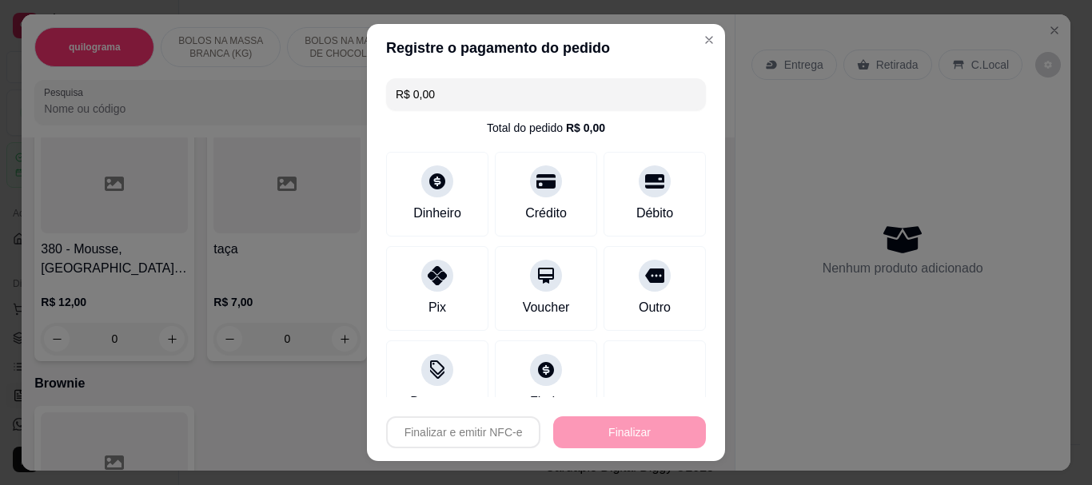
type input "-R$ 195,02"
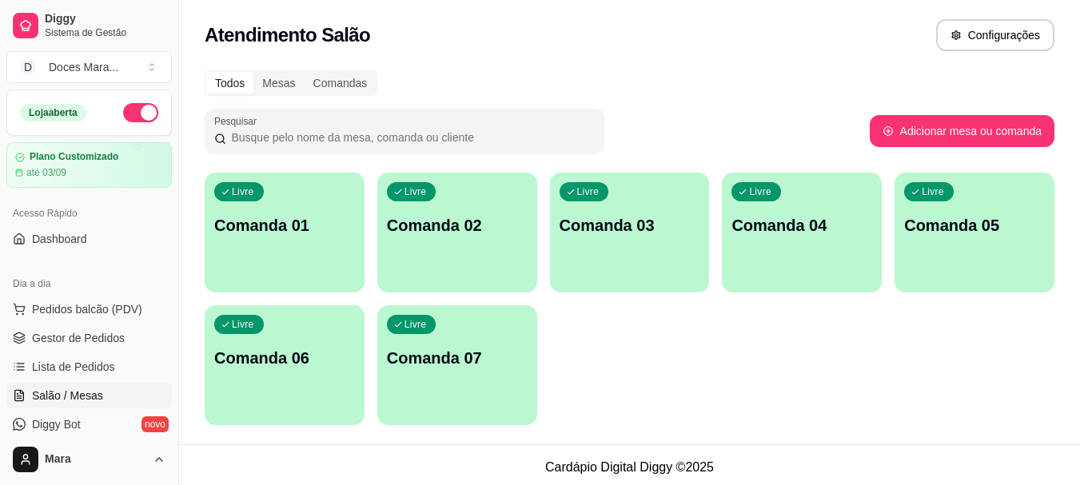
click at [602, 72] on div "Todos Mesas Comandas" at bounding box center [629, 83] width 849 height 26
click at [91, 305] on span "Pedidos balcão (PDV)" at bounding box center [87, 309] width 110 height 16
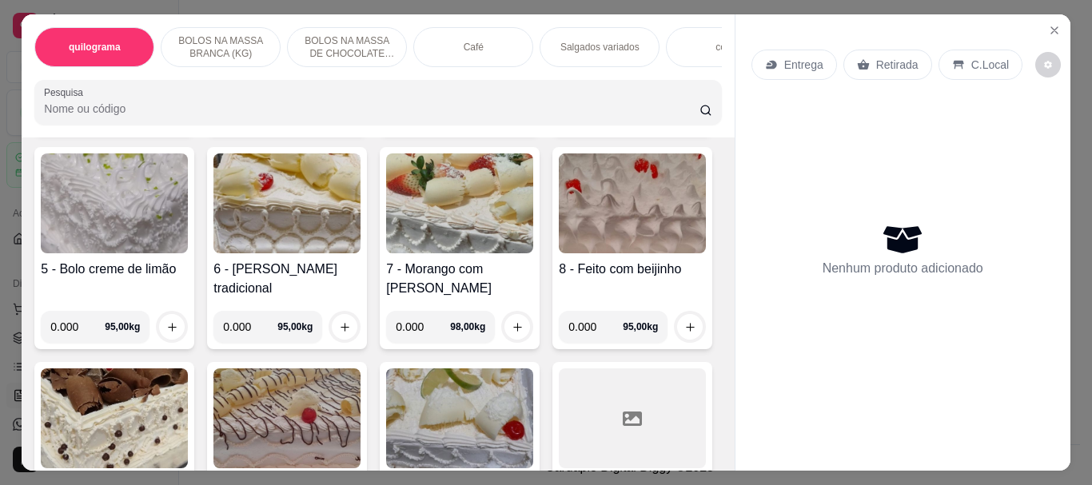
scroll to position [559, 0]
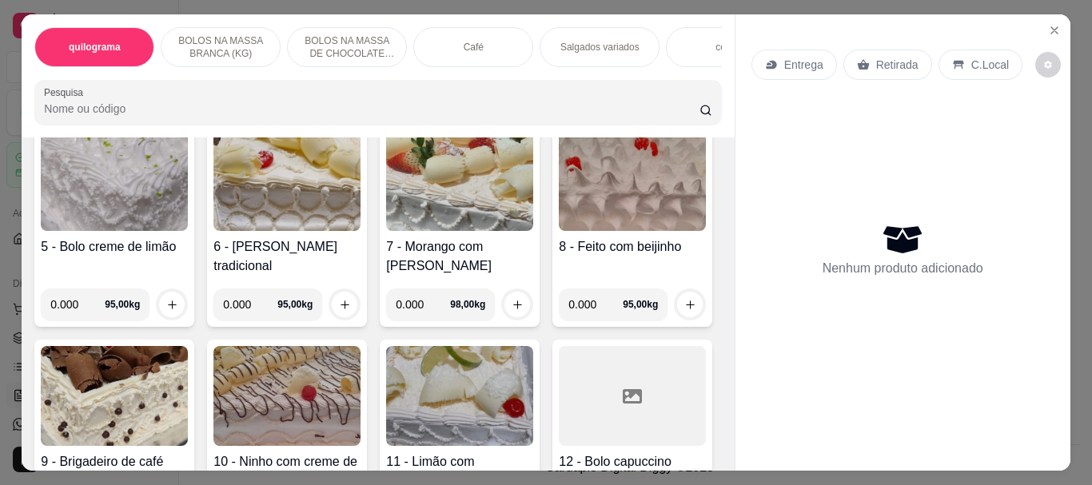
click at [386, 231] on img at bounding box center [459, 181] width 147 height 100
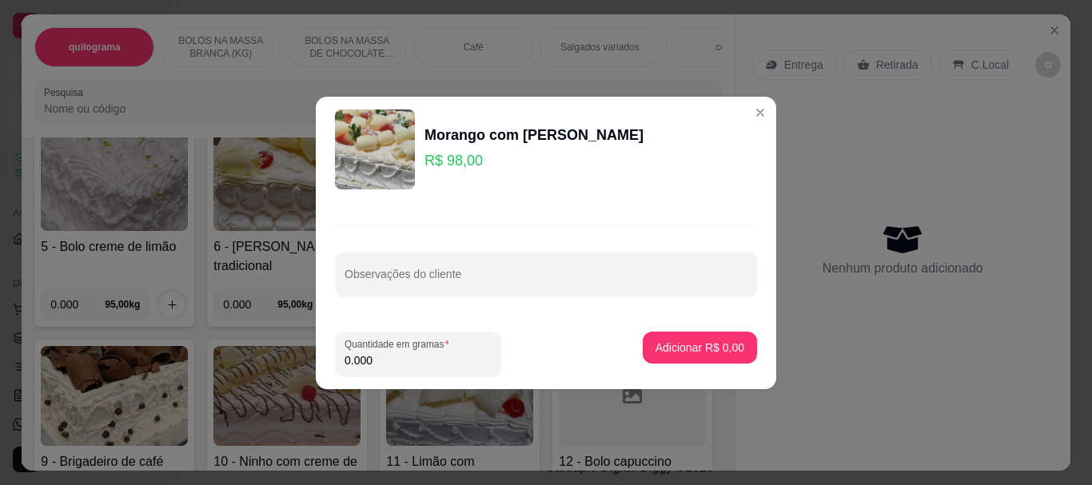
click at [433, 368] on input "0.000" at bounding box center [417, 360] width 147 height 16
type input "1.410"
click at [665, 354] on p "Adicionar R$ 138,18" at bounding box center [693, 347] width 98 height 15
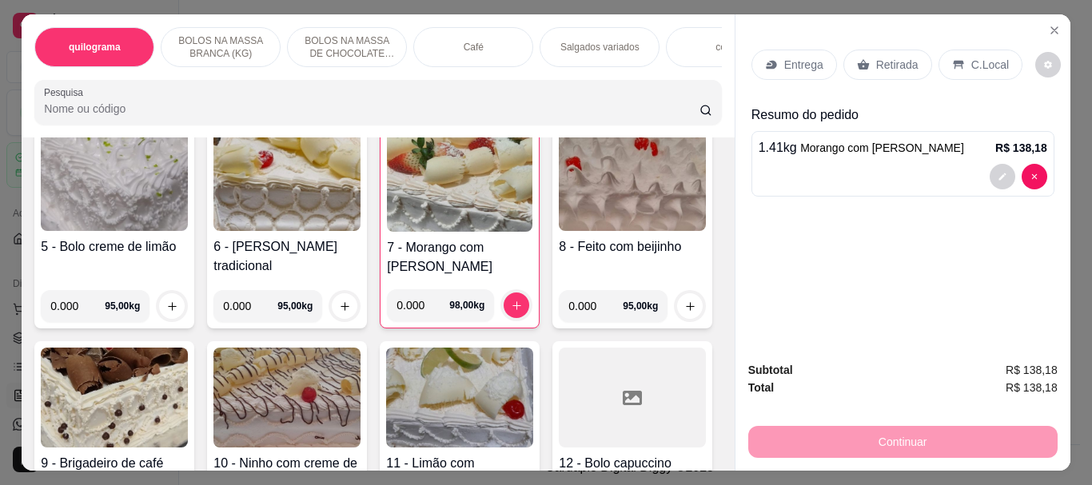
click at [890, 62] on p "Retirada" at bounding box center [897, 65] width 42 height 16
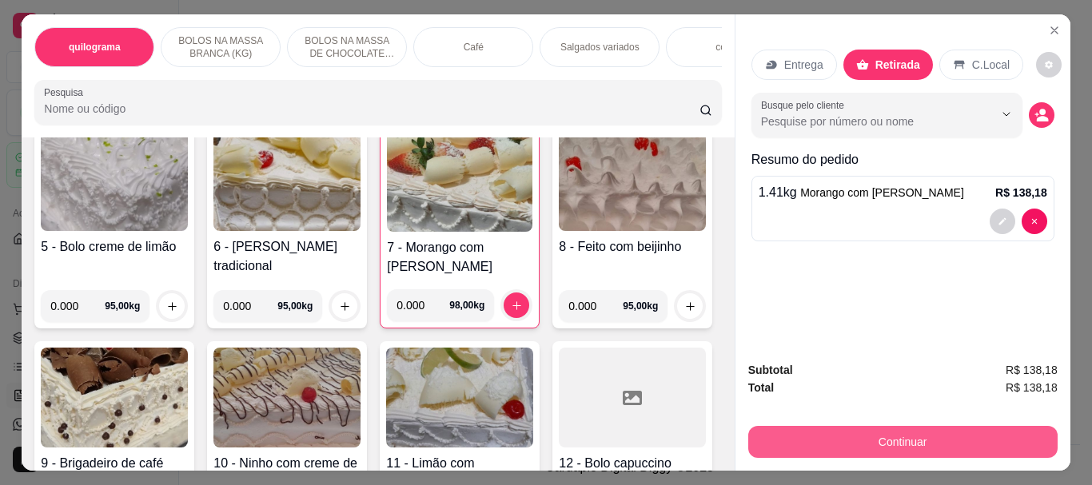
click at [889, 443] on button "Continuar" at bounding box center [902, 442] width 309 height 32
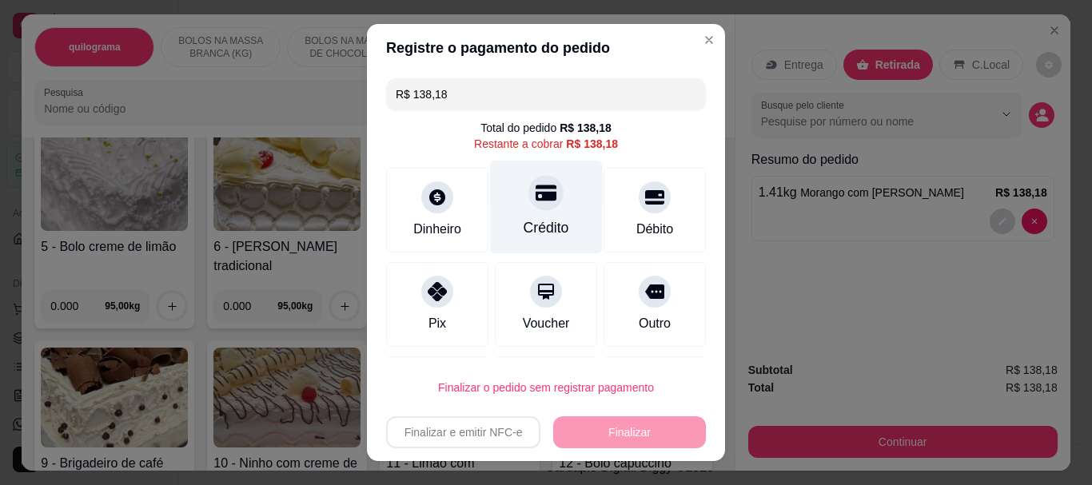
click at [529, 230] on div "Crédito" at bounding box center [546, 228] width 46 height 21
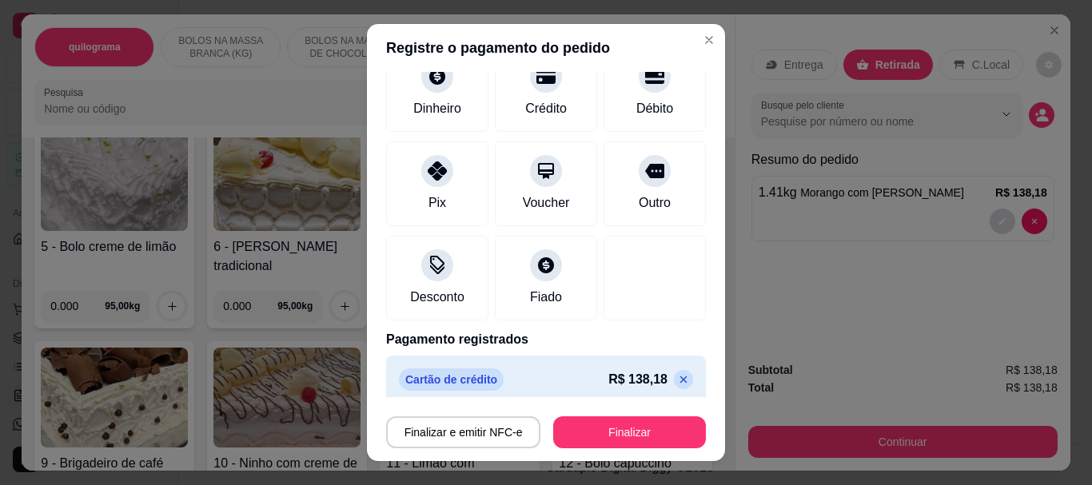
scroll to position [117, 0]
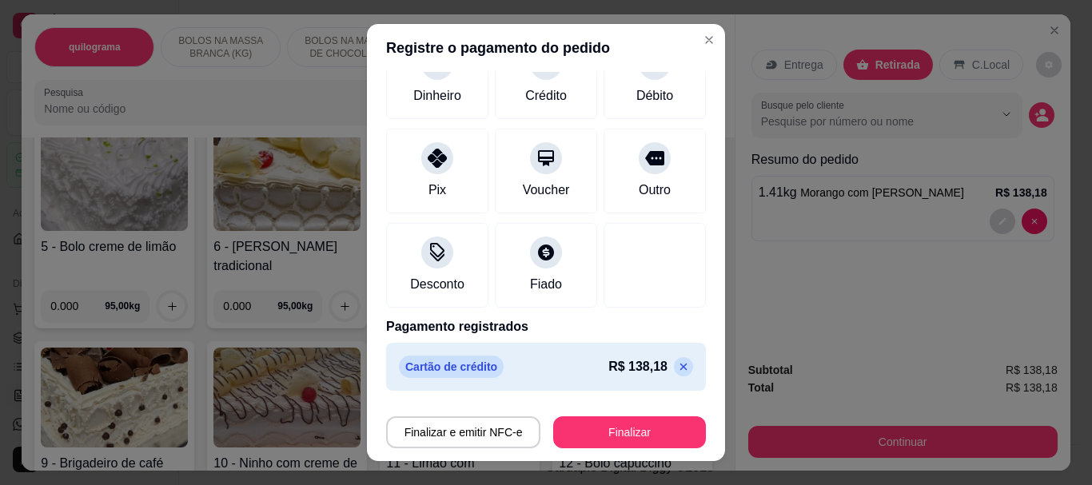
click at [677, 367] on icon at bounding box center [683, 366] width 13 height 13
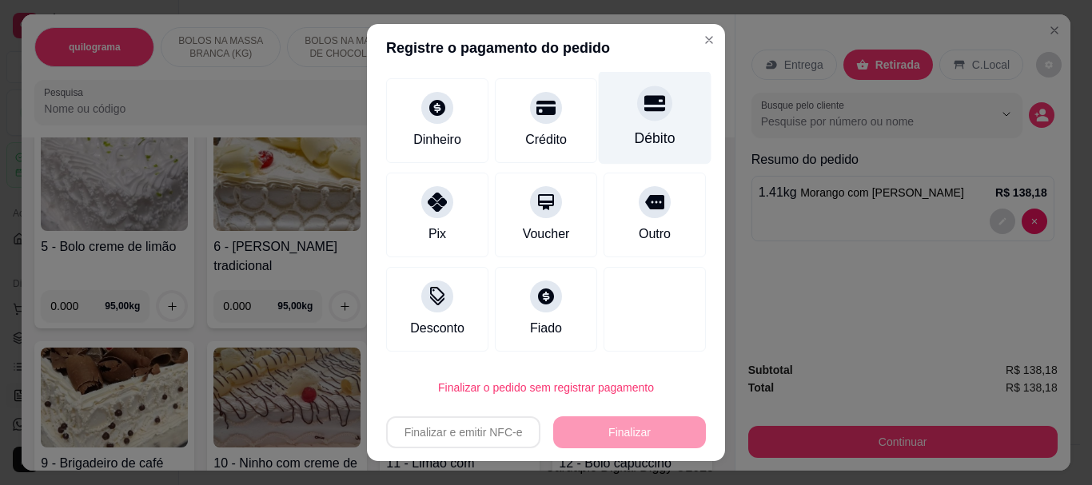
click at [637, 117] on div at bounding box center [654, 103] width 35 height 35
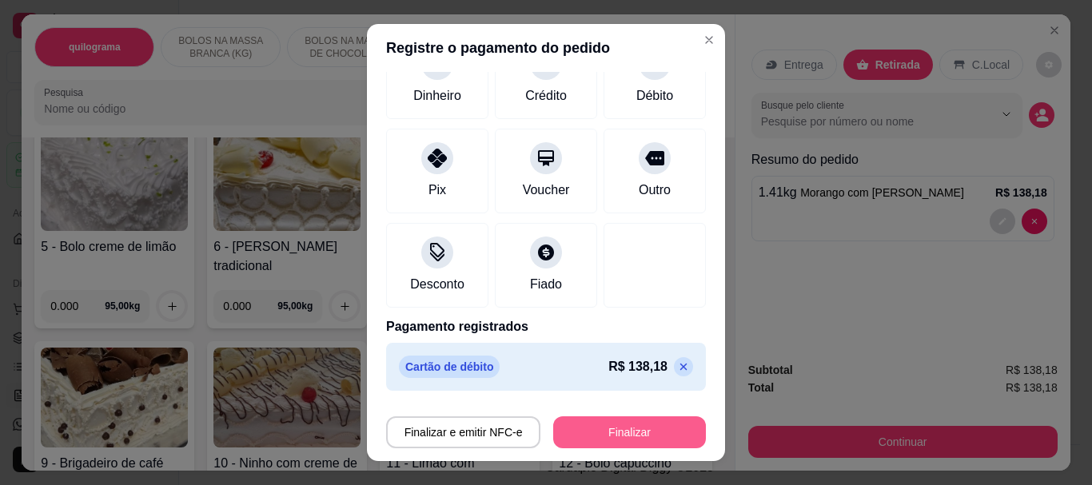
click at [629, 433] on button "Finalizar" at bounding box center [629, 432] width 153 height 32
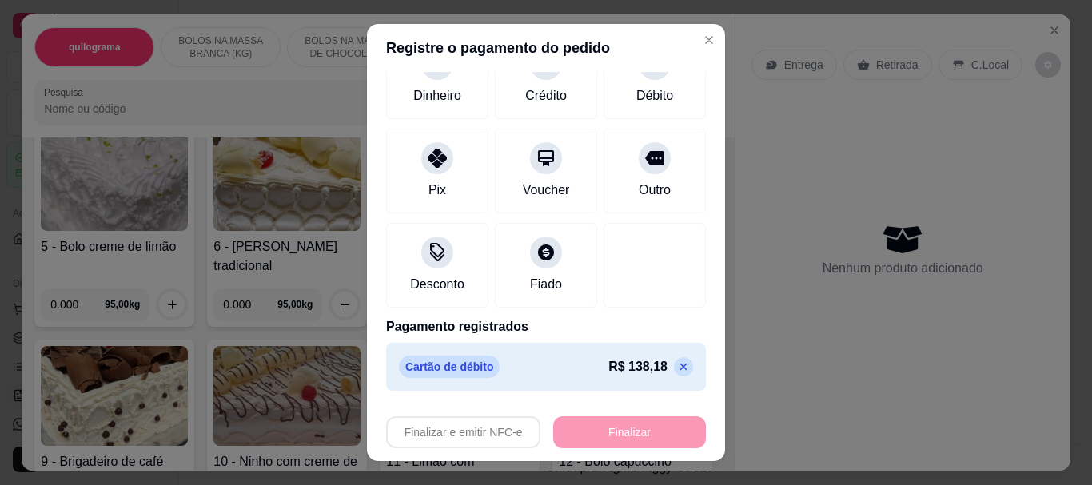
type input "-R$ 138,18"
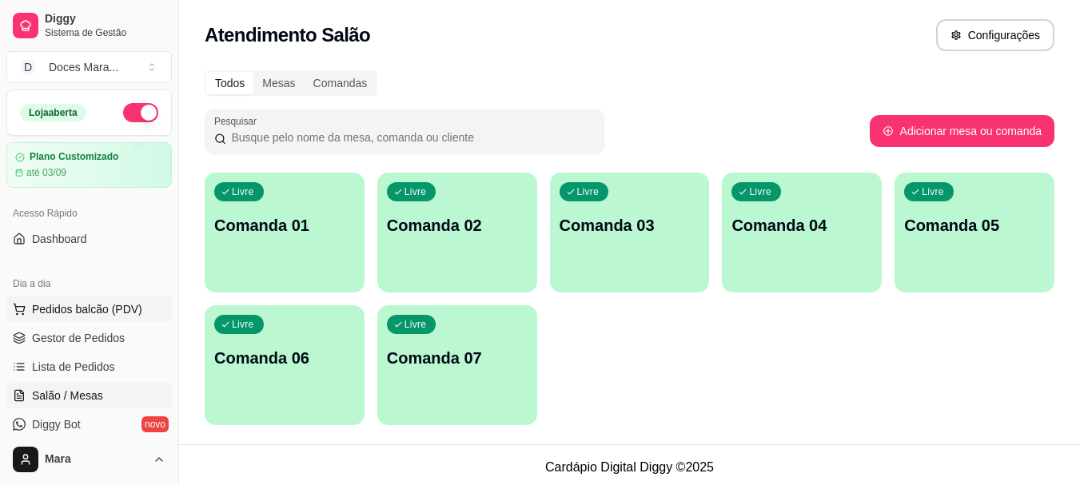
click at [58, 316] on span "Pedidos balcão (PDV)" at bounding box center [87, 309] width 110 height 16
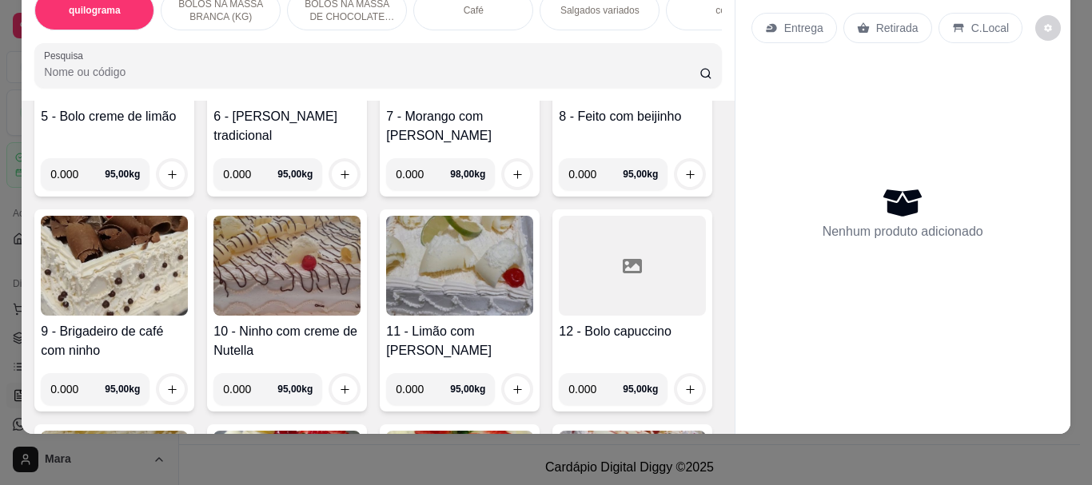
scroll to position [639, 0]
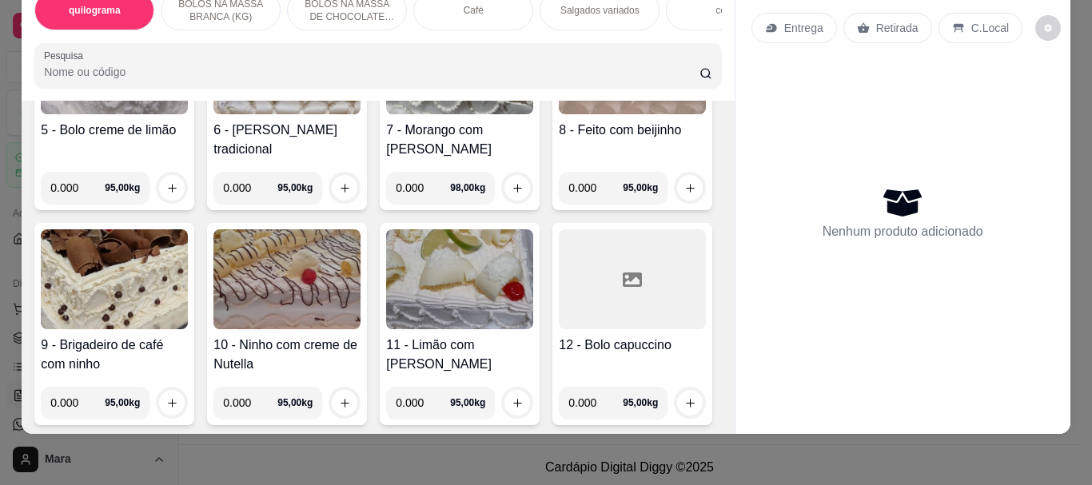
click at [386, 114] on img at bounding box center [459, 64] width 147 height 100
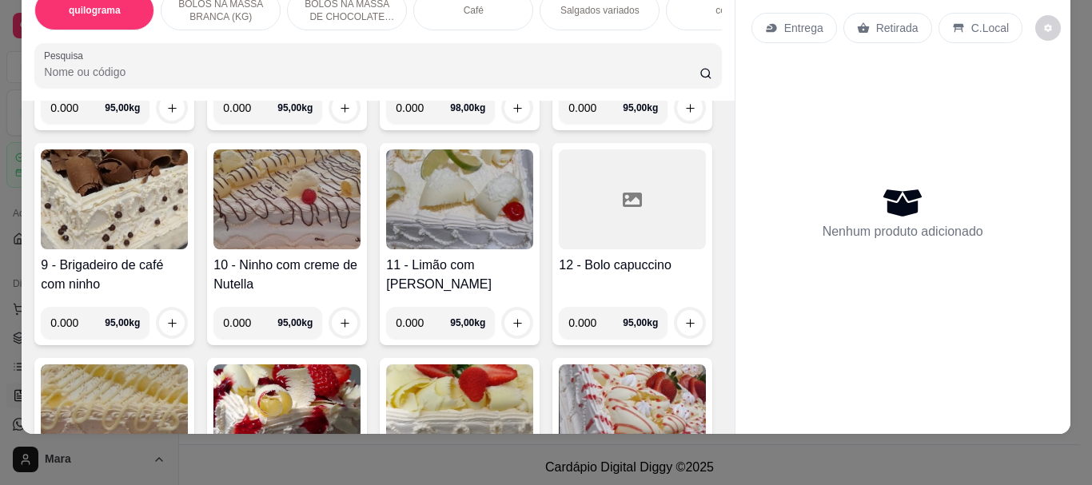
scroll to position [559, 0]
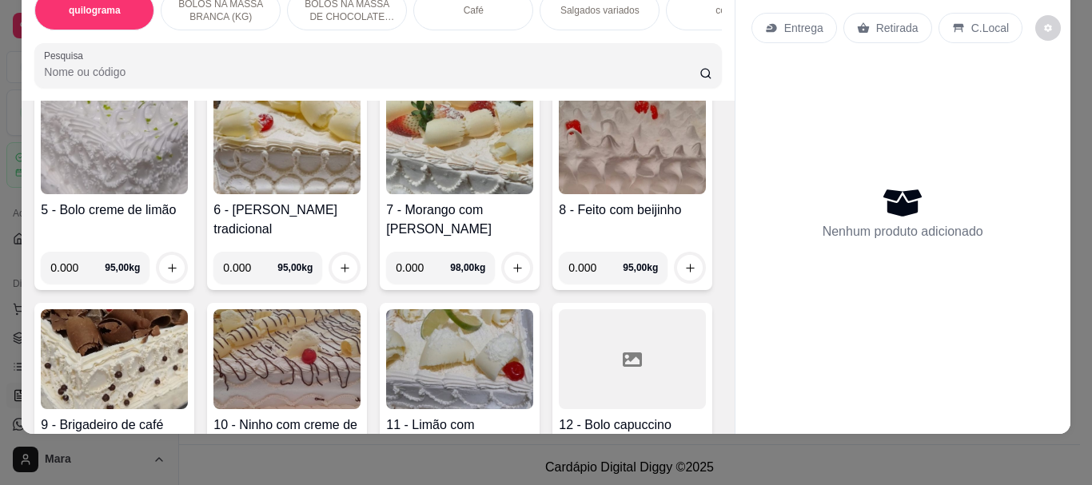
click at [386, 194] on img at bounding box center [459, 144] width 147 height 100
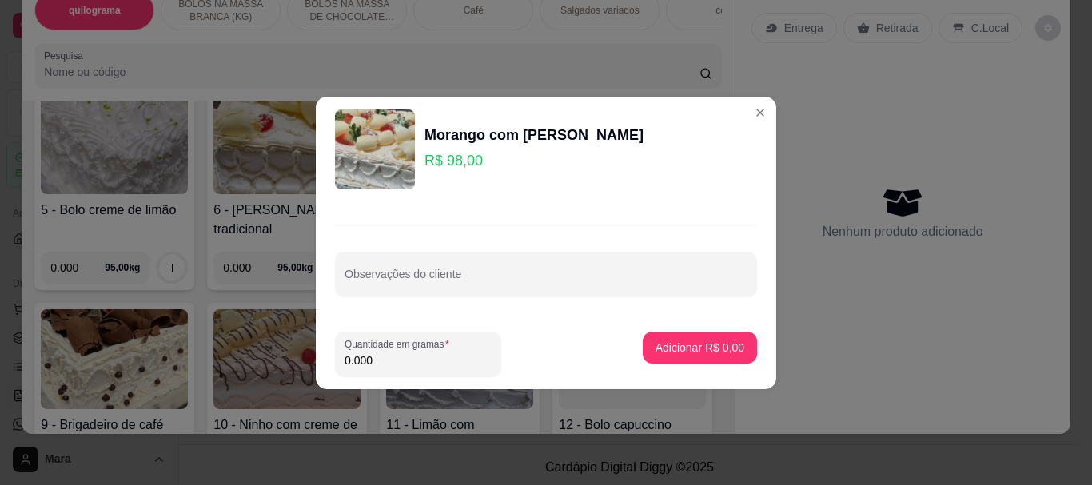
click at [388, 356] on input "0.000" at bounding box center [417, 360] width 147 height 16
type input "2.100"
click at [710, 344] on p "Adicionar R$ 205,80" at bounding box center [693, 347] width 98 height 15
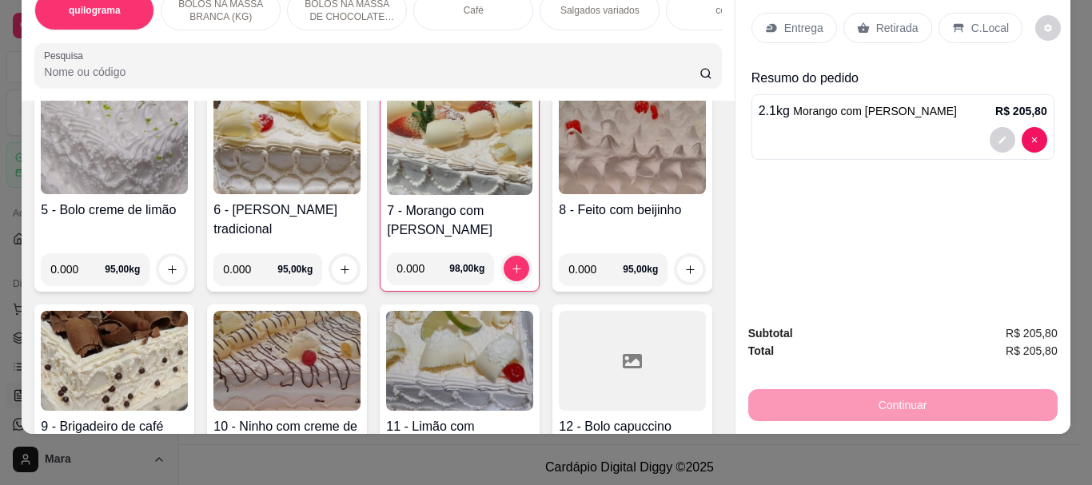
click at [893, 20] on p "Retirada" at bounding box center [897, 28] width 42 height 16
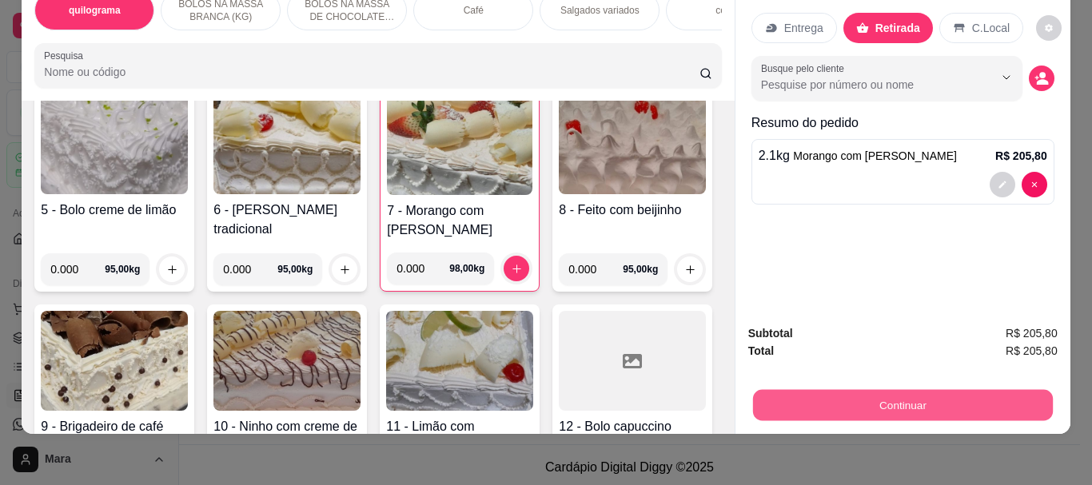
click at [905, 389] on button "Continuar" at bounding box center [902, 404] width 300 height 31
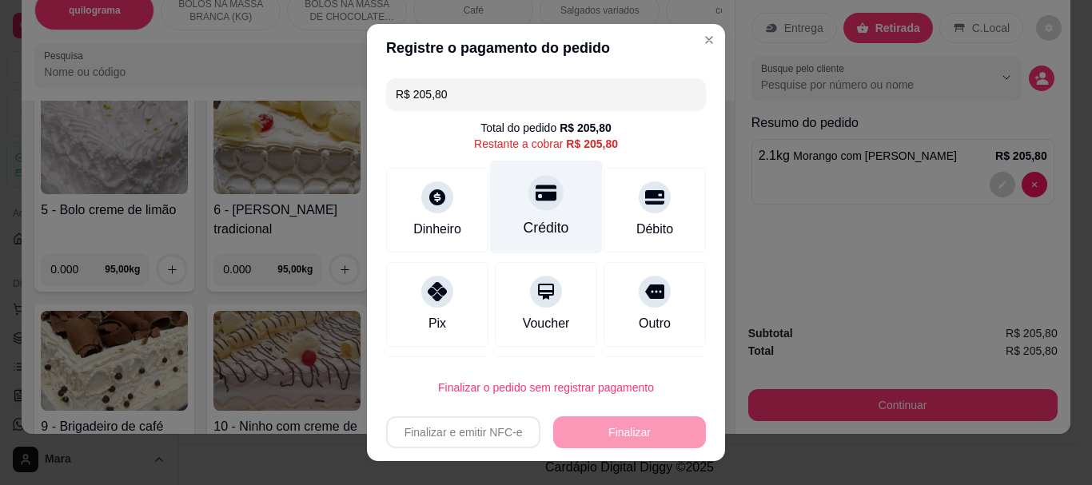
click at [529, 207] on div at bounding box center [545, 193] width 35 height 35
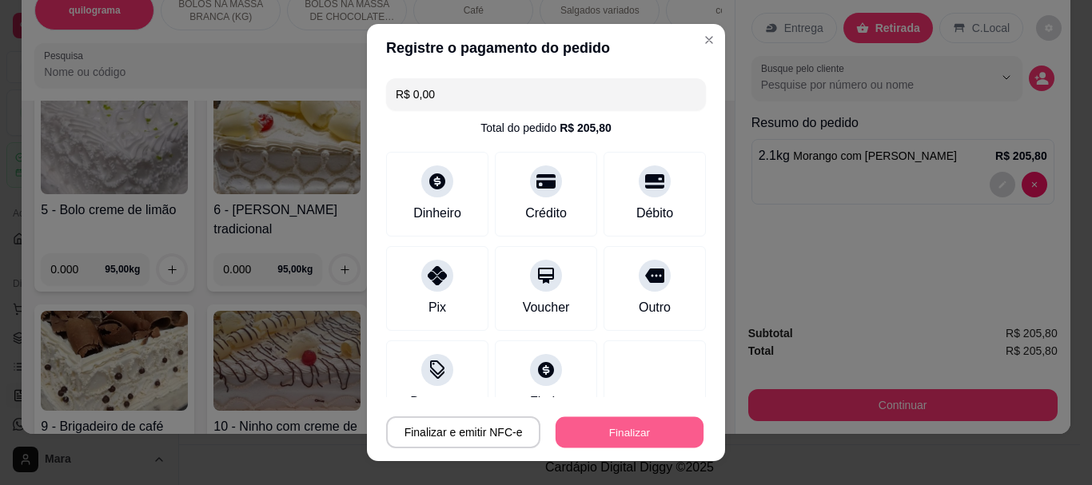
click at [598, 420] on button "Finalizar" at bounding box center [629, 431] width 148 height 31
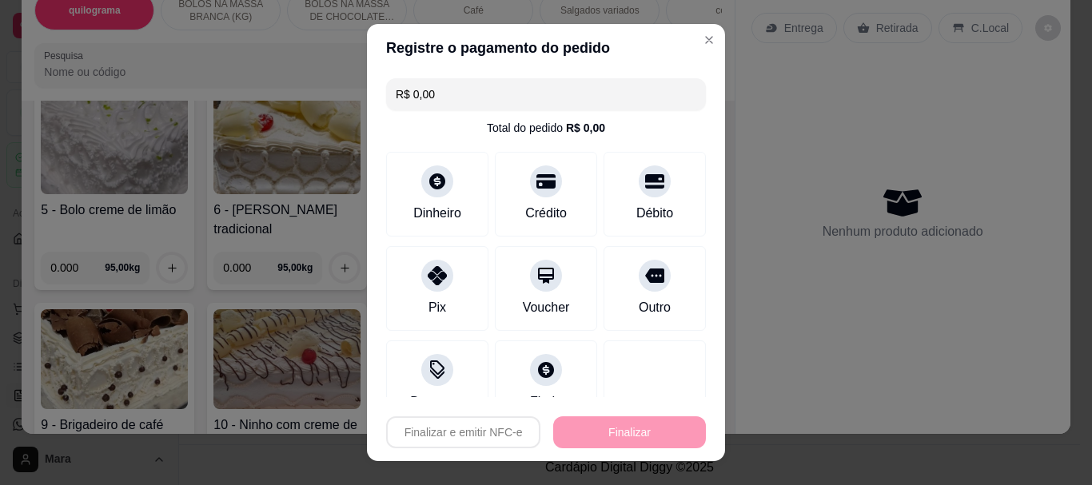
type input "-R$ 205,80"
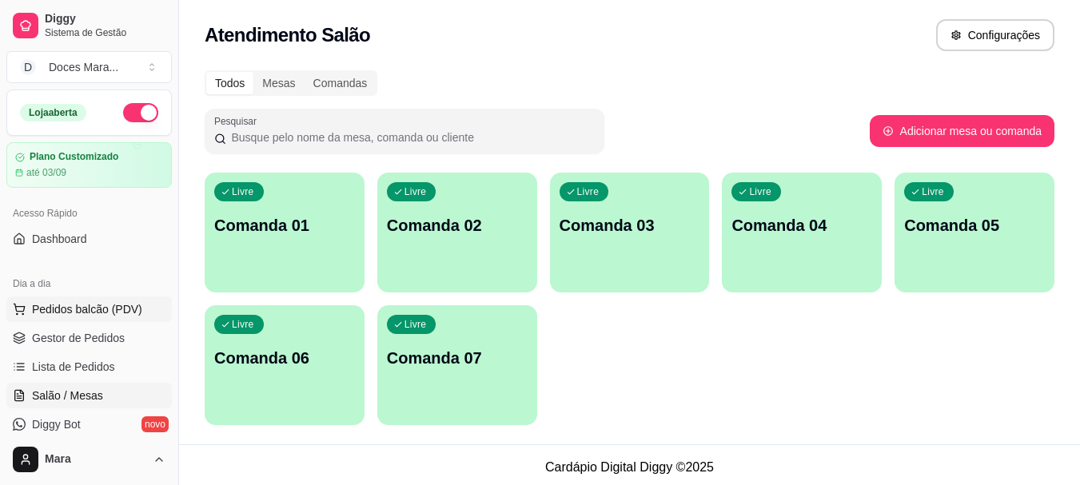
click at [96, 312] on span "Pedidos balcão (PDV)" at bounding box center [87, 309] width 110 height 16
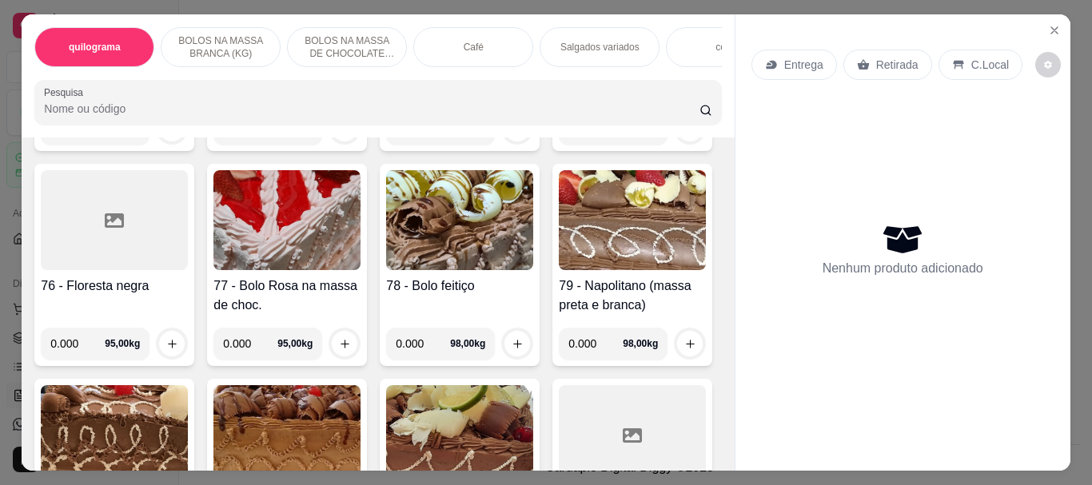
scroll to position [3356, 0]
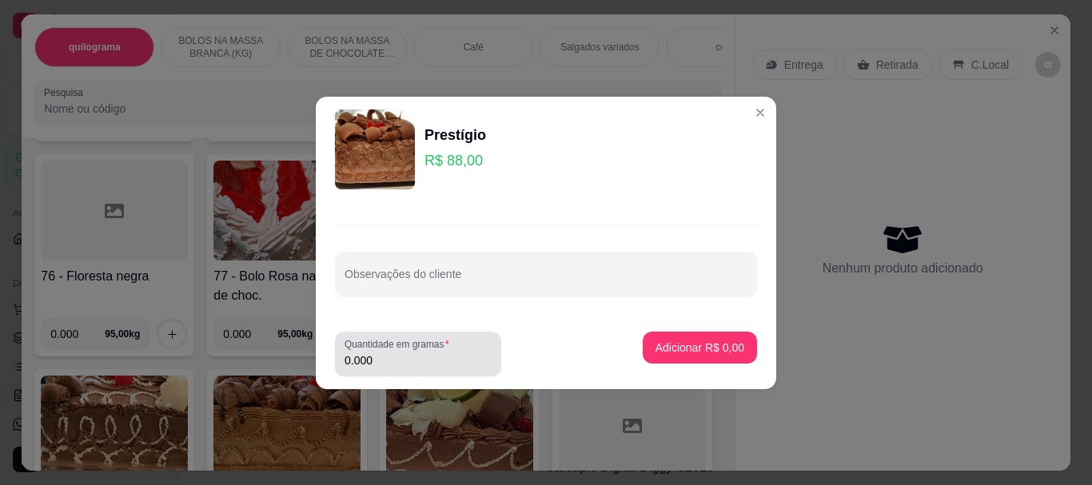
click at [384, 363] on input "0.000" at bounding box center [417, 360] width 147 height 16
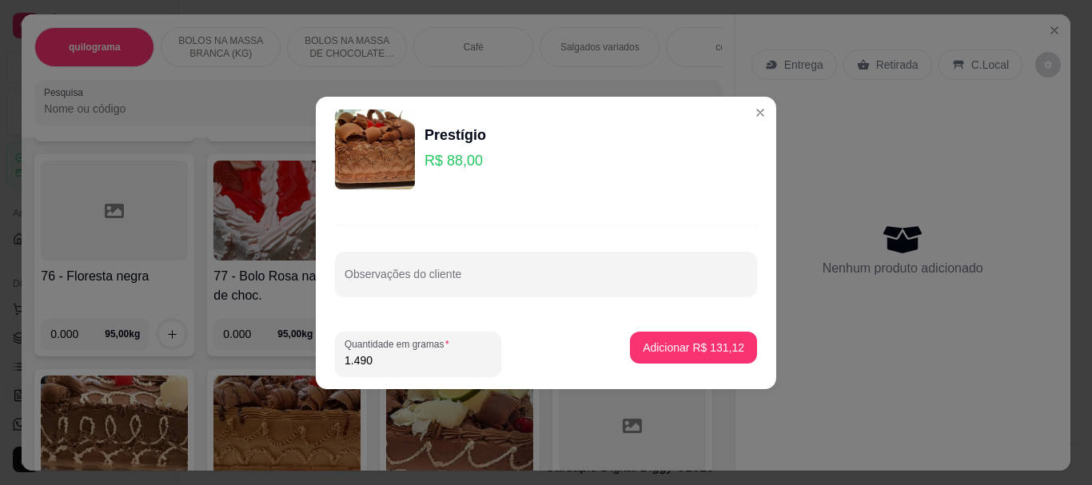
click at [375, 361] on input "1.490" at bounding box center [417, 360] width 147 height 16
type input "0.000"
click at [407, 358] on input "0.000" at bounding box center [417, 360] width 147 height 16
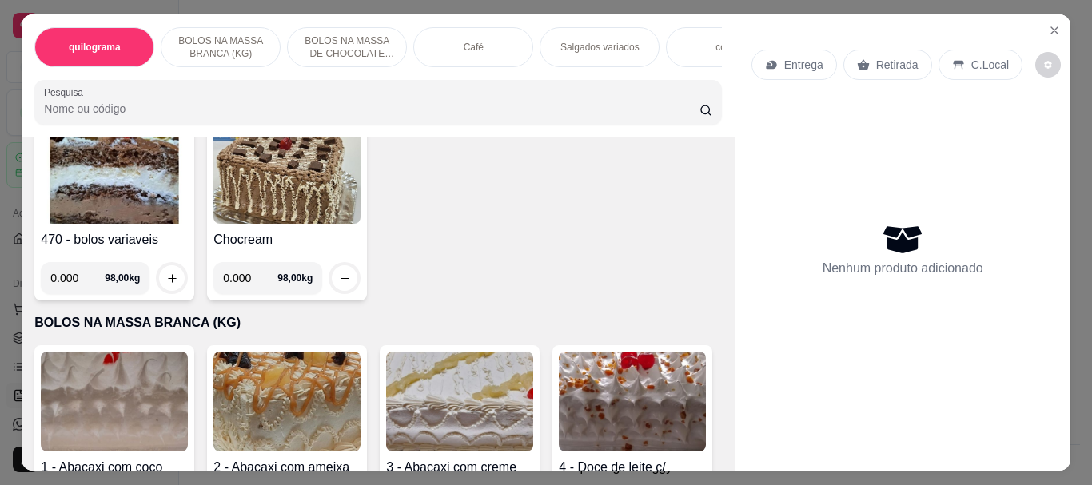
scroll to position [0, 0]
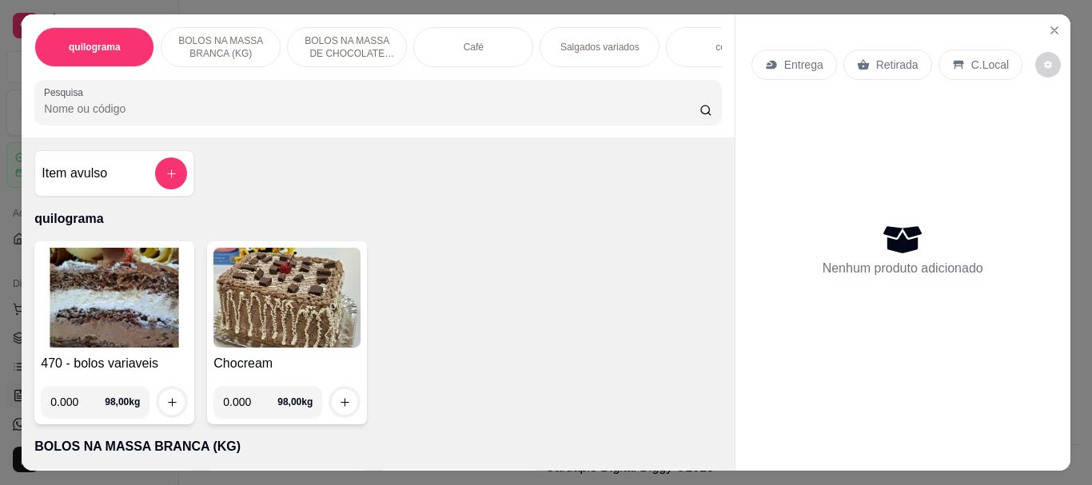
click at [157, 107] on input "Pesquisa" at bounding box center [371, 109] width 655 height 16
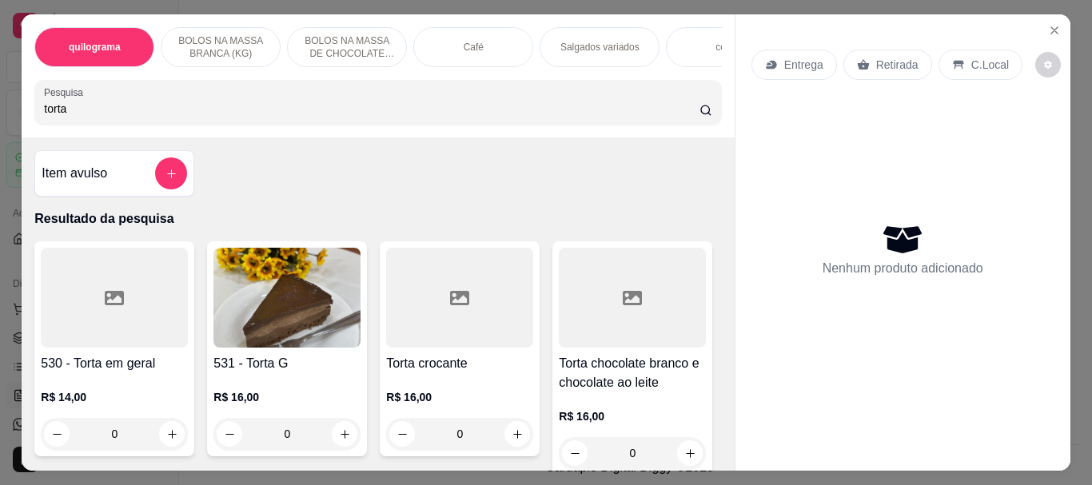
type input "torta"
click at [225, 277] on img at bounding box center [286, 298] width 147 height 100
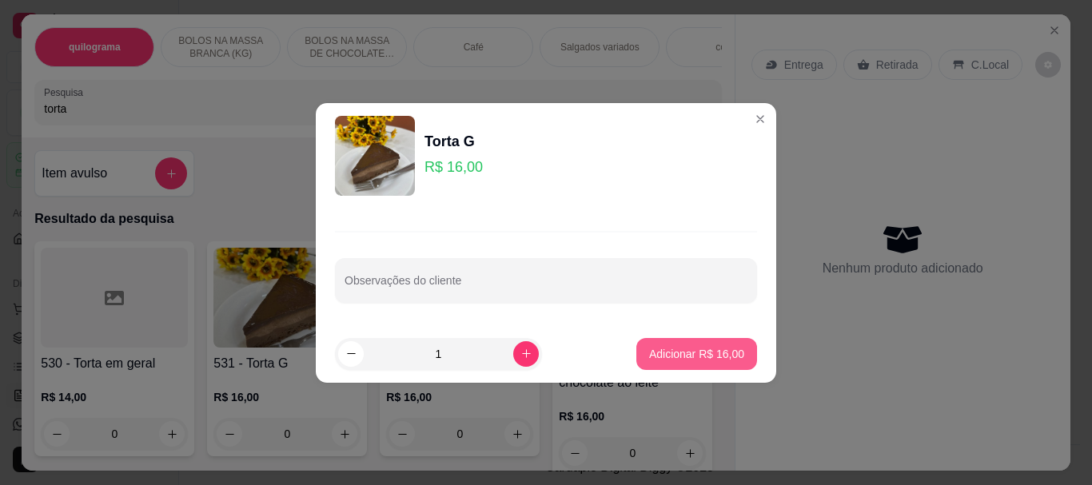
click at [658, 349] on p "Adicionar R$ 16,00" at bounding box center [696, 354] width 95 height 16
type input "1"
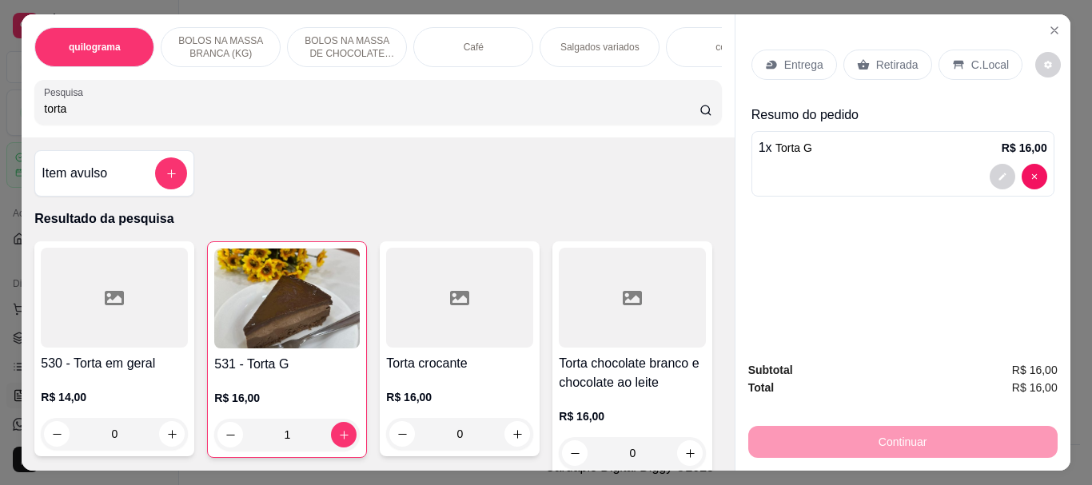
click at [78, 117] on input "torta" at bounding box center [371, 109] width 655 height 16
type input "t"
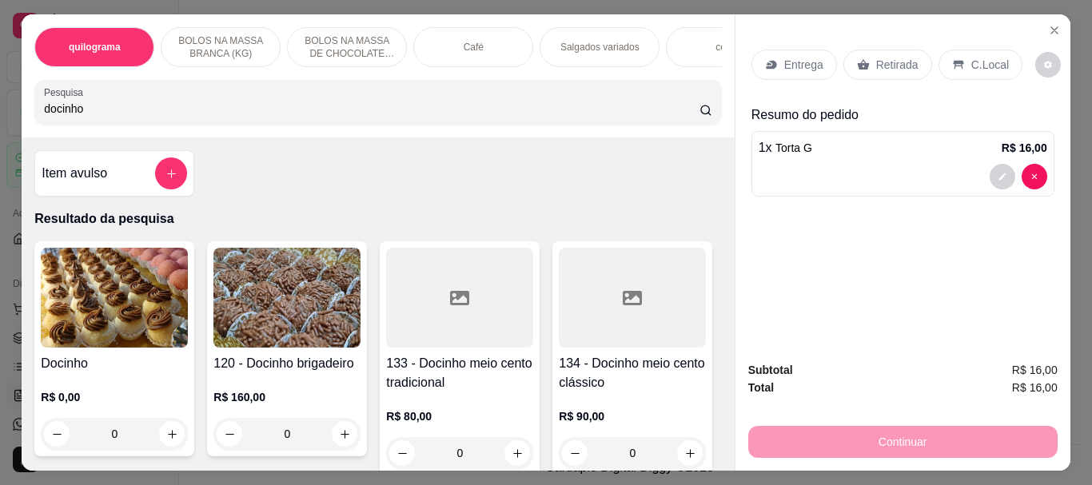
type input "docinho"
click at [129, 292] on img at bounding box center [114, 298] width 147 height 100
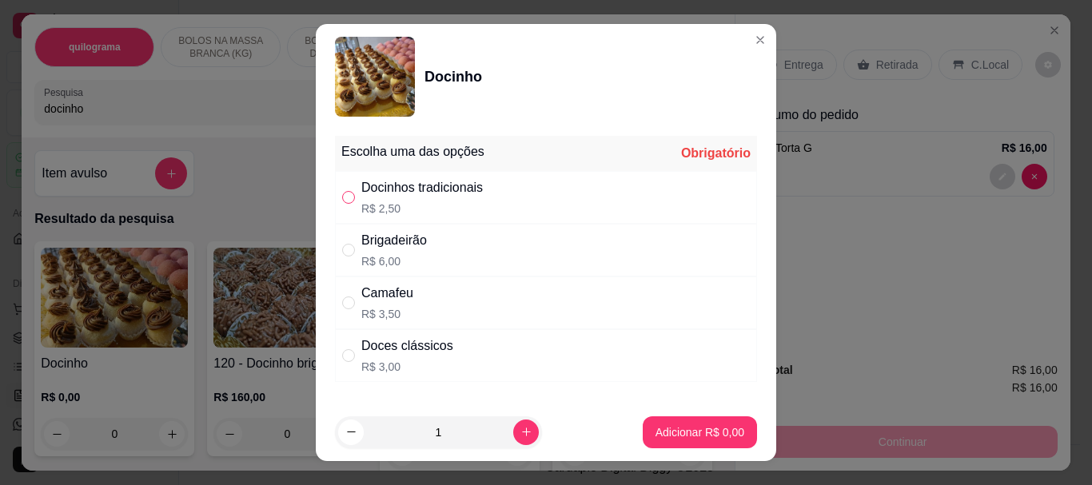
click at [342, 194] on input "" at bounding box center [348, 197] width 13 height 13
radio input "true"
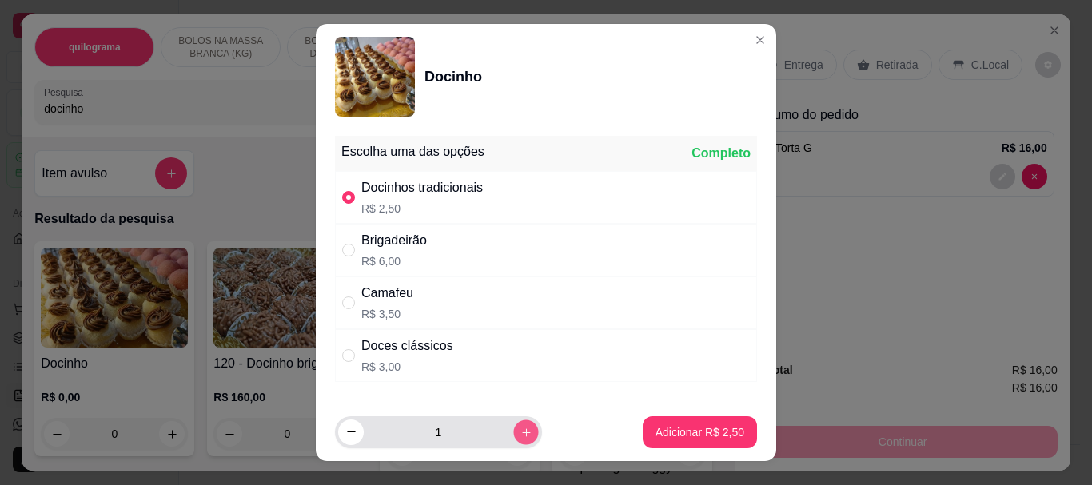
click at [513, 425] on button "increase-product-quantity" at bounding box center [525, 432] width 25 height 25
type input "4"
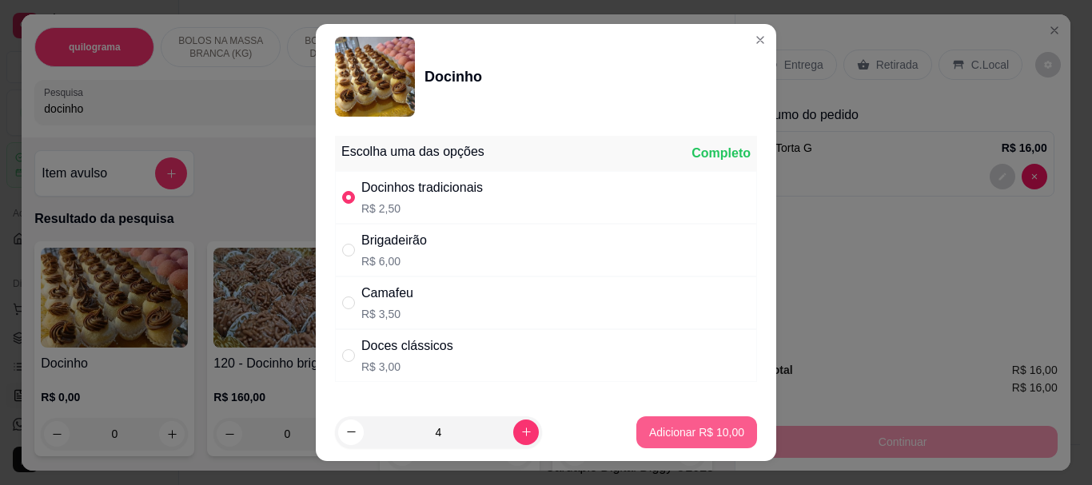
click at [656, 423] on button "Adicionar R$ 10,00" at bounding box center [696, 432] width 121 height 32
type input "4"
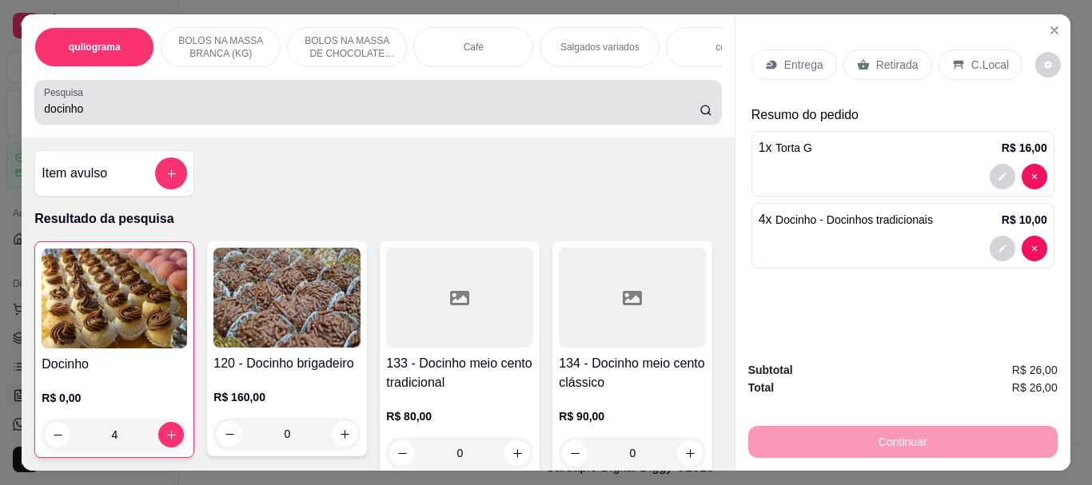
click at [114, 117] on input "docinho" at bounding box center [371, 109] width 655 height 16
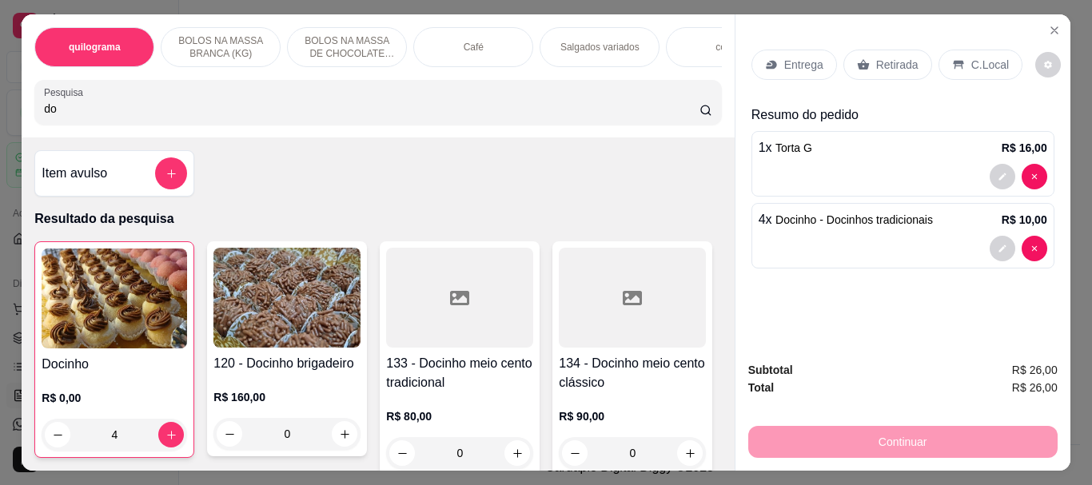
type input "d"
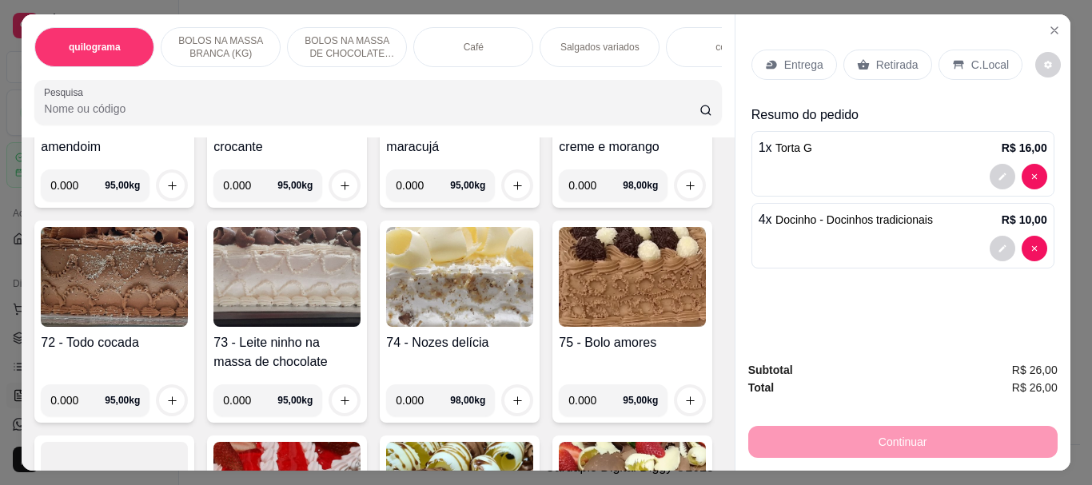
scroll to position [3196, 0]
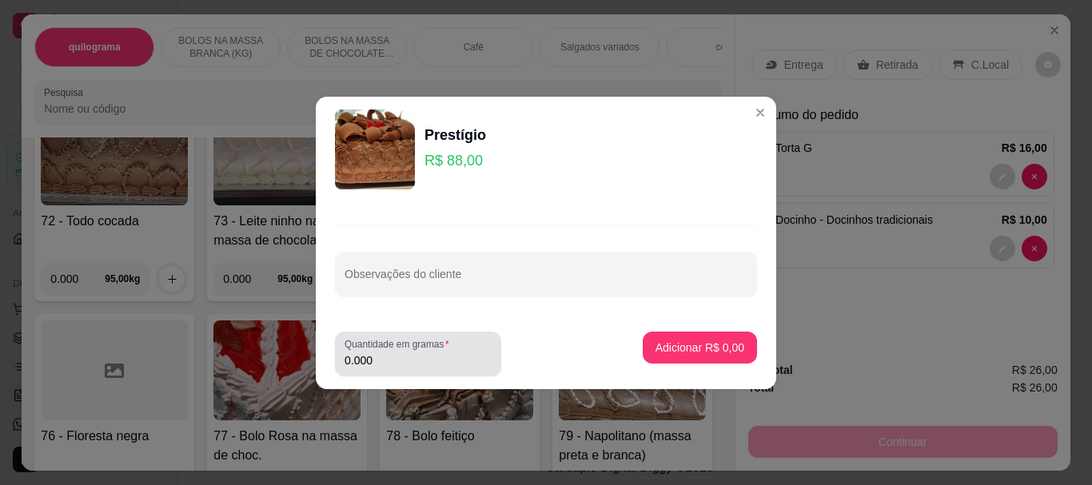
click at [410, 363] on input "0.000" at bounding box center [417, 360] width 147 height 16
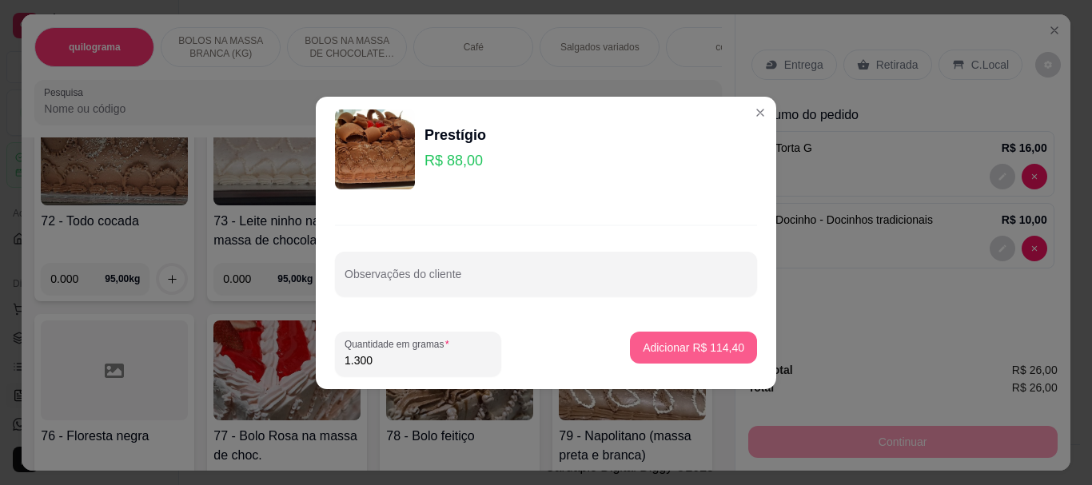
type input "1.300"
click at [678, 344] on p "Adicionar R$ 114,40" at bounding box center [693, 347] width 98 height 15
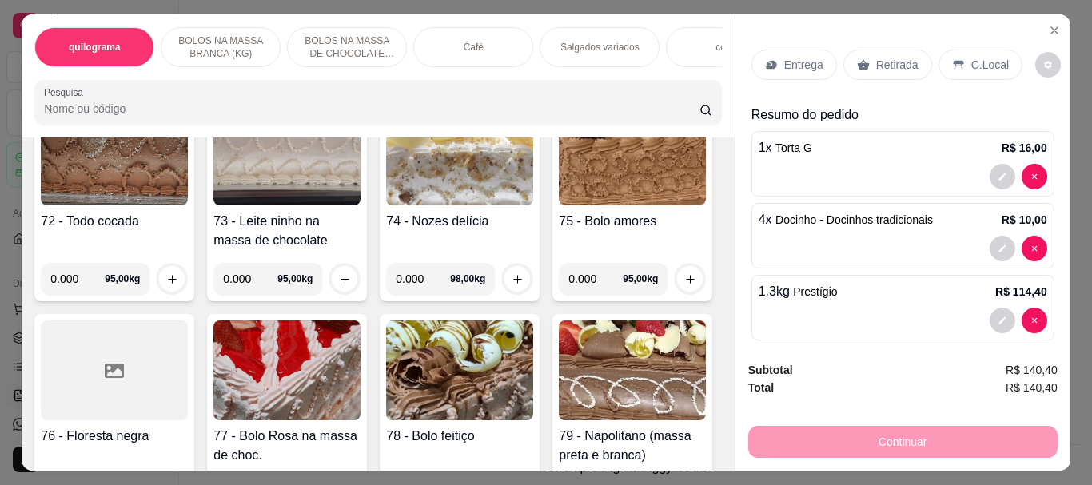
click at [890, 62] on p "Retirada" at bounding box center [897, 65] width 42 height 16
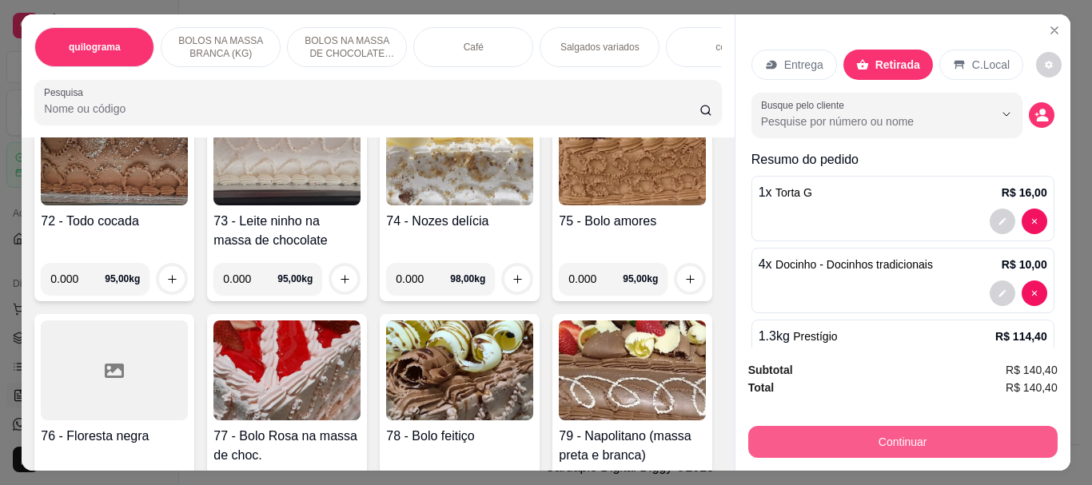
click at [874, 431] on button "Continuar" at bounding box center [902, 442] width 309 height 32
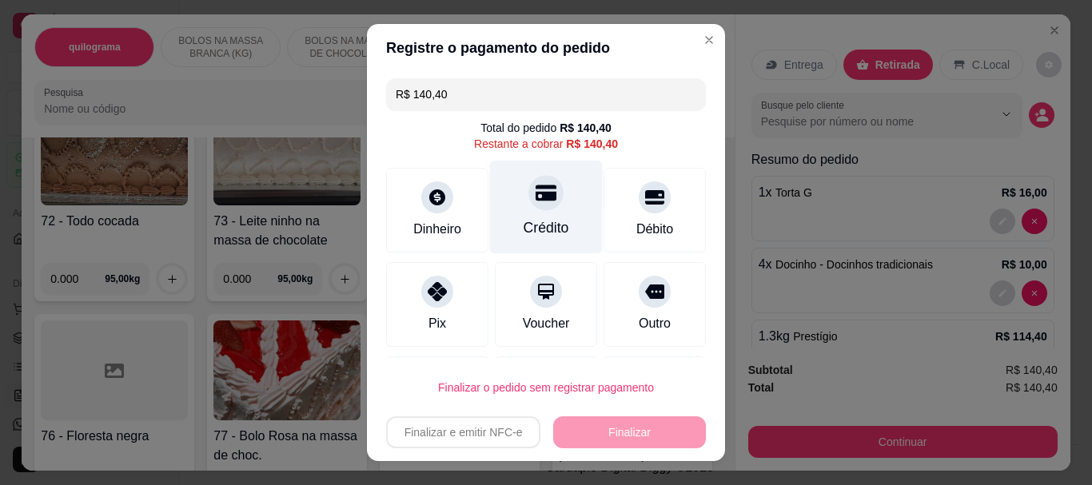
click at [531, 209] on div at bounding box center [545, 193] width 35 height 35
type input "R$ 0,00"
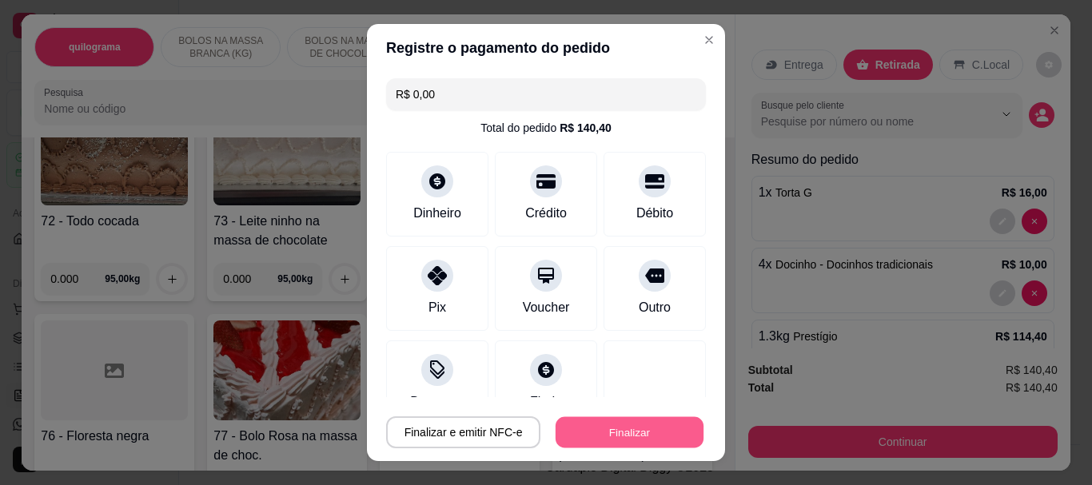
click at [614, 425] on button "Finalizar" at bounding box center [629, 431] width 148 height 31
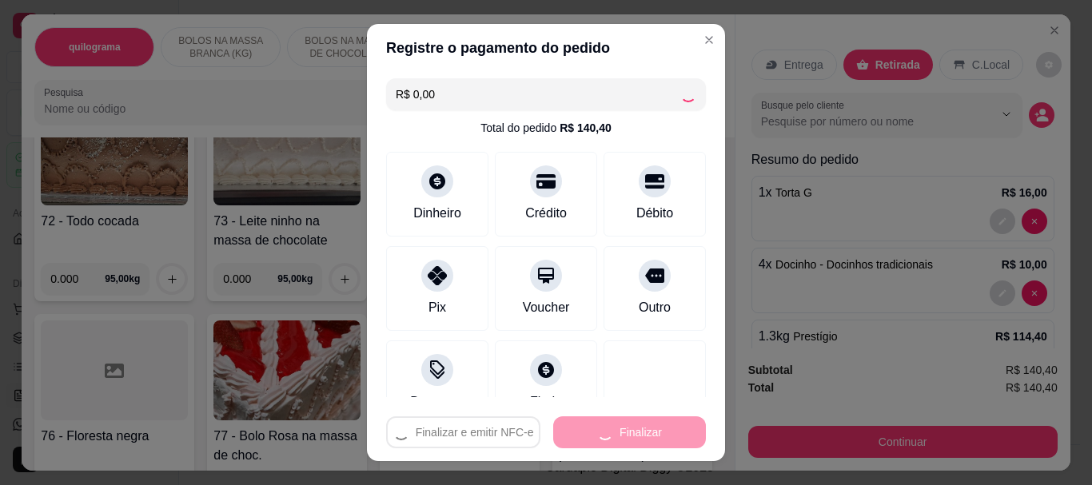
type input "0"
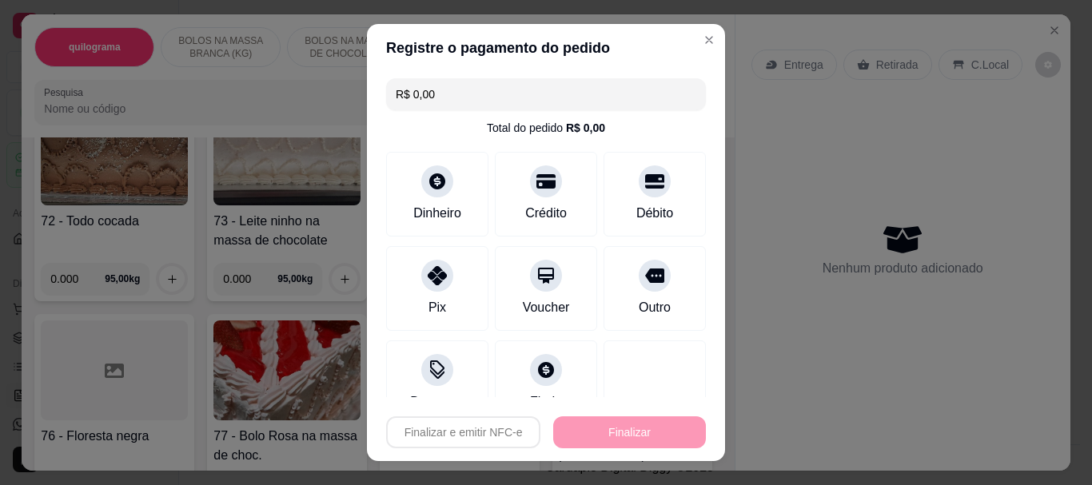
type input "-R$ 140,40"
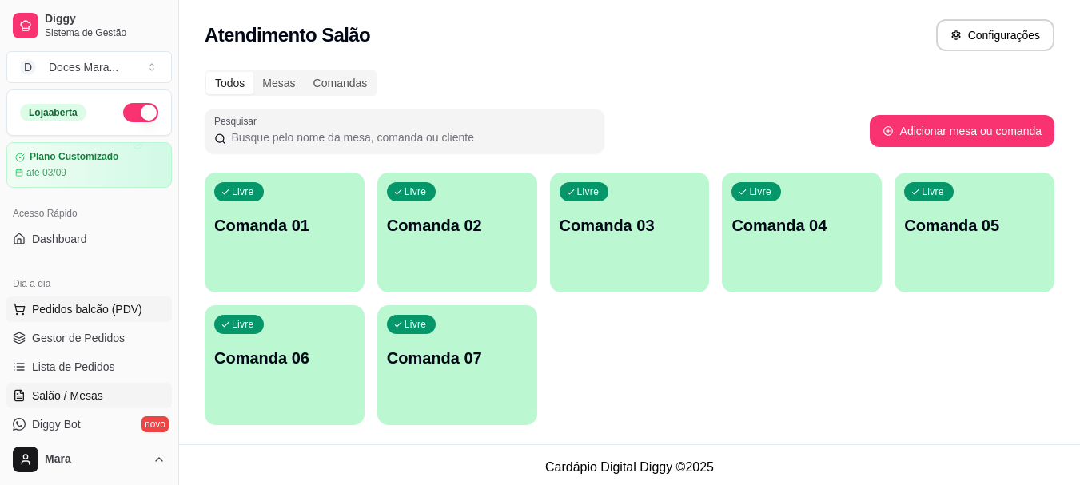
click at [54, 318] on button "Pedidos balcão (PDV)" at bounding box center [88, 309] width 165 height 26
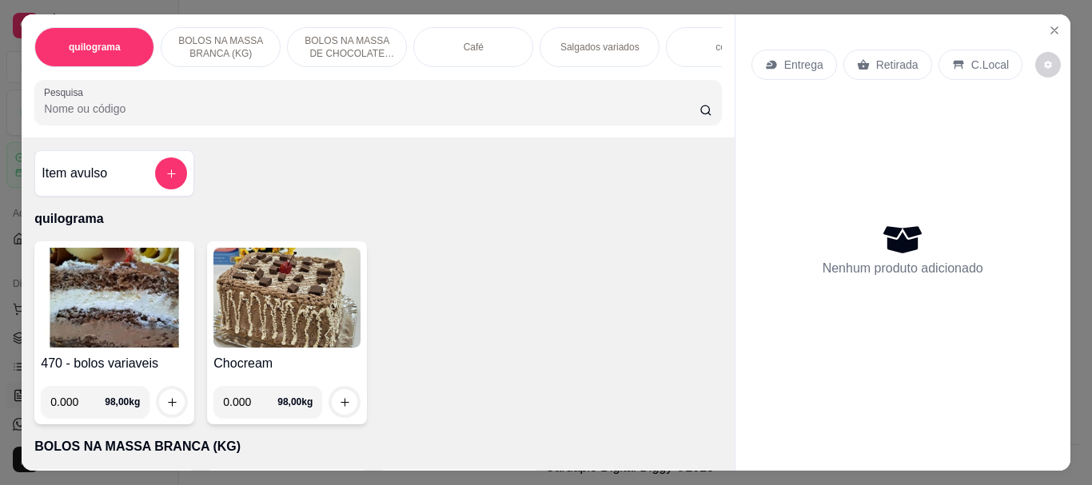
click at [443, 48] on div "Café" at bounding box center [473, 47] width 120 height 40
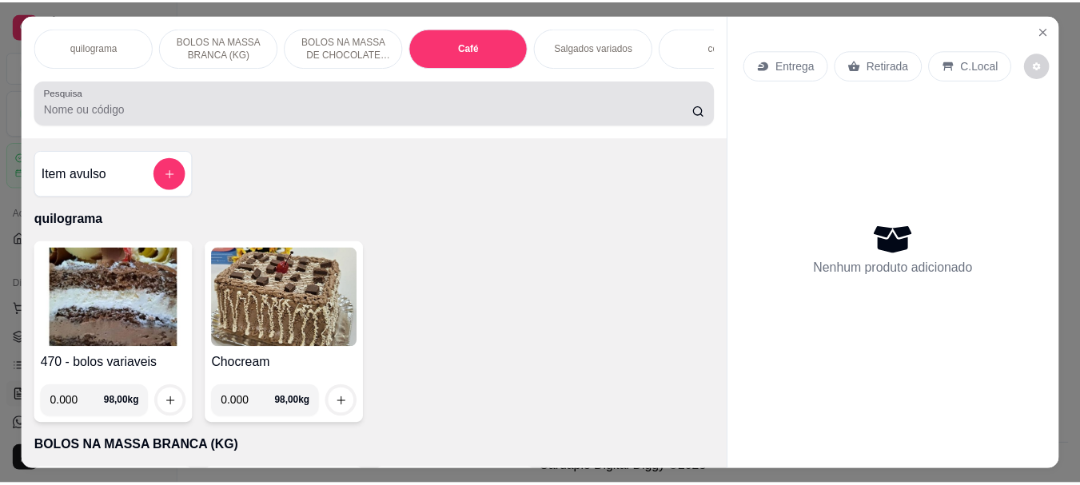
scroll to position [42, 0]
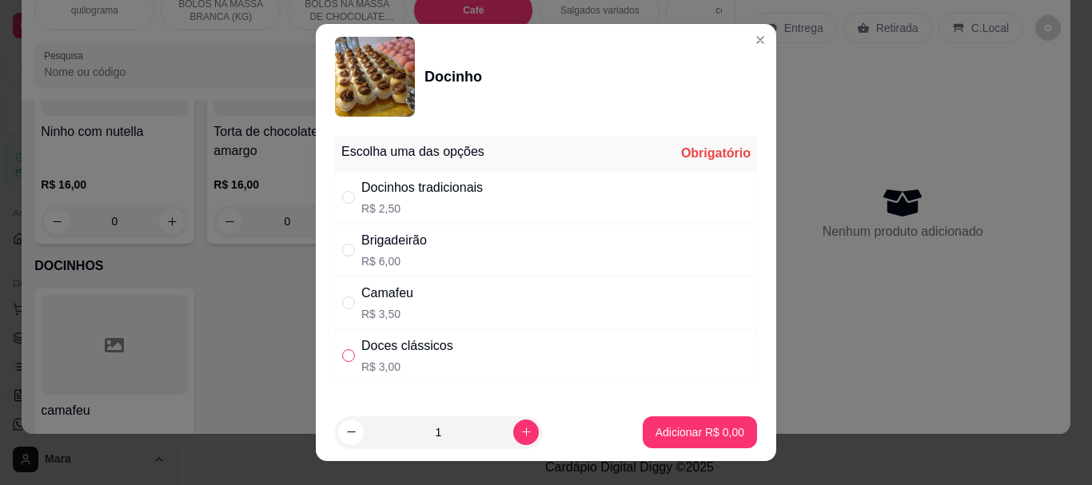
click at [344, 353] on input "" at bounding box center [348, 355] width 13 height 13
radio input "true"
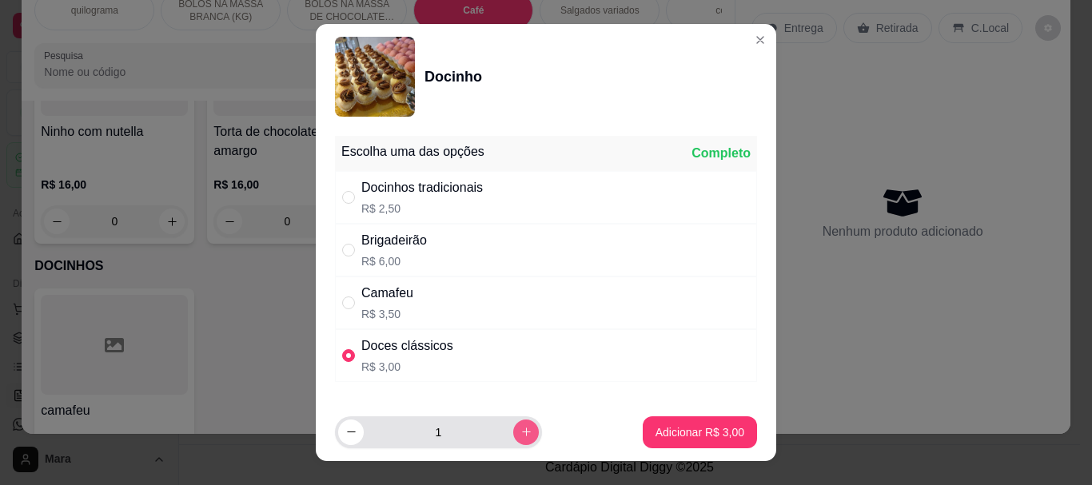
click at [520, 430] on icon "increase-product-quantity" at bounding box center [526, 432] width 12 height 12
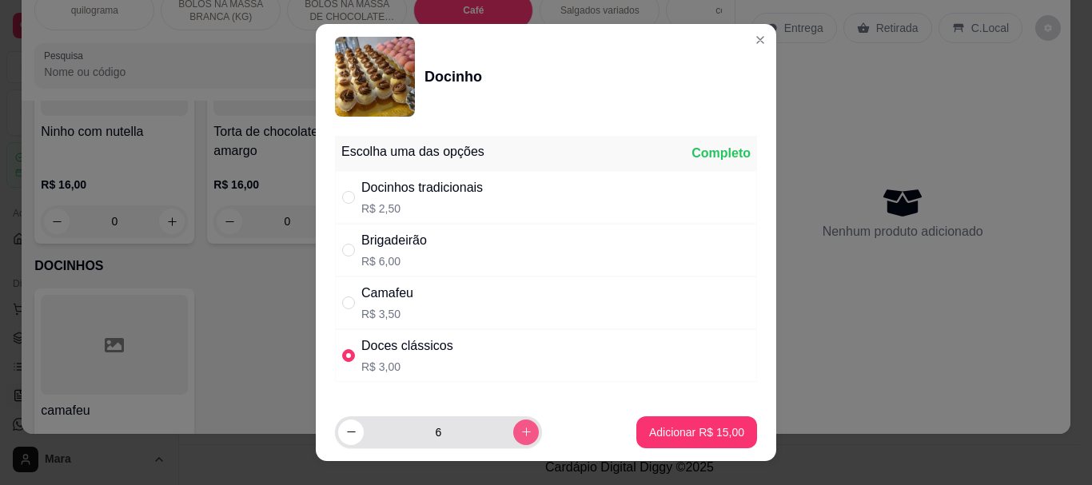
click at [520, 430] on icon "increase-product-quantity" at bounding box center [526, 432] width 12 height 12
click at [520, 429] on icon "increase-product-quantity" at bounding box center [526, 432] width 12 height 12
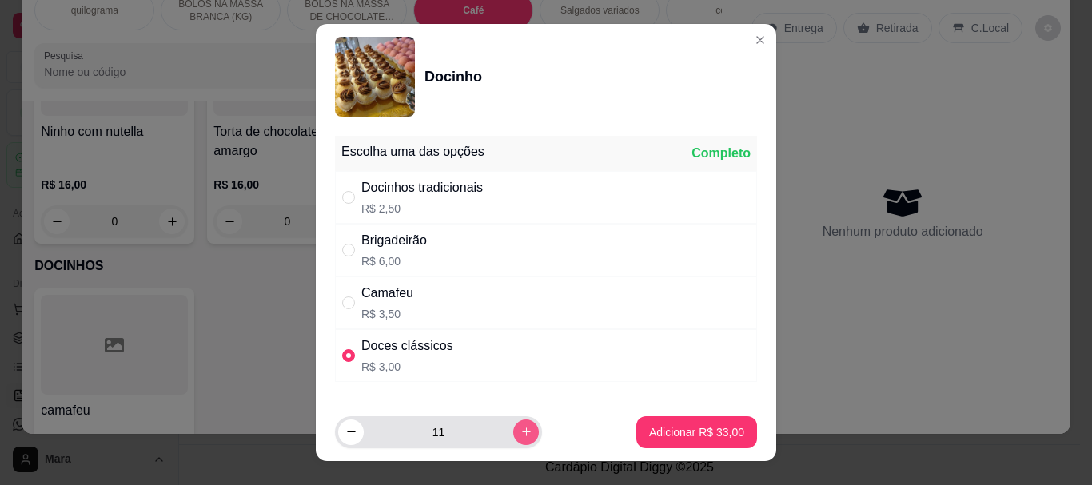
click at [520, 429] on icon "increase-product-quantity" at bounding box center [526, 432] width 12 height 12
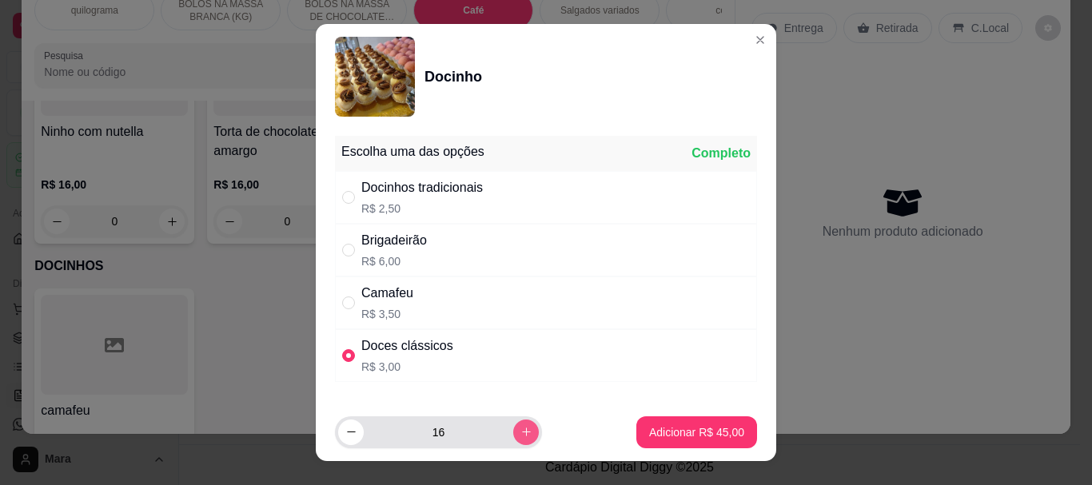
click at [520, 428] on icon "increase-product-quantity" at bounding box center [526, 432] width 12 height 12
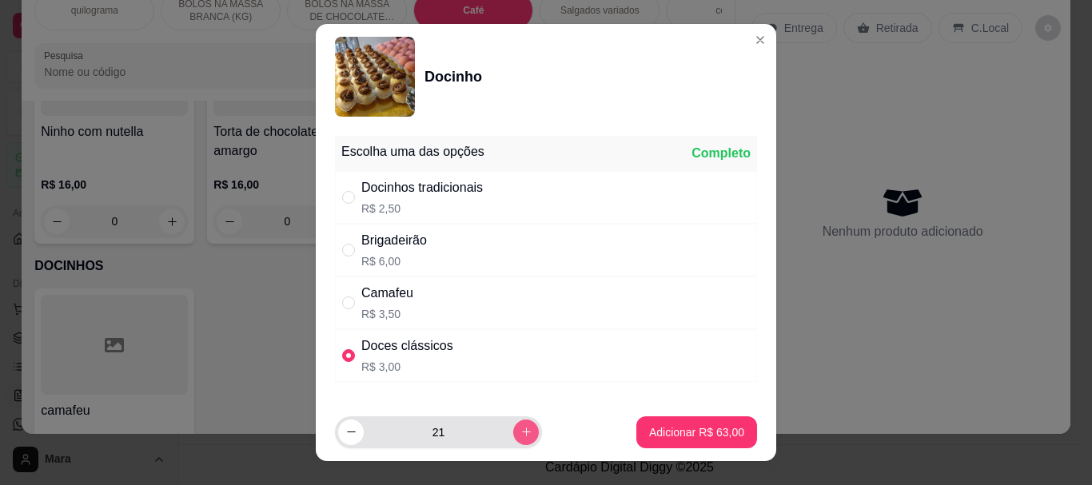
click at [520, 428] on icon "increase-product-quantity" at bounding box center [526, 432] width 12 height 12
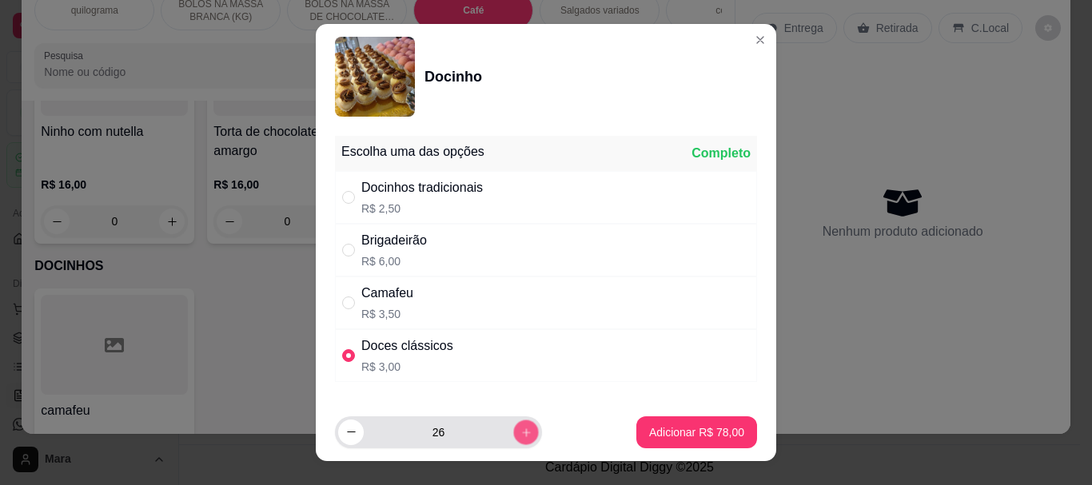
click at [520, 428] on icon "increase-product-quantity" at bounding box center [526, 432] width 12 height 12
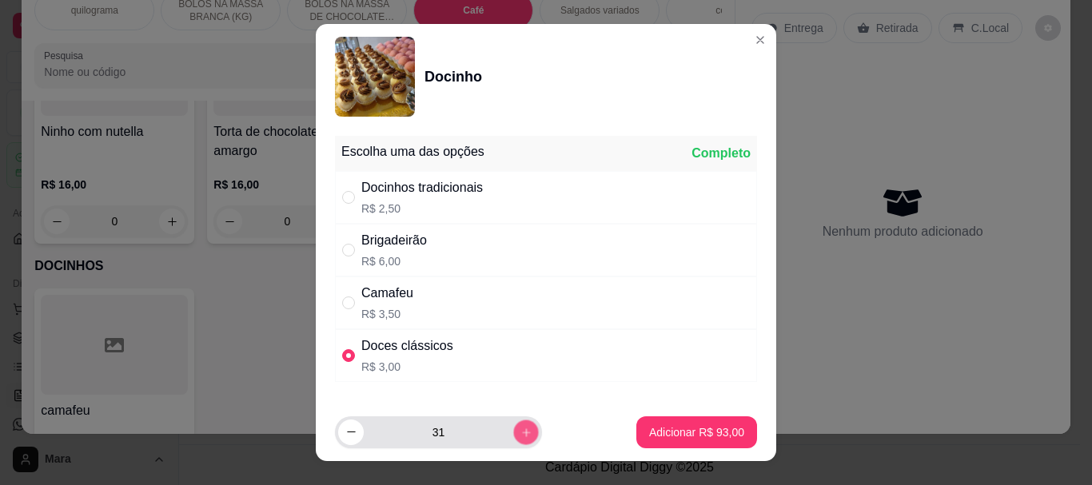
click at [520, 428] on icon "increase-product-quantity" at bounding box center [526, 432] width 12 height 12
click at [522, 428] on icon "increase-product-quantity" at bounding box center [526, 432] width 8 height 8
click at [522, 428] on icon "increase-product-quantity" at bounding box center [526, 432] width 9 height 9
click at [522, 428] on icon "increase-product-quantity" at bounding box center [526, 432] width 8 height 8
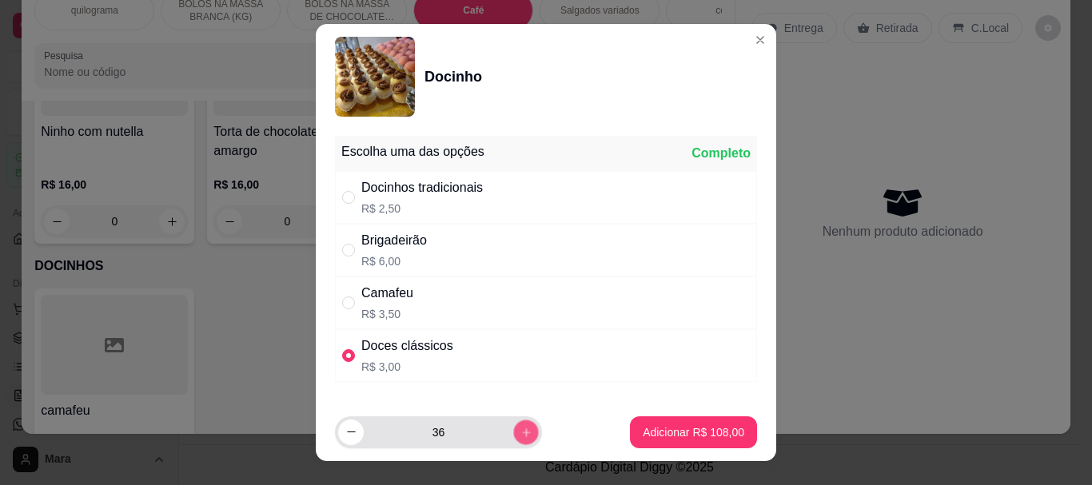
click at [522, 428] on icon "increase-product-quantity" at bounding box center [526, 432] width 8 height 8
click at [520, 428] on icon "increase-product-quantity" at bounding box center [526, 432] width 12 height 12
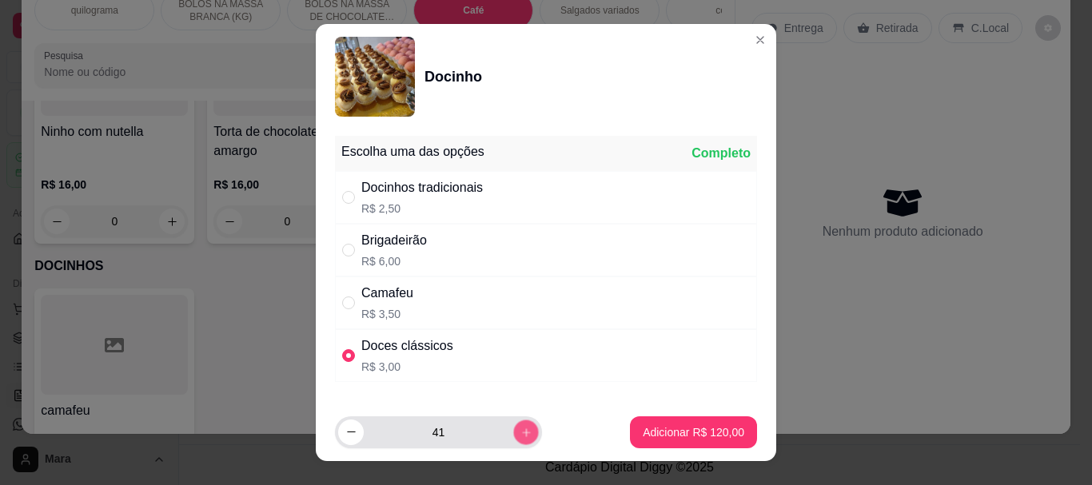
click at [520, 428] on icon "increase-product-quantity" at bounding box center [526, 432] width 12 height 12
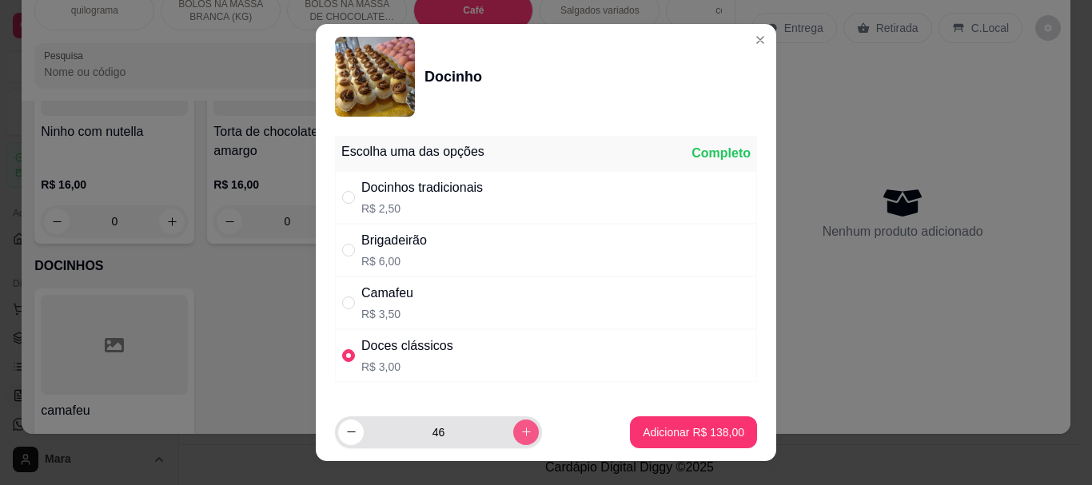
click at [520, 428] on icon "increase-product-quantity" at bounding box center [526, 432] width 12 height 12
click at [520, 427] on icon "increase-product-quantity" at bounding box center [526, 432] width 12 height 12
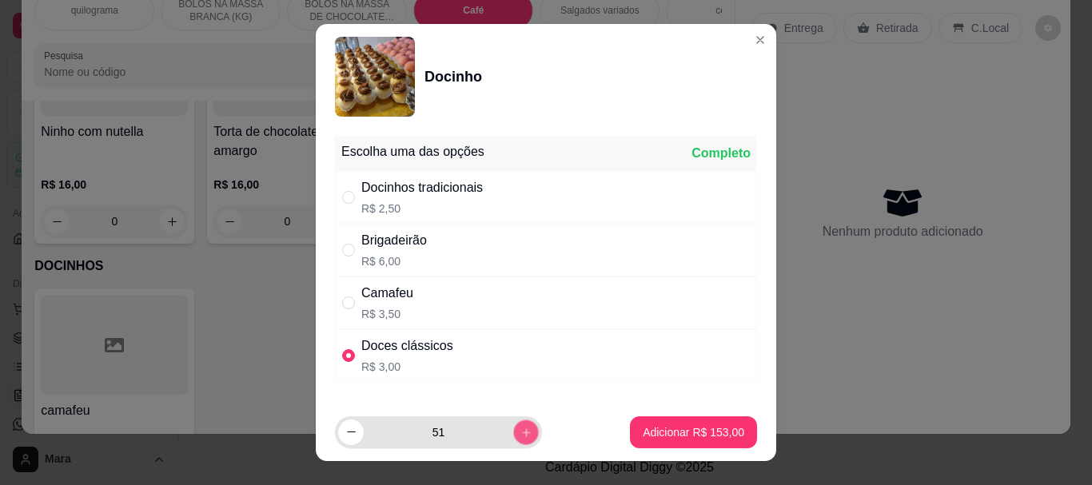
click at [520, 428] on icon "increase-product-quantity" at bounding box center [526, 432] width 12 height 12
click at [520, 426] on icon "increase-product-quantity" at bounding box center [526, 432] width 12 height 12
click at [513, 425] on button "increase-product-quantity" at bounding box center [525, 432] width 25 height 25
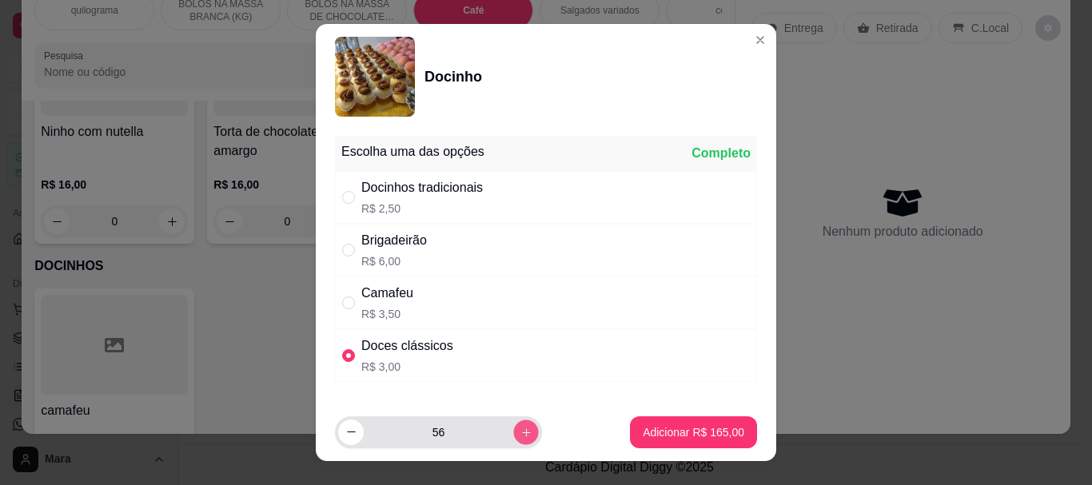
click at [520, 426] on icon "increase-product-quantity" at bounding box center [526, 432] width 12 height 12
click at [520, 427] on icon "increase-product-quantity" at bounding box center [526, 432] width 12 height 12
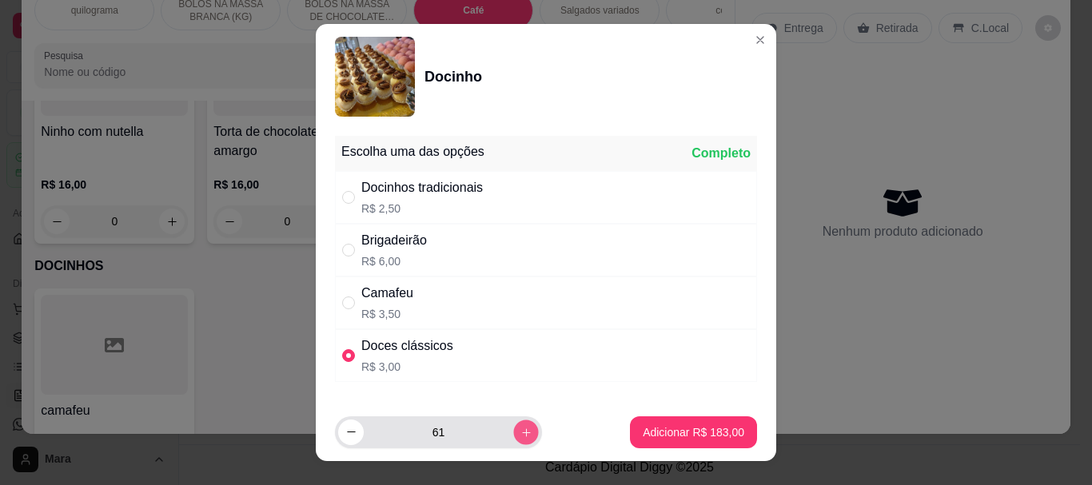
click at [520, 427] on icon "increase-product-quantity" at bounding box center [526, 432] width 12 height 12
click at [520, 428] on icon "increase-product-quantity" at bounding box center [526, 432] width 12 height 12
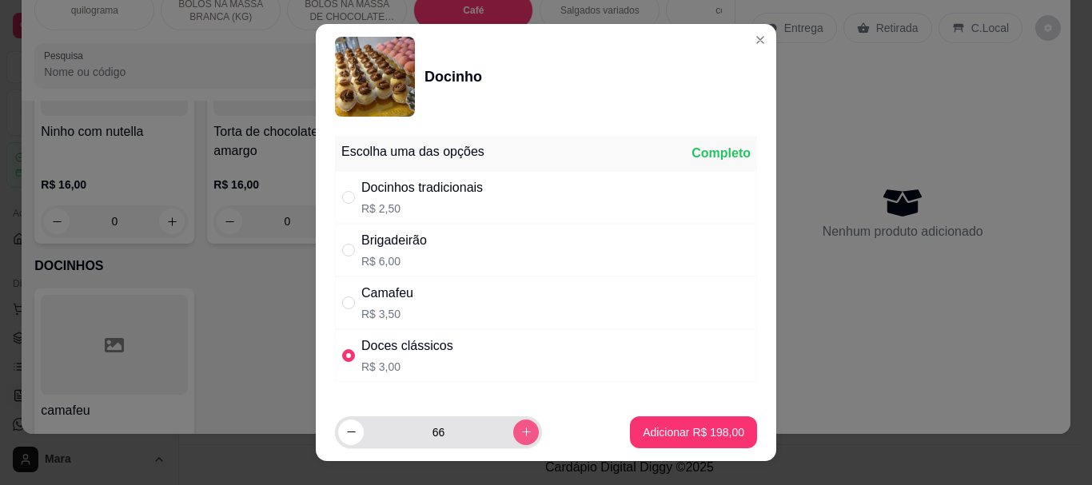
click at [520, 428] on icon "increase-product-quantity" at bounding box center [526, 432] width 12 height 12
click at [348, 432] on icon "decrease-product-quantity" at bounding box center [351, 431] width 8 height 1
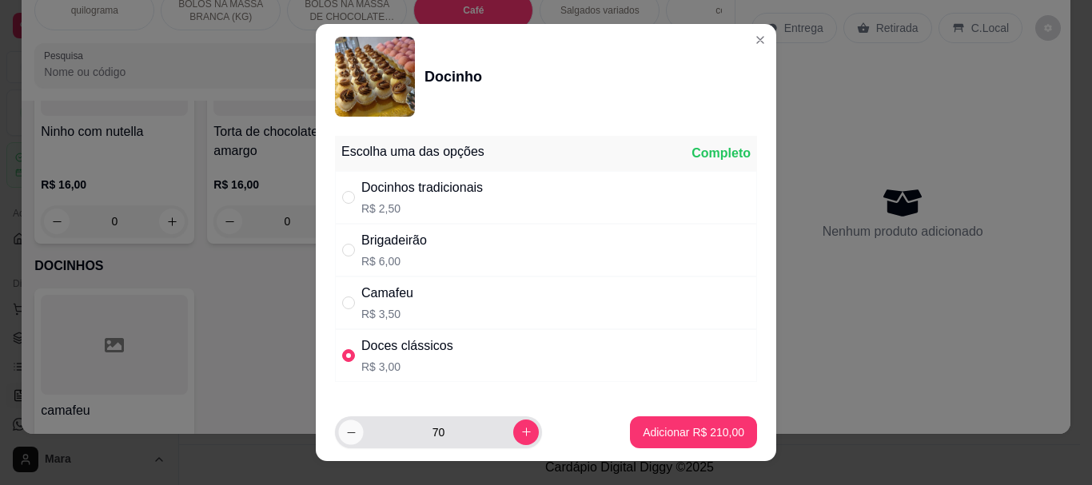
type input "69"
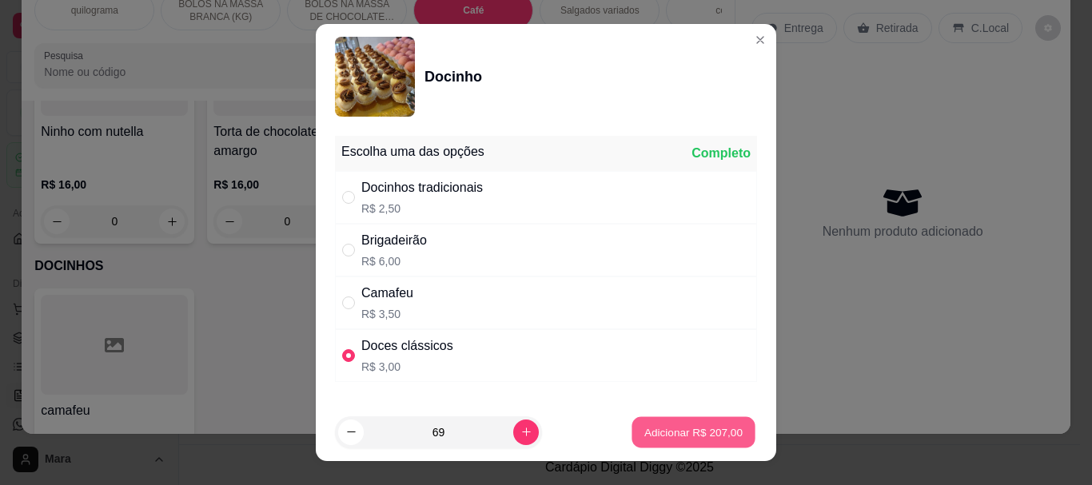
click at [644, 427] on p "Adicionar R$ 207,00" at bounding box center [693, 431] width 98 height 15
type input "69"
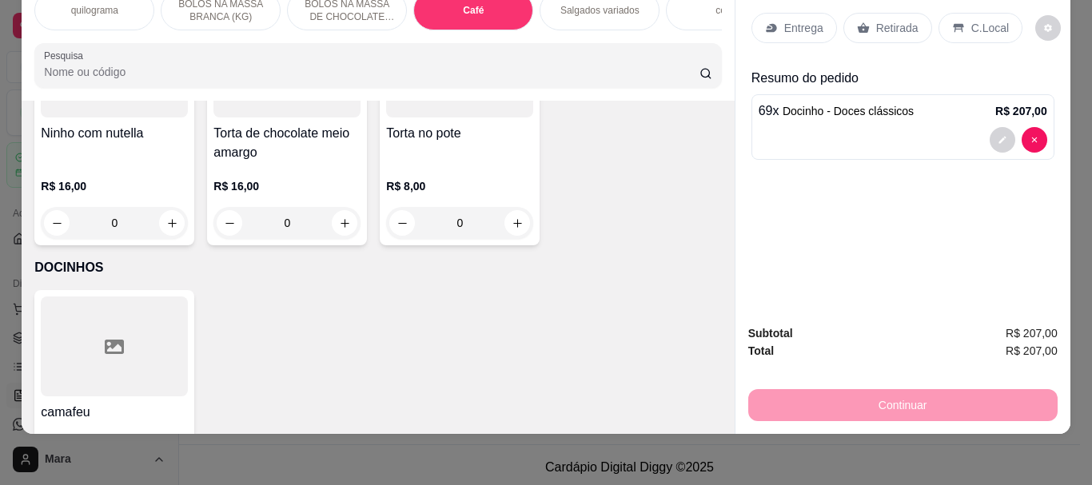
click at [876, 20] on p "Retirada" at bounding box center [897, 28] width 42 height 16
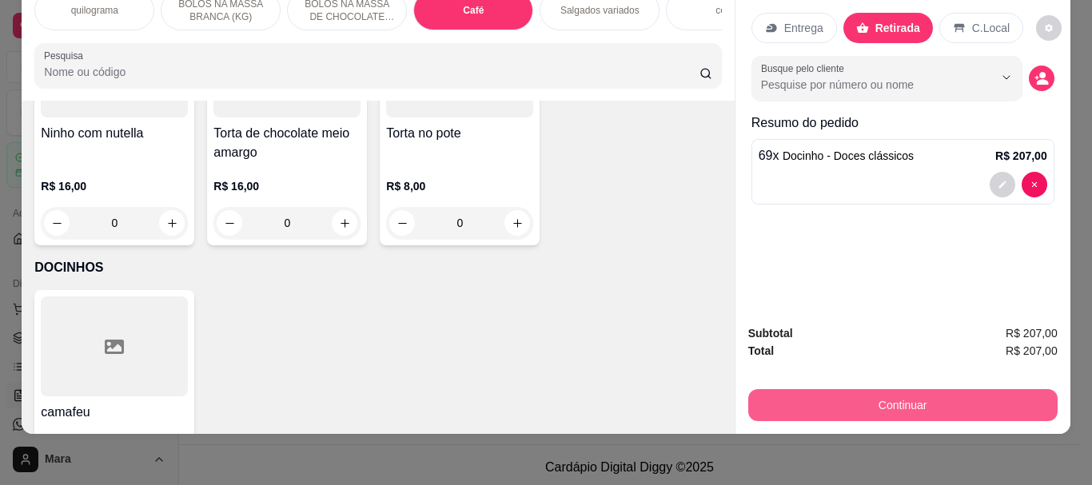
click at [900, 389] on button "Continuar" at bounding box center [902, 405] width 309 height 32
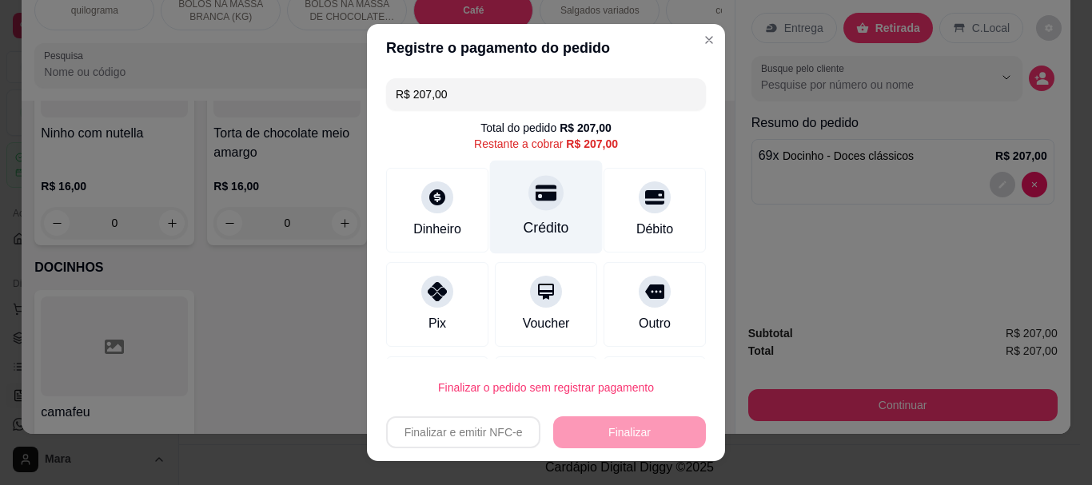
click at [545, 222] on div "Crédito" at bounding box center [546, 228] width 46 height 21
type input "R$ 0,00"
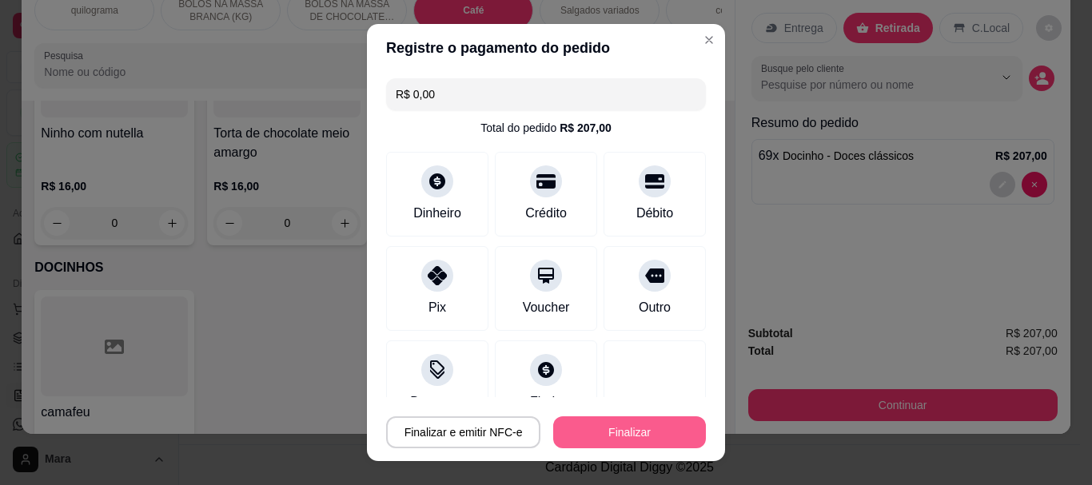
click at [584, 422] on button "Finalizar" at bounding box center [629, 432] width 153 height 32
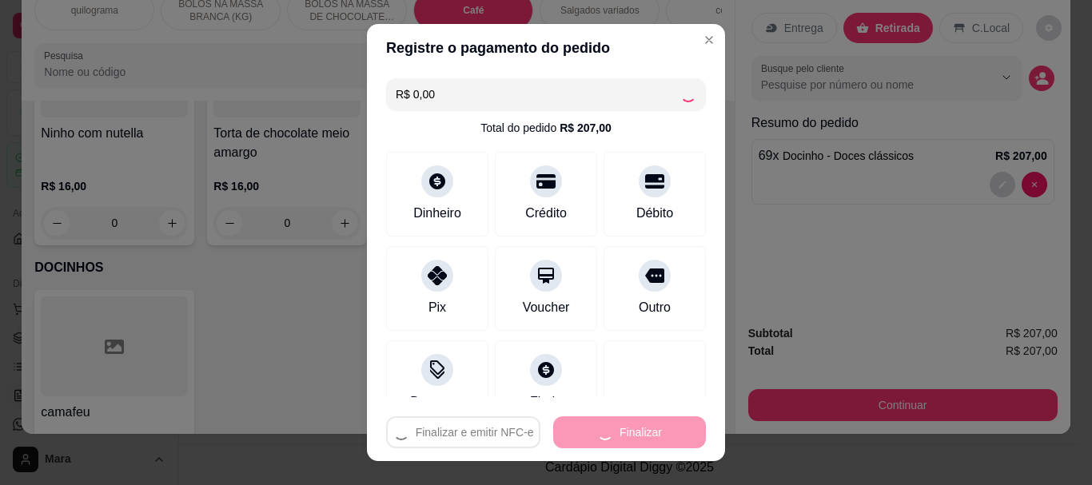
type input "0"
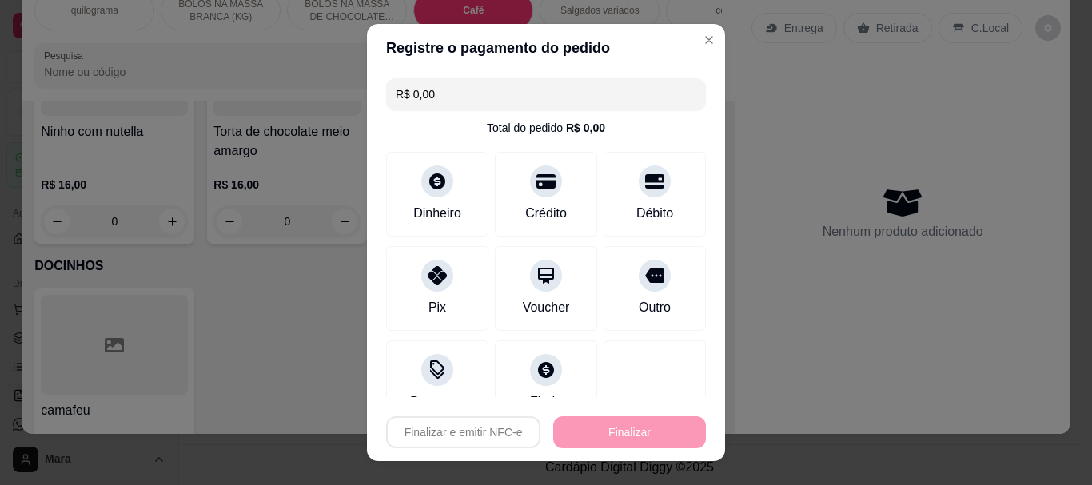
type input "-R$ 207,00"
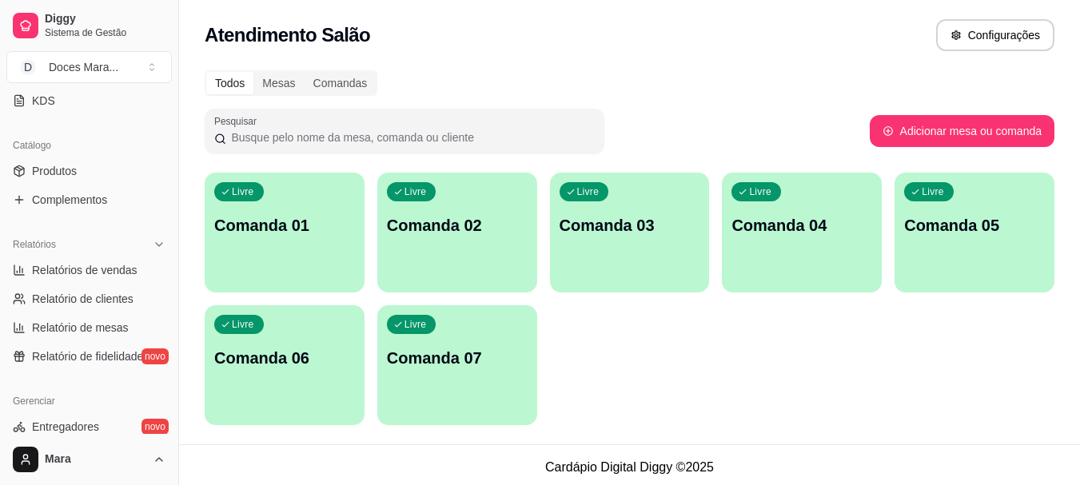
scroll to position [400, 0]
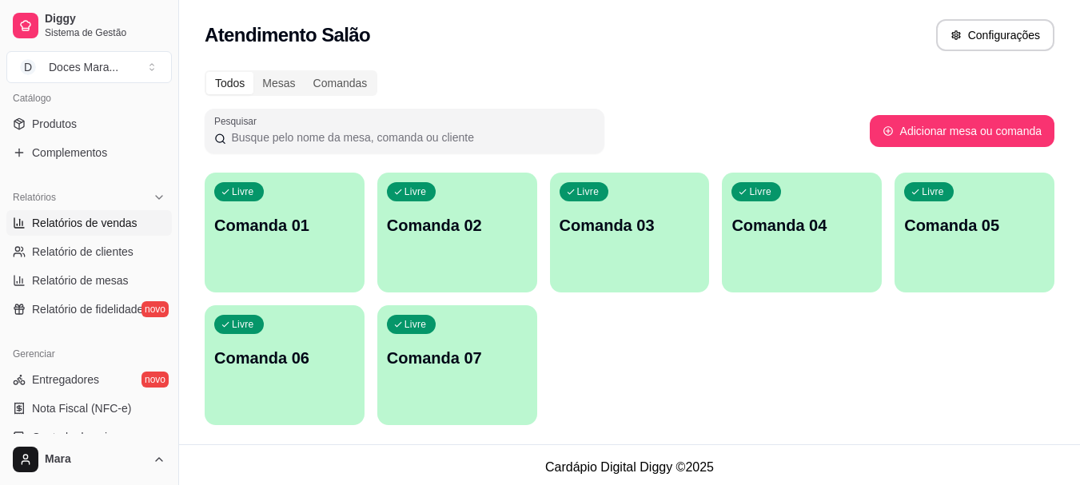
click at [72, 223] on span "Relatórios de vendas" at bounding box center [84, 223] width 105 height 16
select select "ALL"
select select "0"
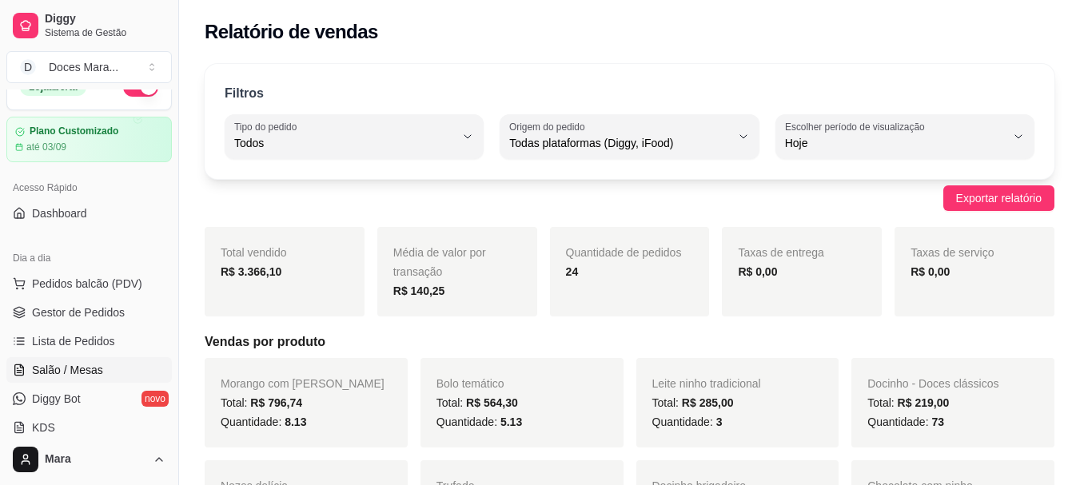
click at [89, 372] on span "Salão / Mesas" at bounding box center [67, 370] width 71 height 16
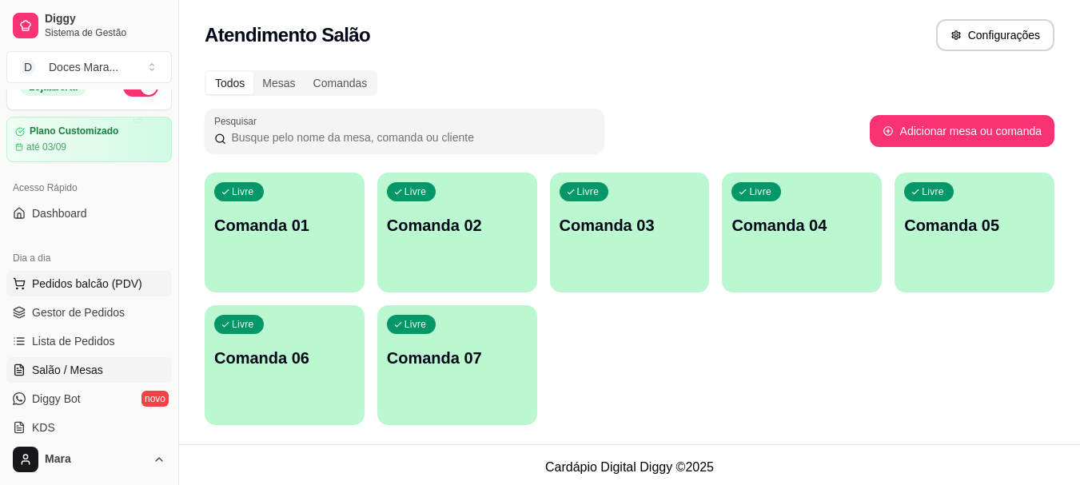
click at [80, 284] on span "Pedidos balcão (PDV)" at bounding box center [87, 284] width 110 height 16
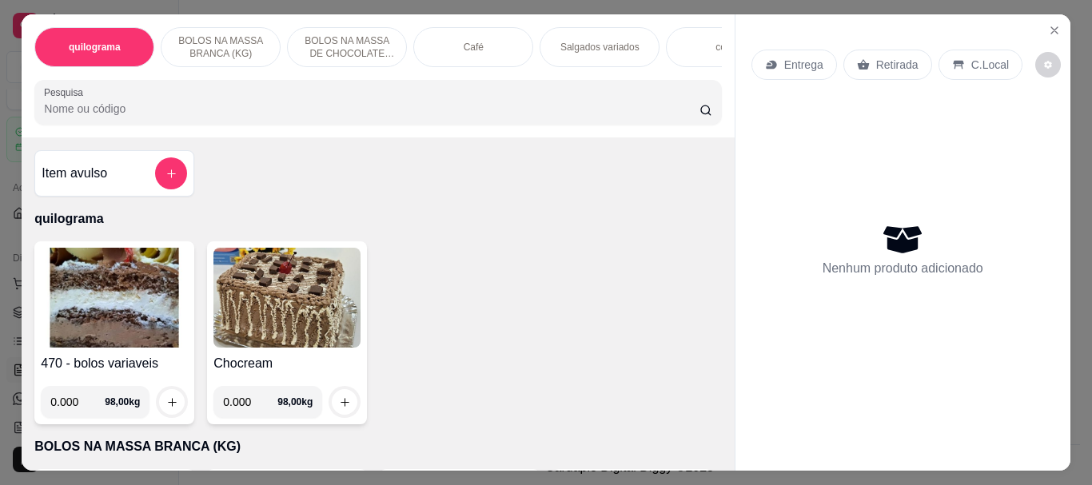
select select "ALL"
select select "0"
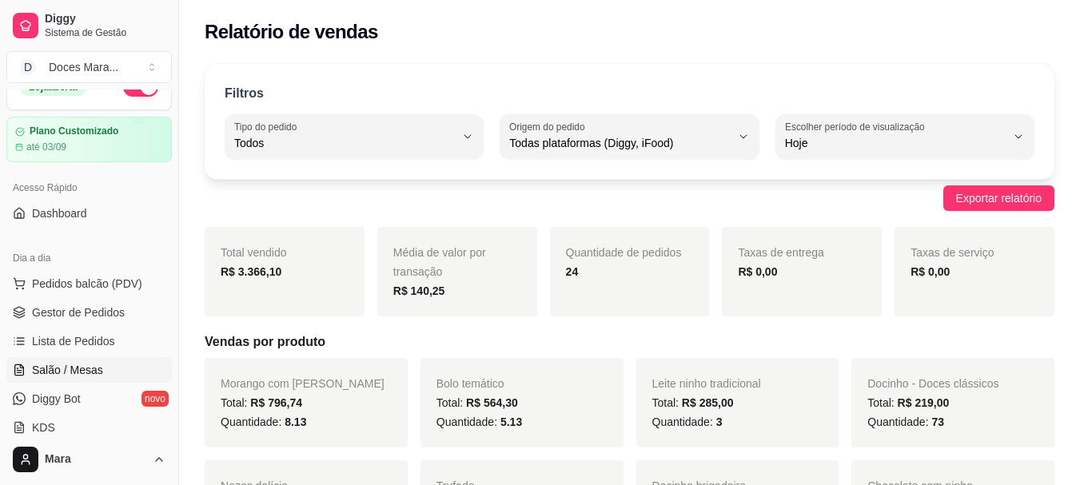
click at [74, 371] on span "Salão / Mesas" at bounding box center [67, 370] width 71 height 16
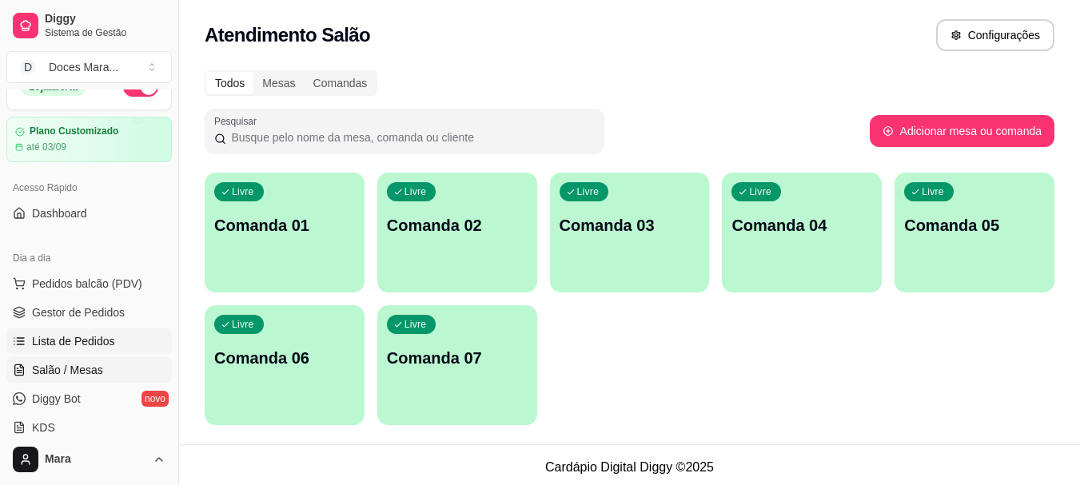
click at [83, 340] on span "Lista de Pedidos" at bounding box center [73, 341] width 83 height 16
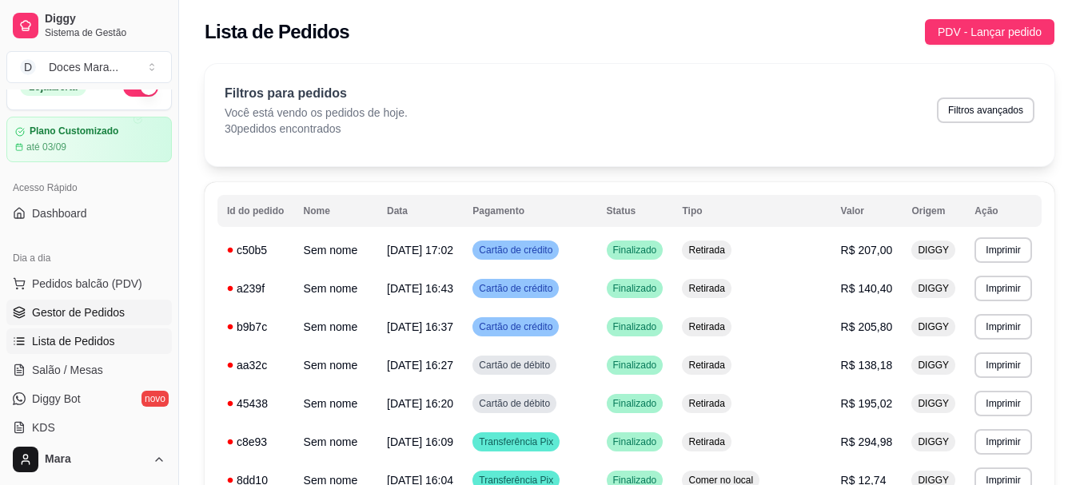
click at [82, 307] on span "Gestor de Pedidos" at bounding box center [78, 312] width 93 height 16
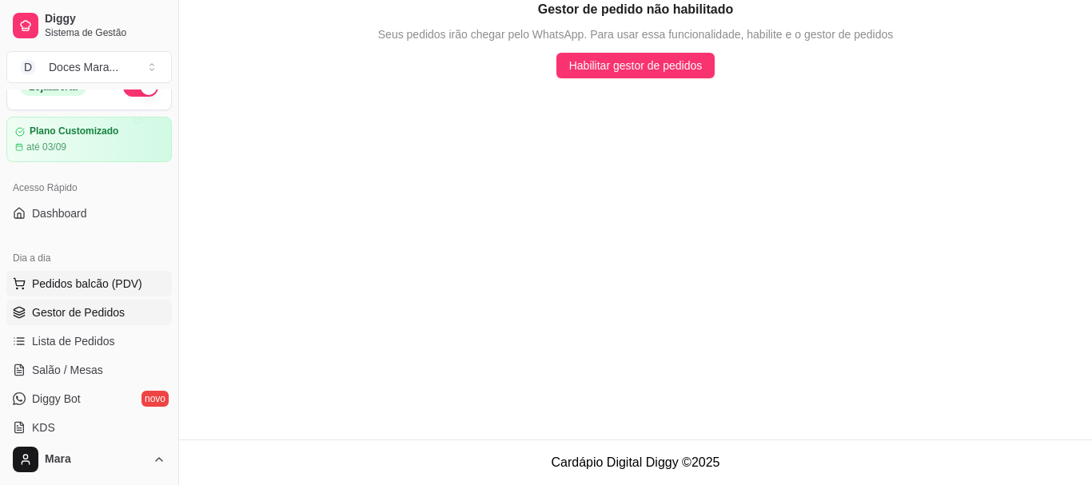
click at [75, 280] on span "Pedidos balcão (PDV)" at bounding box center [87, 284] width 110 height 16
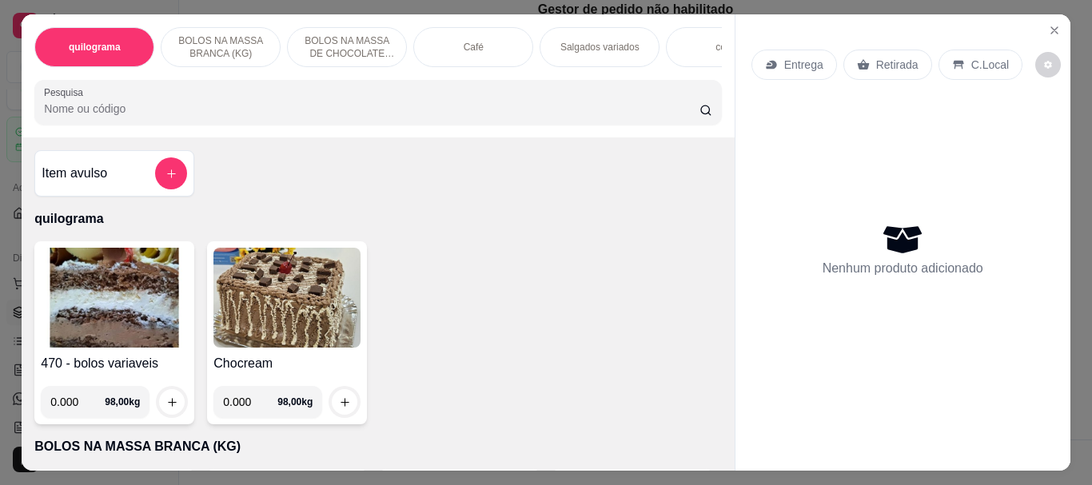
click at [104, 293] on img at bounding box center [114, 298] width 147 height 100
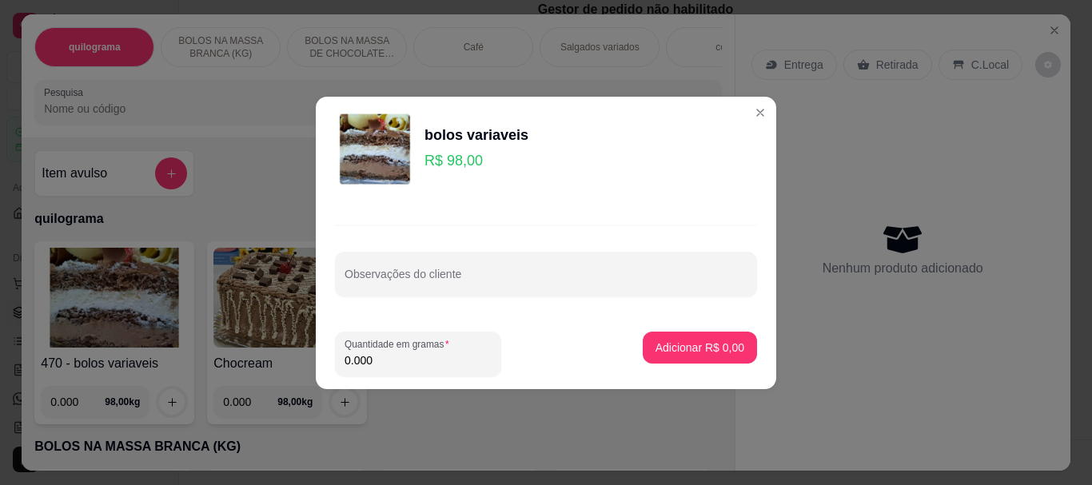
click at [404, 362] on input "0.000" at bounding box center [417, 360] width 147 height 16
type input "0.250"
click at [696, 347] on p "Adicionar R$ 24,50" at bounding box center [696, 347] width 93 height 15
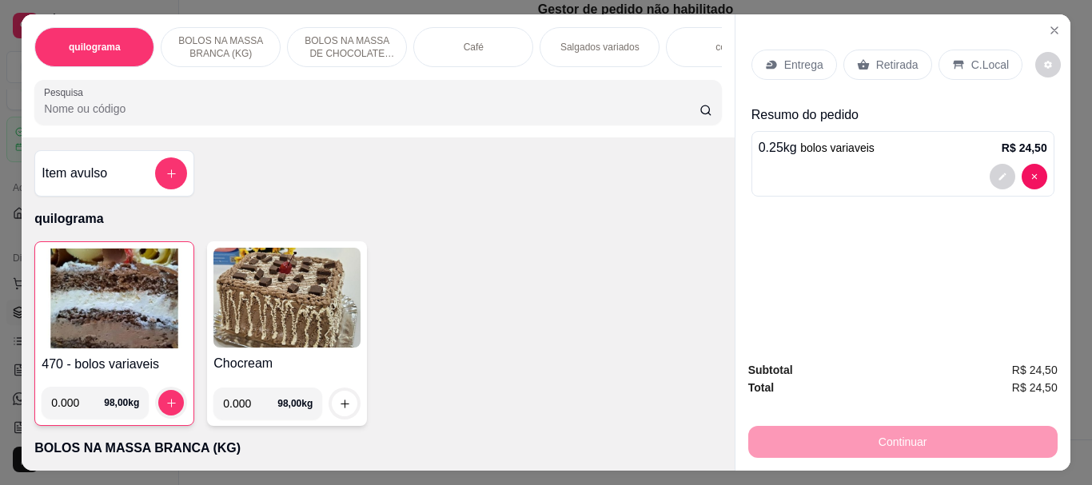
click at [883, 58] on p "Retirada" at bounding box center [897, 65] width 42 height 16
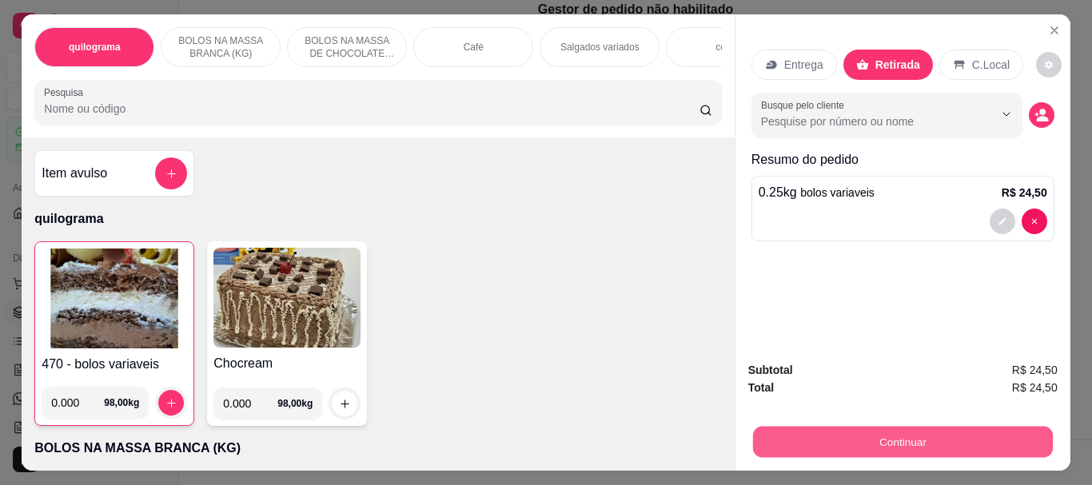
click at [890, 431] on button "Continuar" at bounding box center [902, 441] width 300 height 31
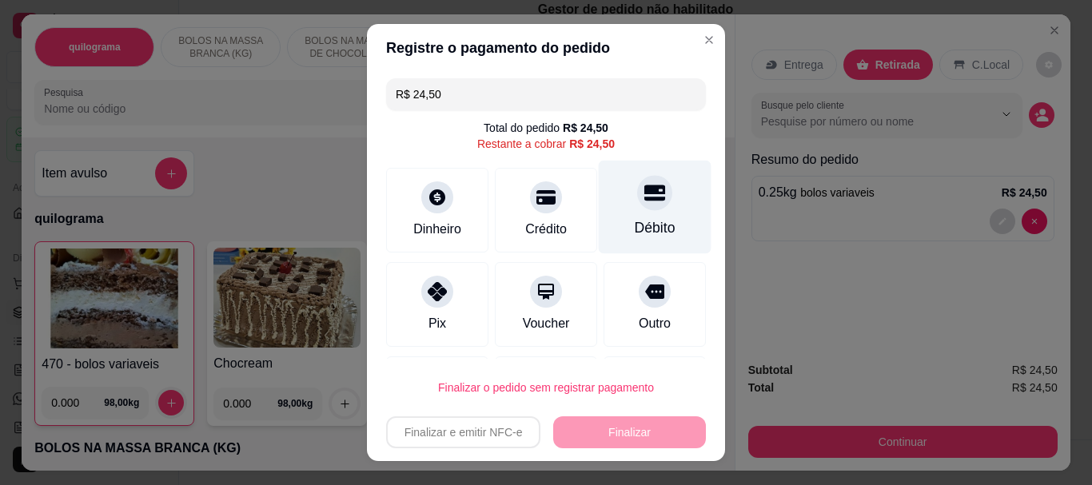
click at [634, 225] on div "Débito" at bounding box center [654, 228] width 41 height 21
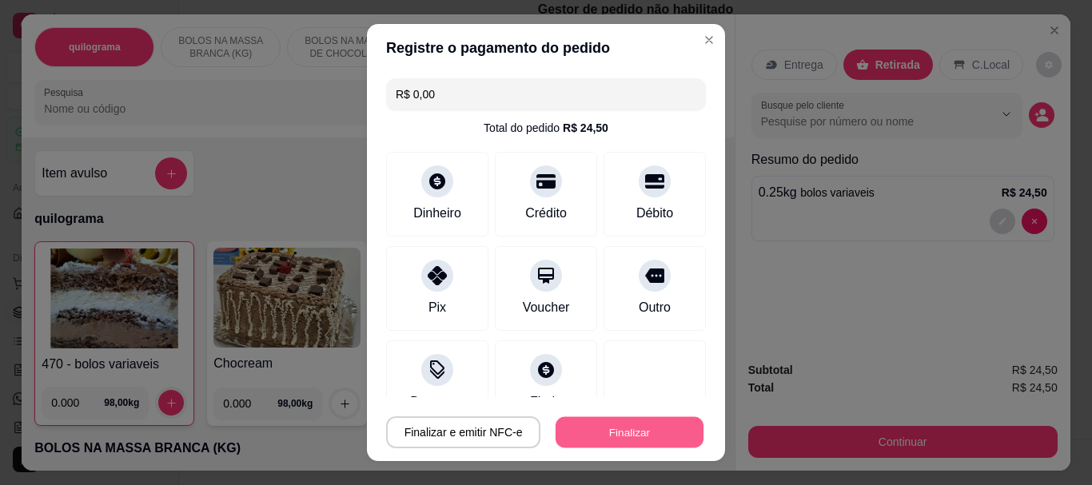
click at [583, 432] on button "Finalizar" at bounding box center [629, 431] width 148 height 31
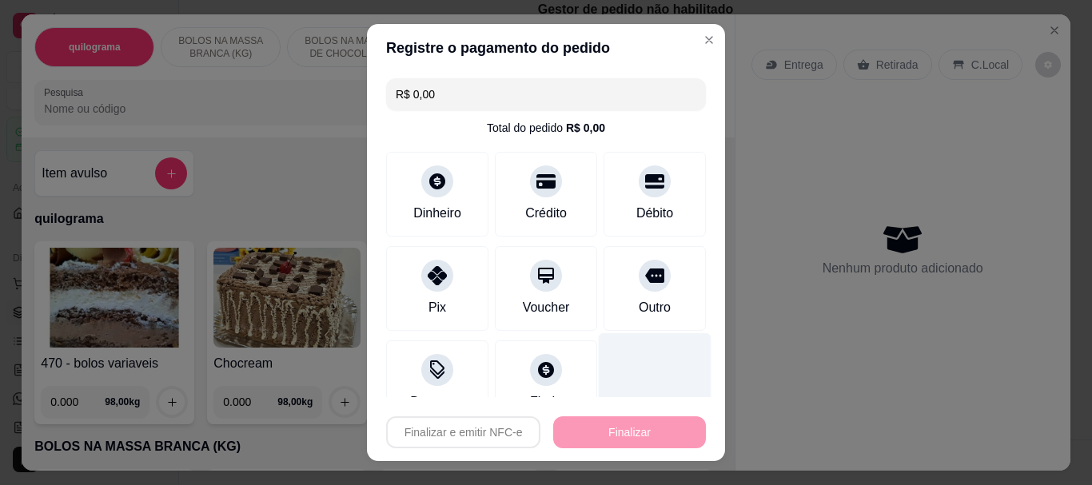
type input "-R$ 24,50"
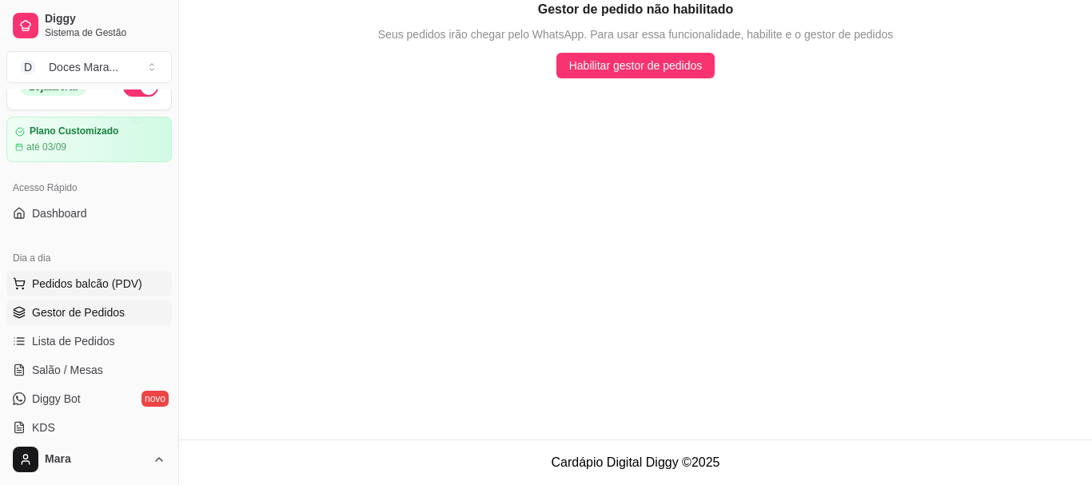
click at [87, 286] on span "Pedidos balcão (PDV)" at bounding box center [87, 284] width 110 height 16
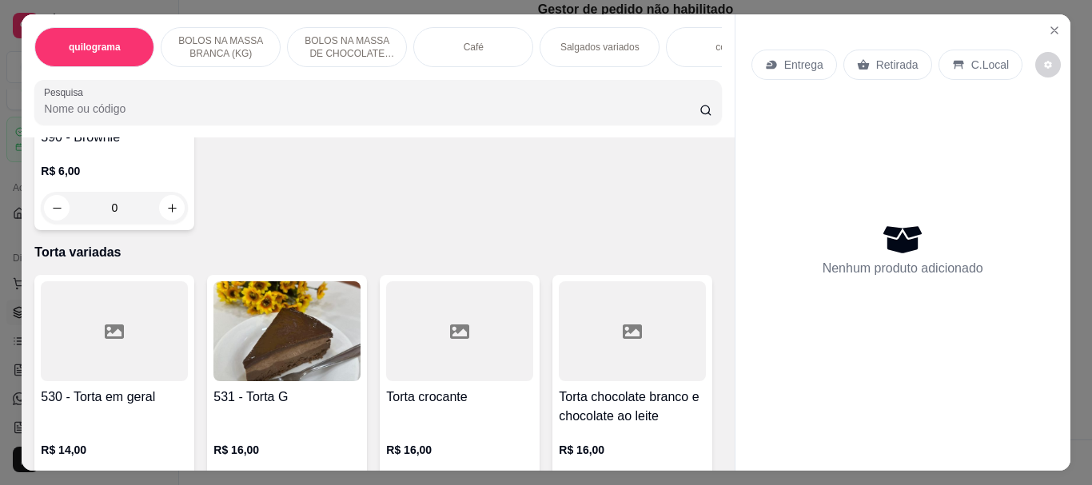
scroll to position [5194, 0]
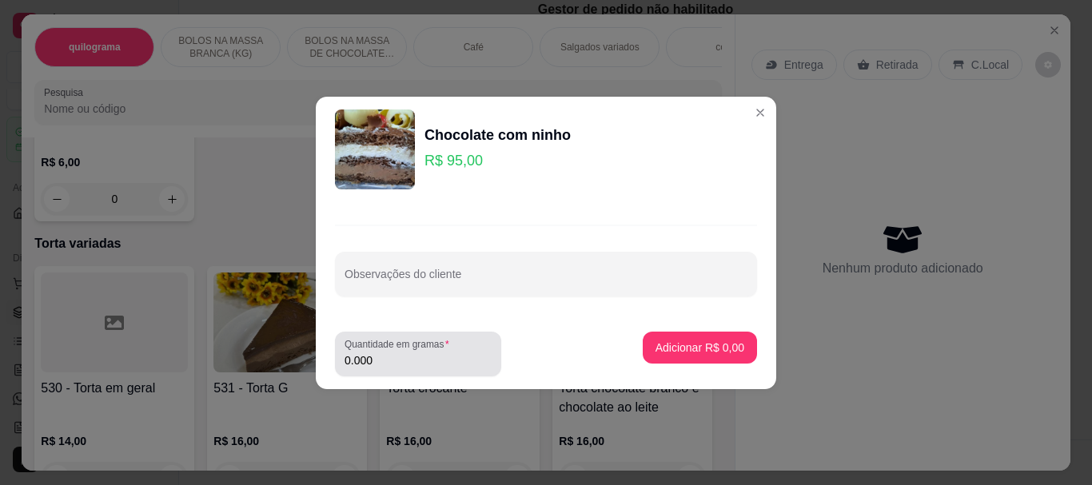
click at [419, 363] on input "0.000" at bounding box center [417, 360] width 147 height 16
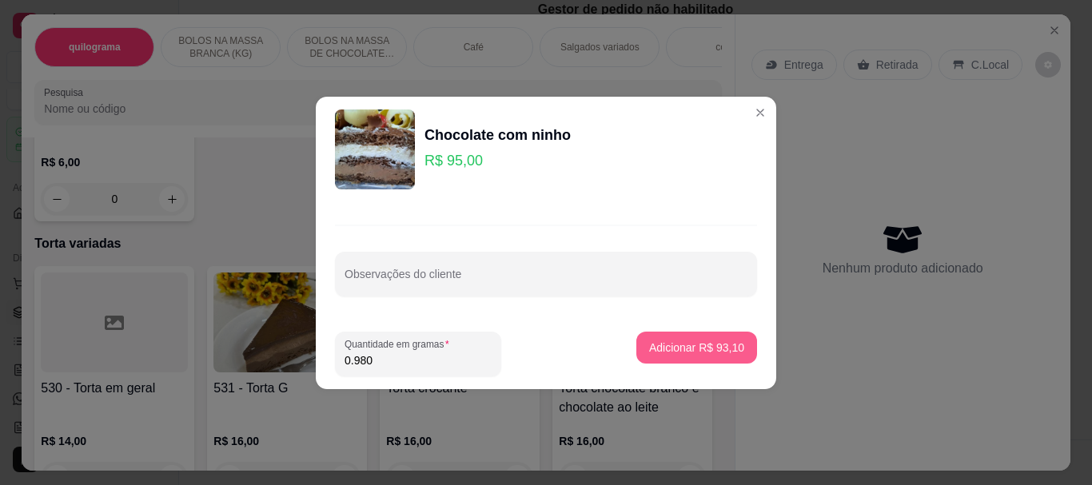
type input "0.980"
click at [649, 352] on p "Adicionar R$ 93,10" at bounding box center [696, 348] width 95 height 16
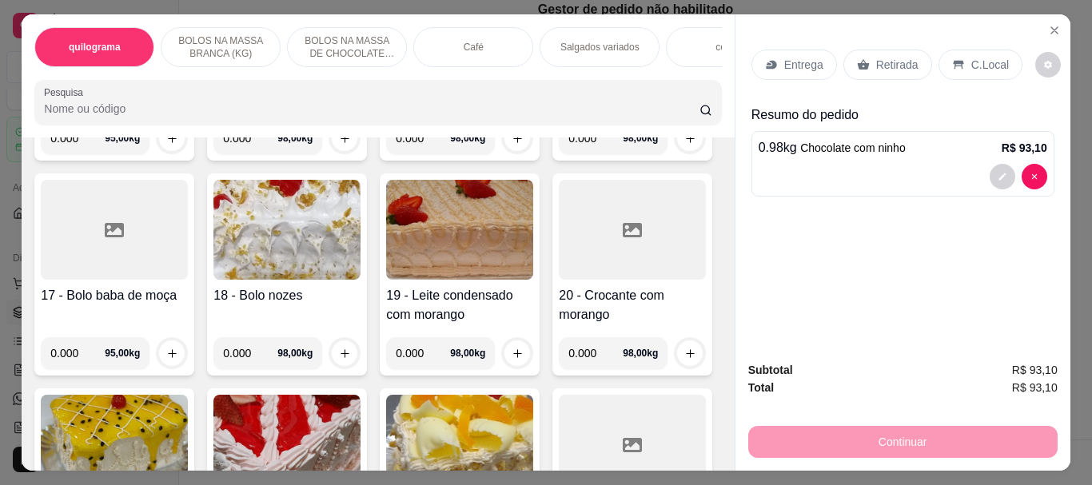
scroll to position [0, 0]
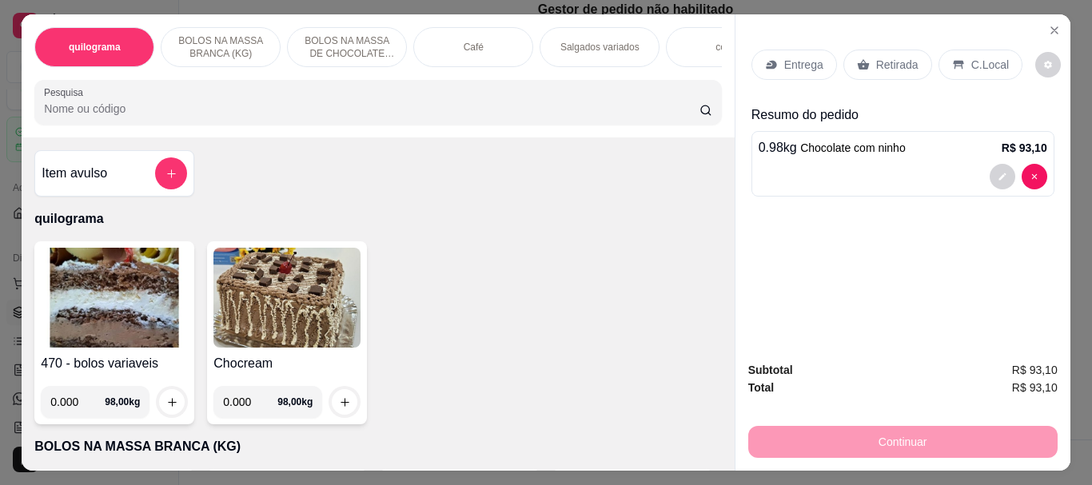
click at [125, 288] on img at bounding box center [114, 298] width 147 height 100
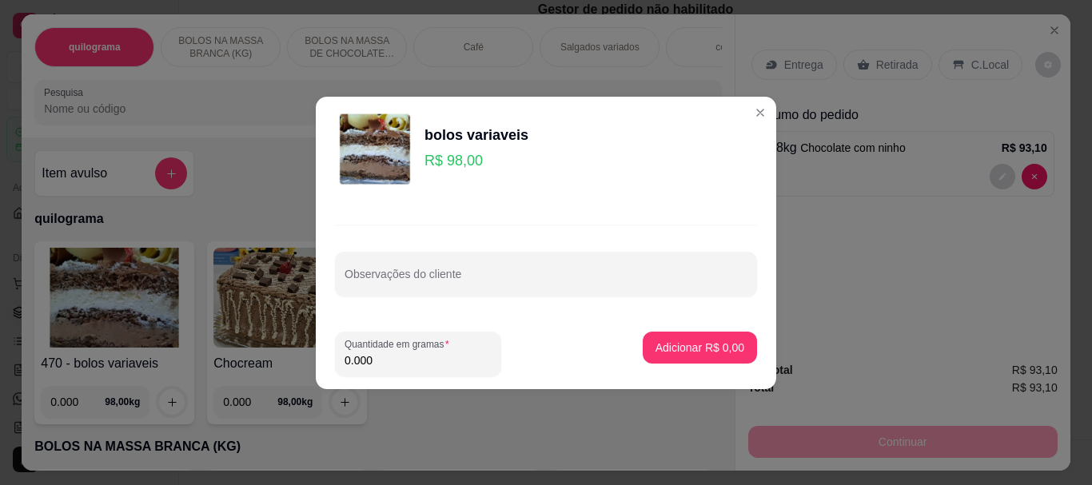
click at [398, 355] on input "0.000" at bounding box center [417, 360] width 147 height 16
type input "0.330"
click at [660, 348] on p "Adicionar R$ 32,34" at bounding box center [696, 348] width 95 height 16
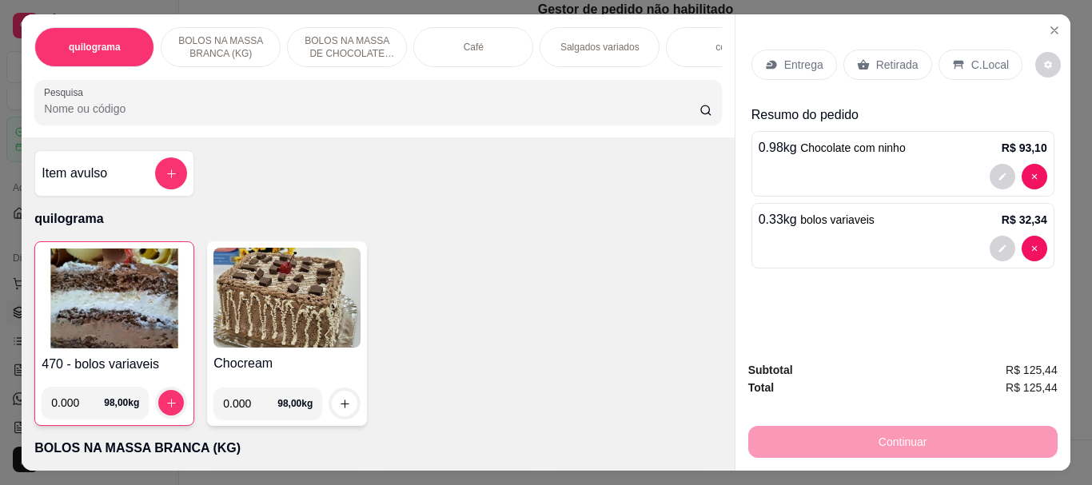
click at [890, 57] on p "Retirada" at bounding box center [897, 65] width 42 height 16
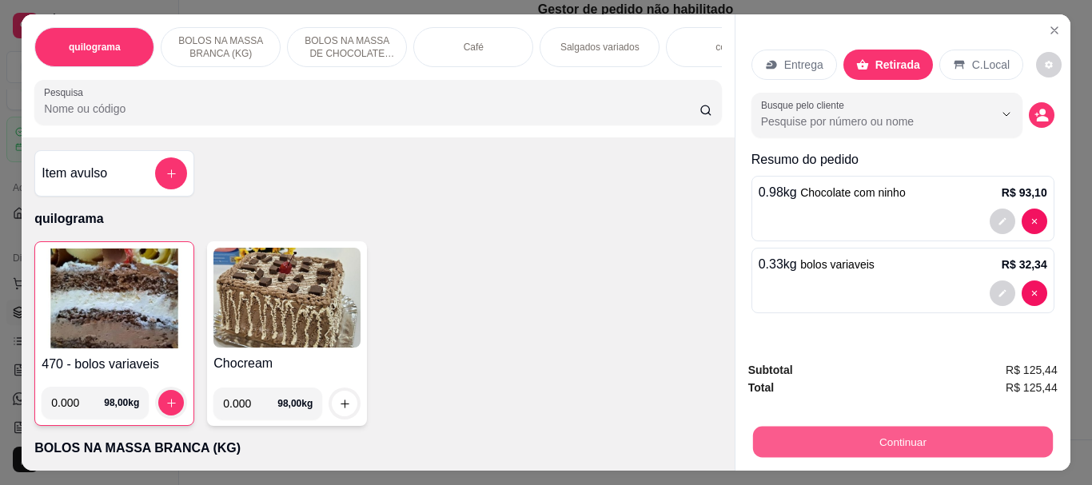
click at [898, 428] on button "Continuar" at bounding box center [902, 441] width 300 height 31
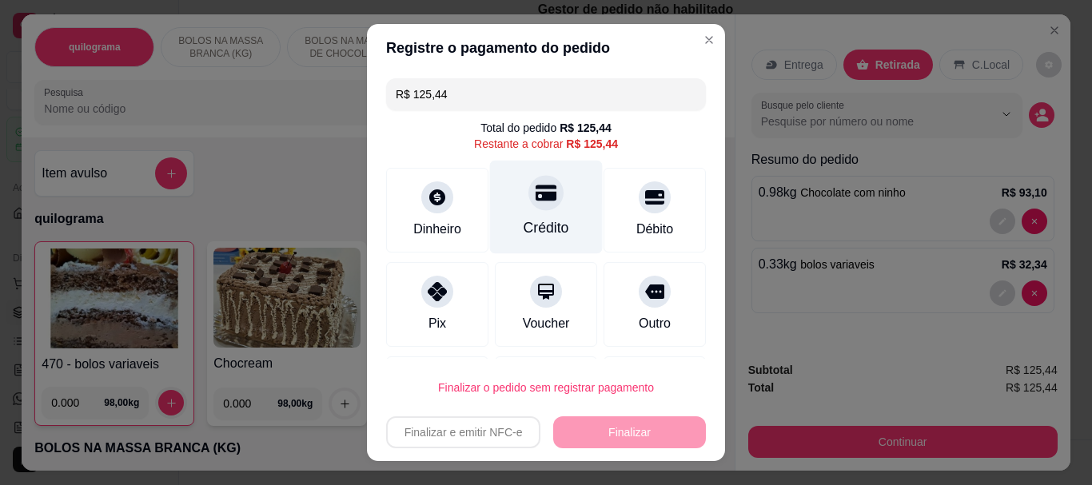
click at [523, 221] on div "Crédito" at bounding box center [546, 228] width 46 height 21
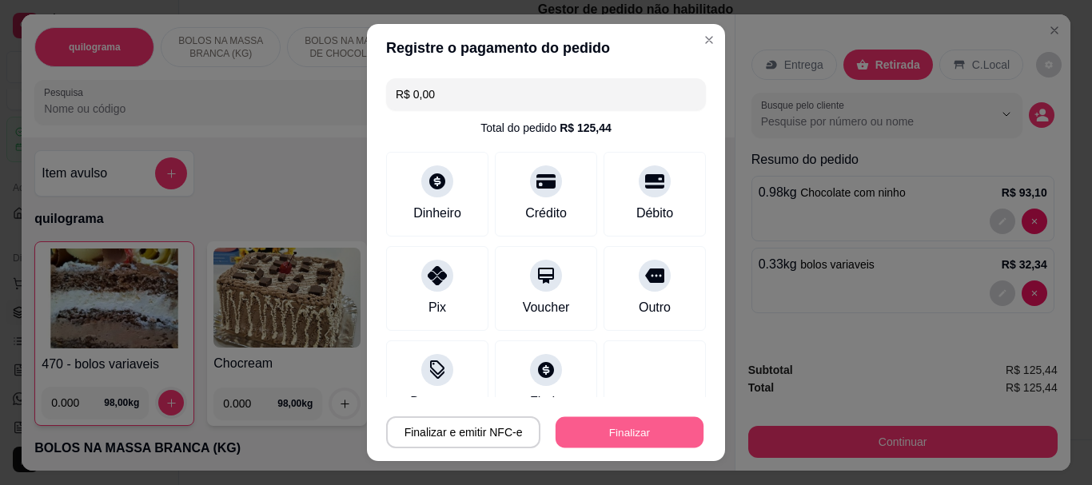
click at [599, 431] on button "Finalizar" at bounding box center [629, 431] width 148 height 31
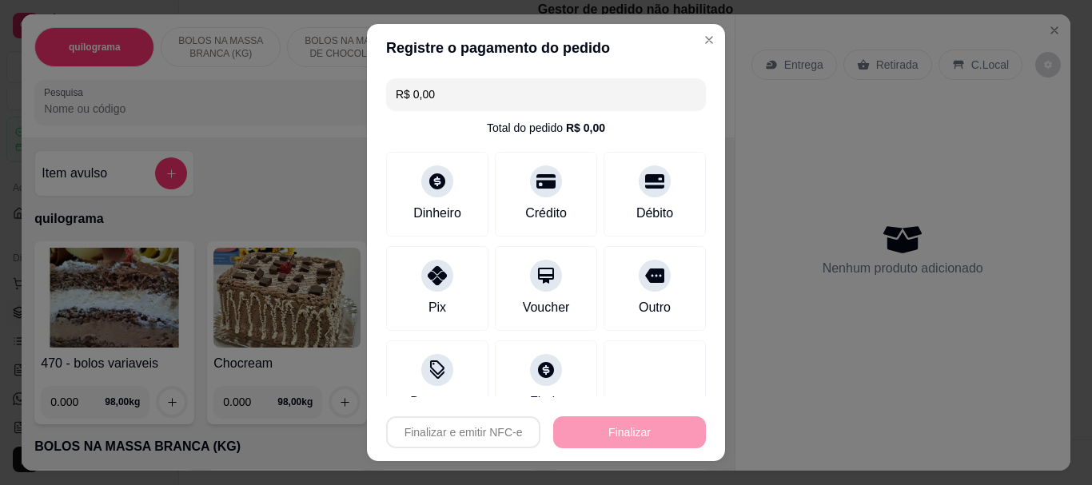
type input "-R$ 125,44"
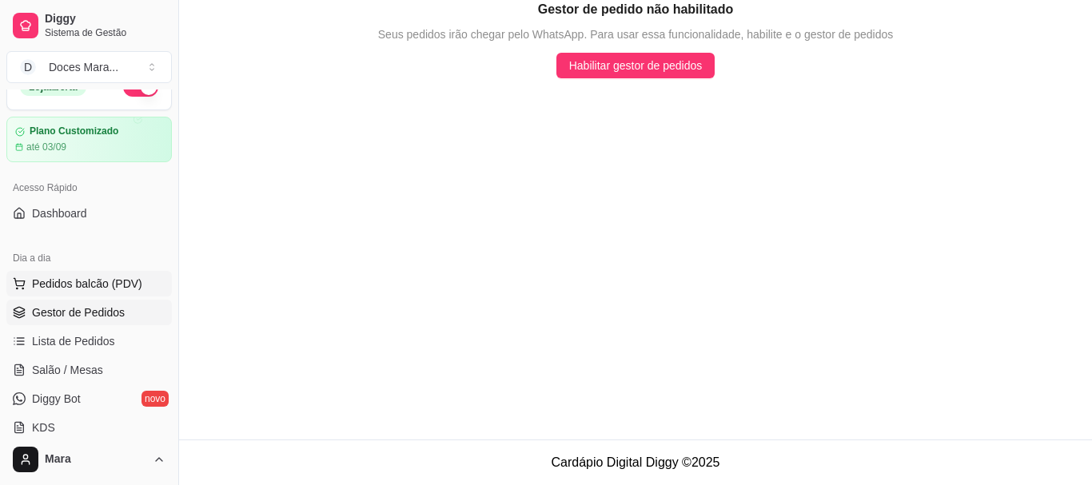
click at [82, 288] on span "Pedidos balcão (PDV)" at bounding box center [87, 284] width 110 height 16
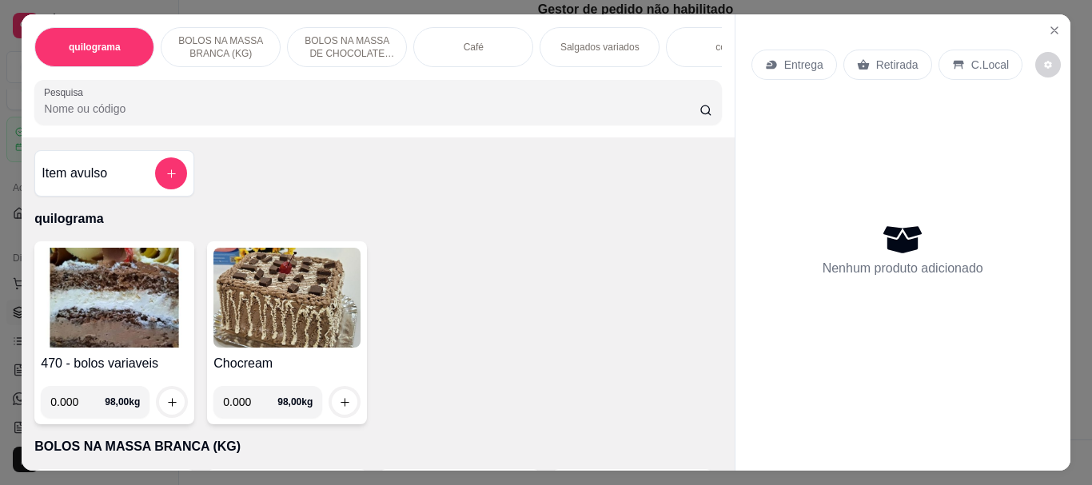
click at [461, 33] on div "Café" at bounding box center [473, 47] width 120 height 40
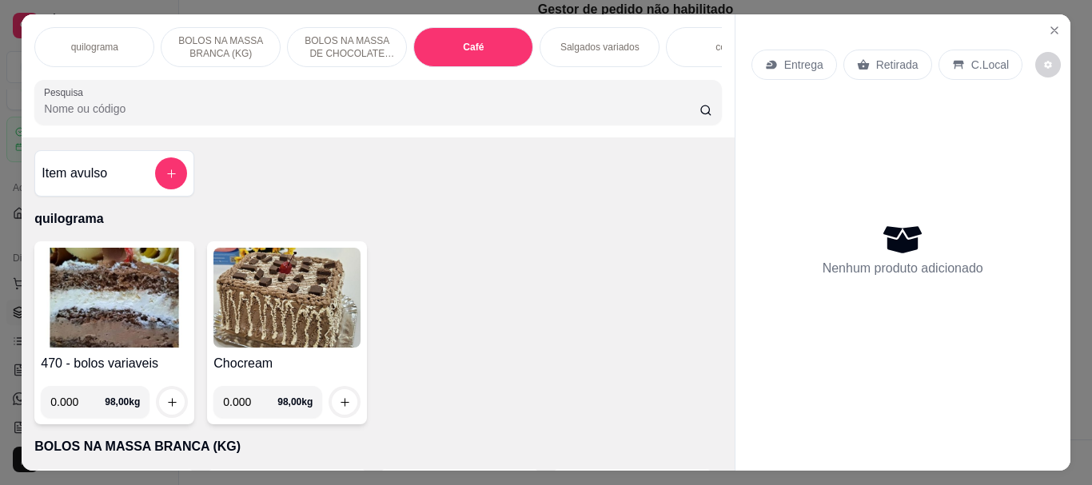
scroll to position [42, 0]
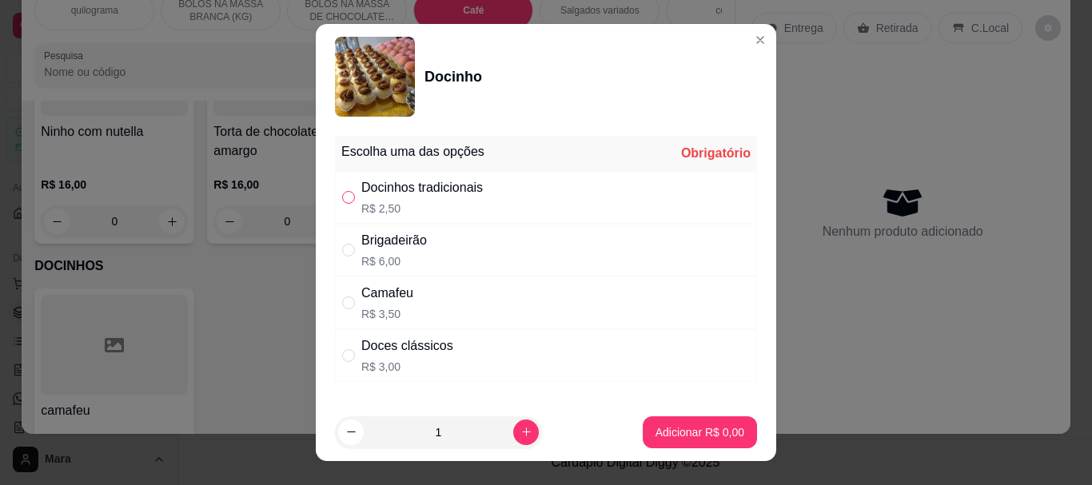
click at [342, 197] on input "" at bounding box center [348, 197] width 13 height 13
radio input "true"
click at [344, 251] on input "" at bounding box center [348, 250] width 13 height 13
radio input "true"
radio input "false"
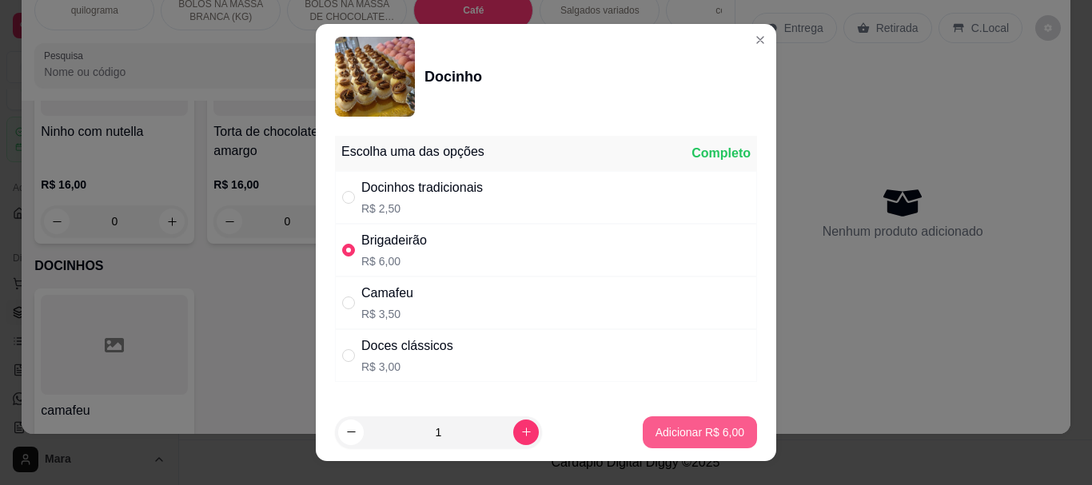
click at [667, 432] on p "Adicionar R$ 6,00" at bounding box center [699, 432] width 89 height 16
type input "1"
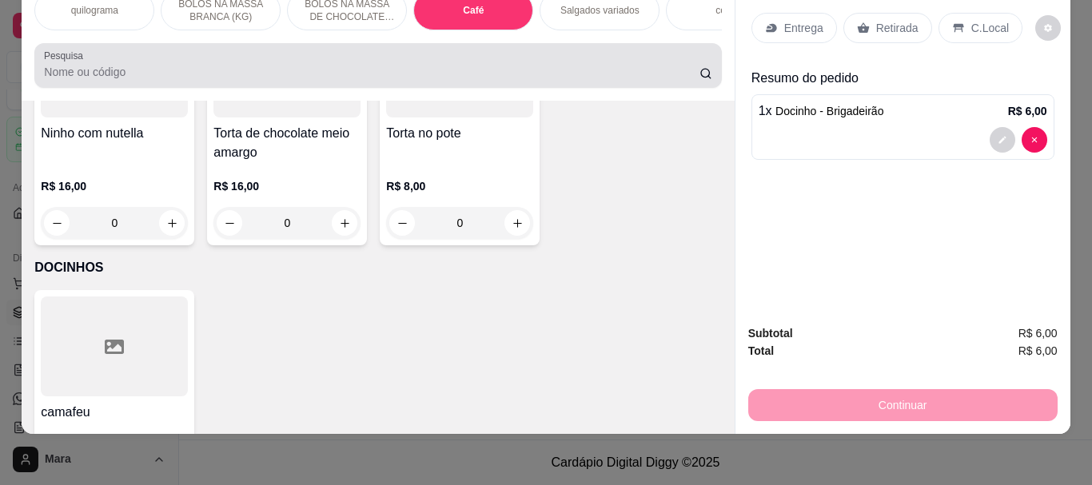
click at [218, 66] on input "Pesquisa" at bounding box center [371, 72] width 655 height 16
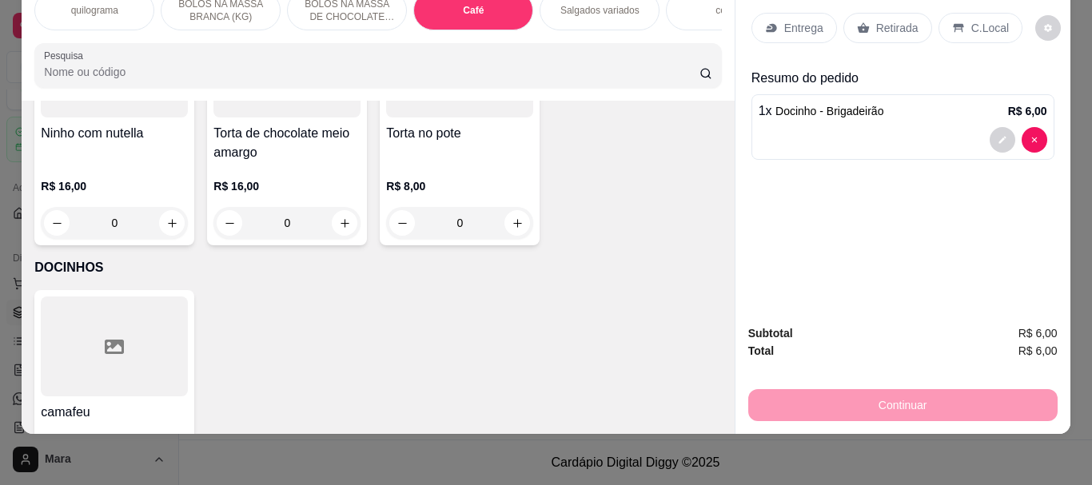
type input "2"
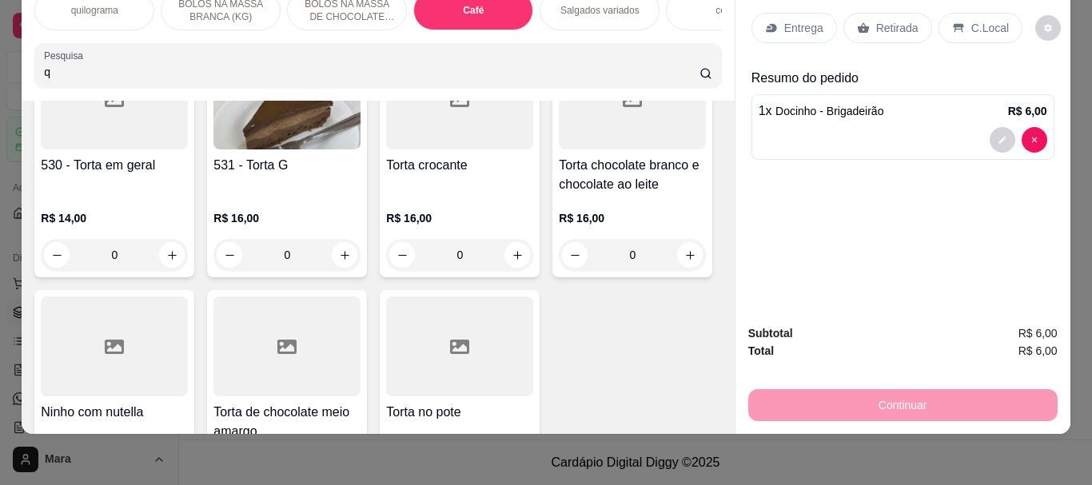
scroll to position [5939, 0]
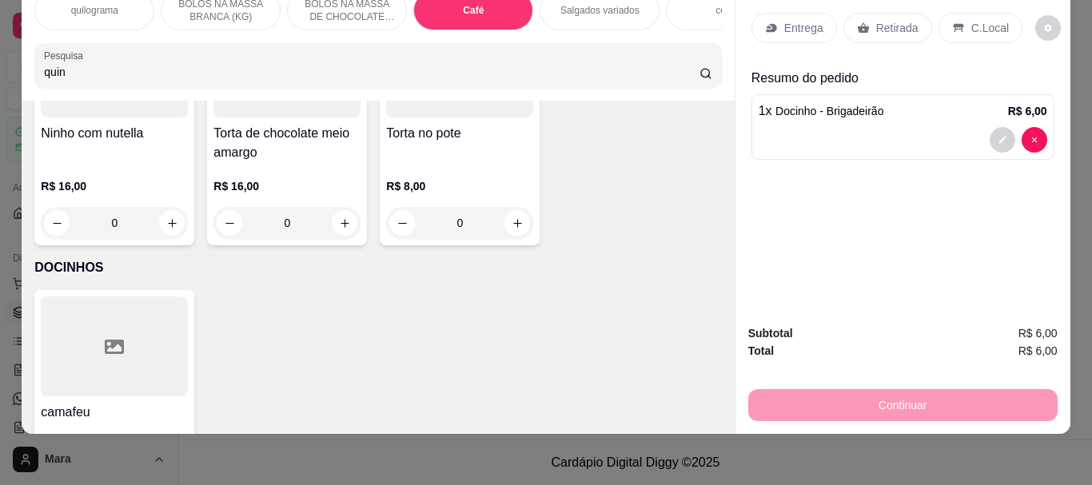
type input "quin"
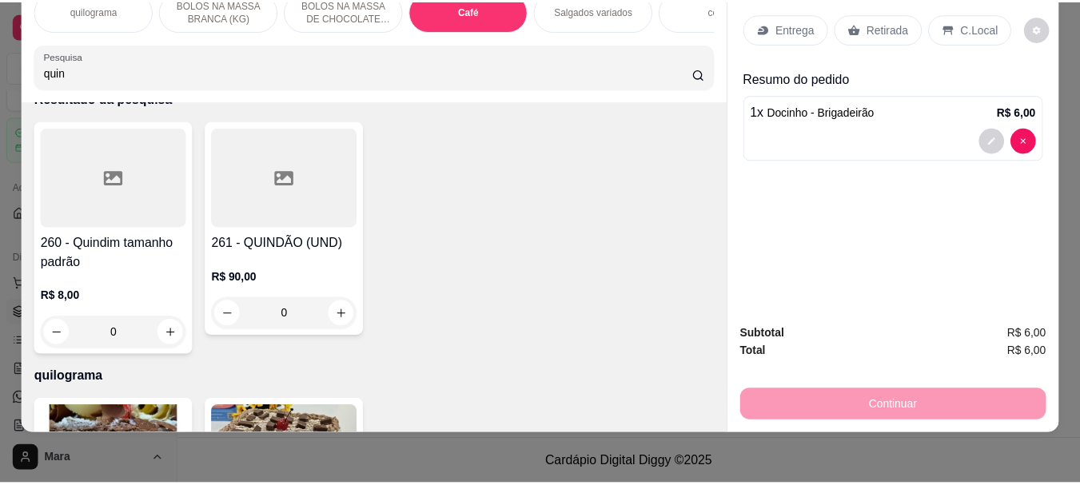
scroll to position [0, 0]
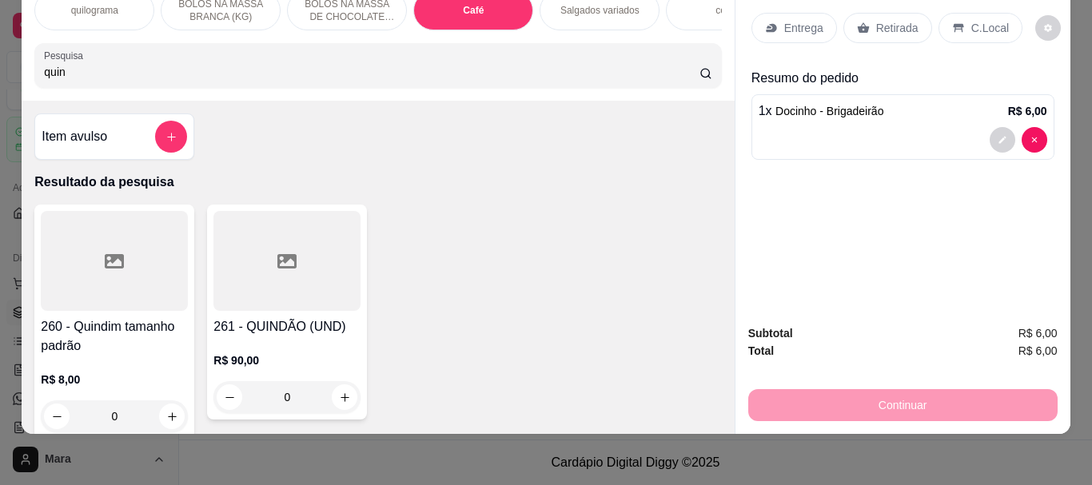
click at [145, 245] on div at bounding box center [114, 261] width 147 height 100
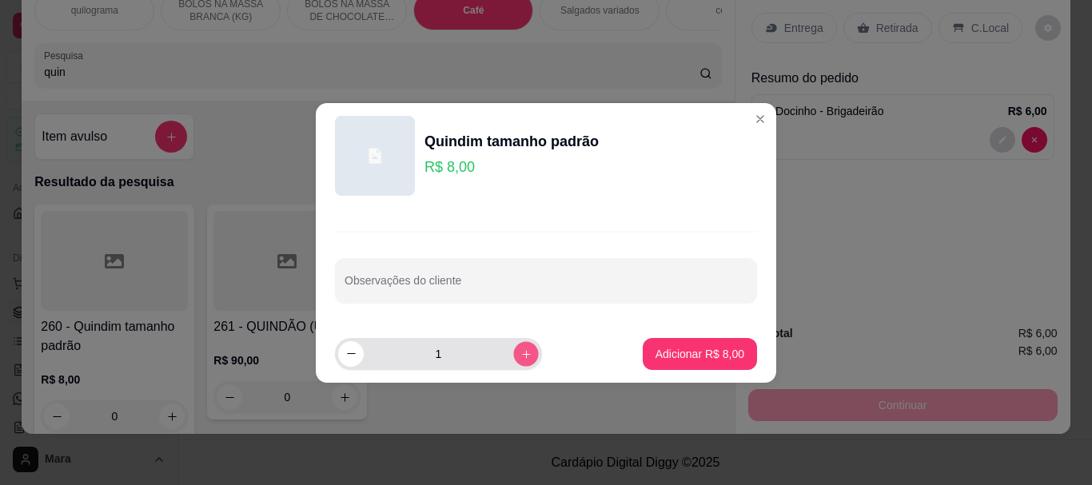
click at [520, 354] on icon "increase-product-quantity" at bounding box center [526, 354] width 12 height 12
type input "2"
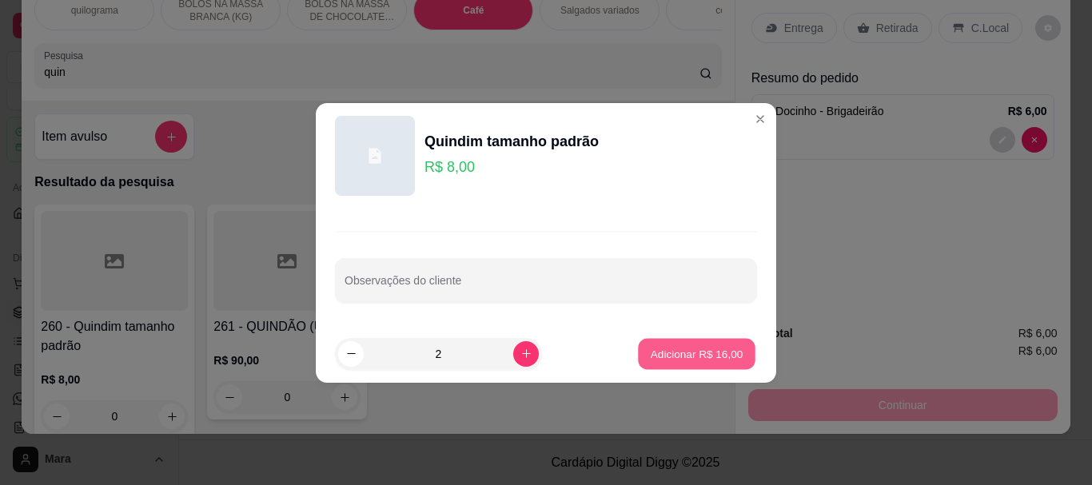
click at [650, 353] on p "Adicionar R$ 16,00" at bounding box center [696, 353] width 93 height 15
type input "2"
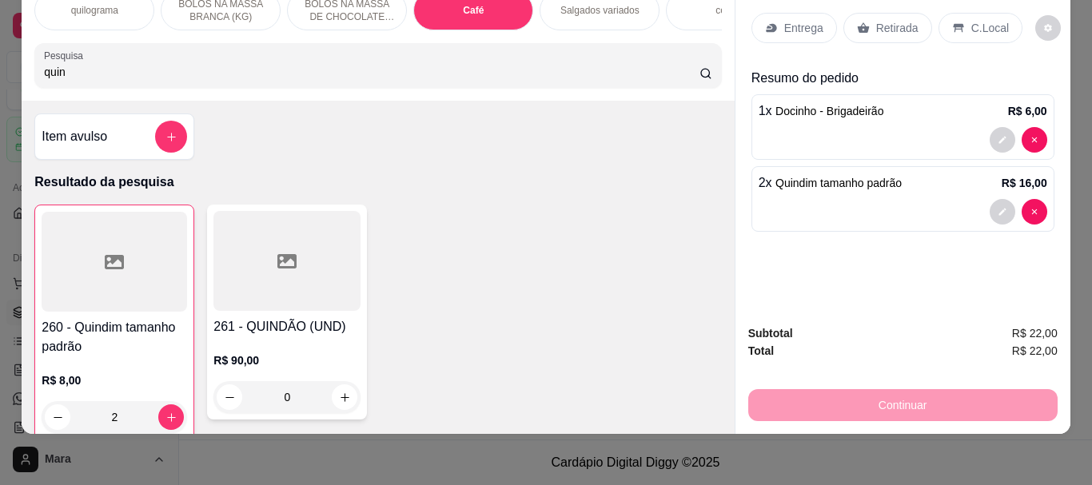
click at [878, 20] on p "Retirada" at bounding box center [897, 28] width 42 height 16
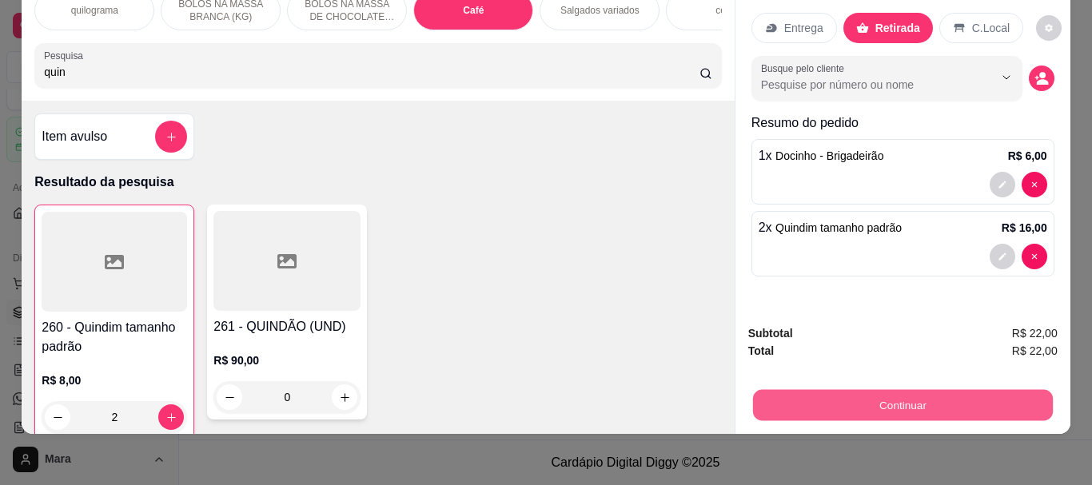
click at [877, 389] on button "Continuar" at bounding box center [902, 404] width 300 height 31
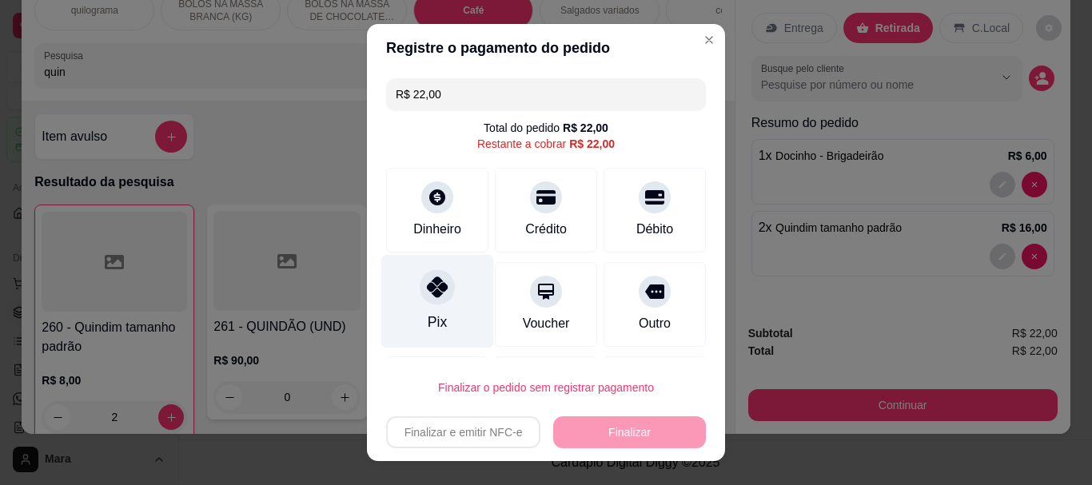
click at [431, 292] on icon at bounding box center [437, 287] width 21 height 21
type input "R$ 0,00"
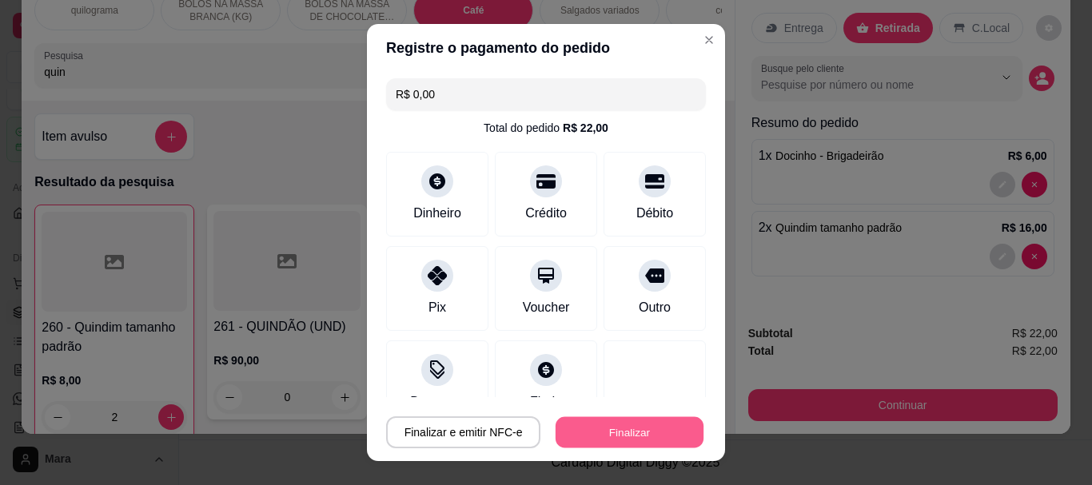
click at [593, 436] on button "Finalizar" at bounding box center [629, 431] width 148 height 31
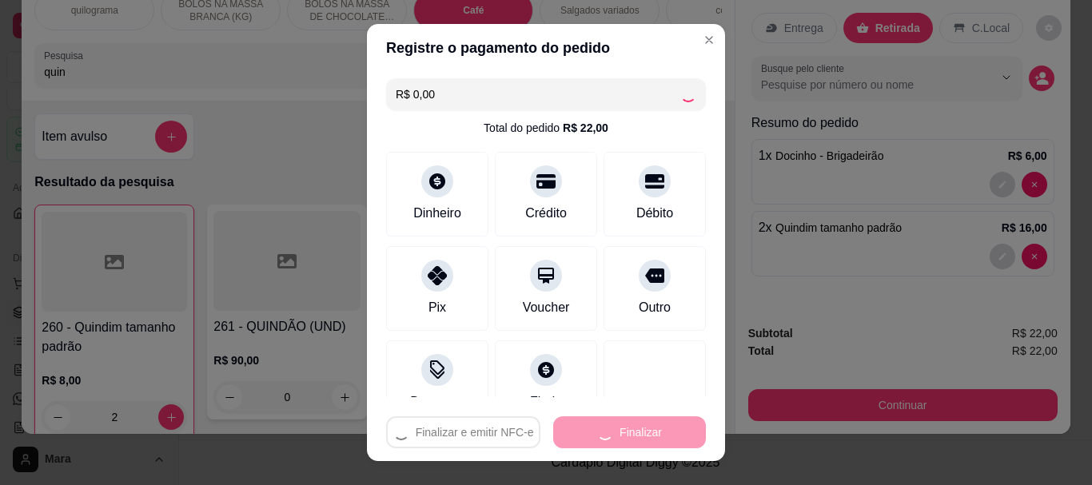
type input "0"
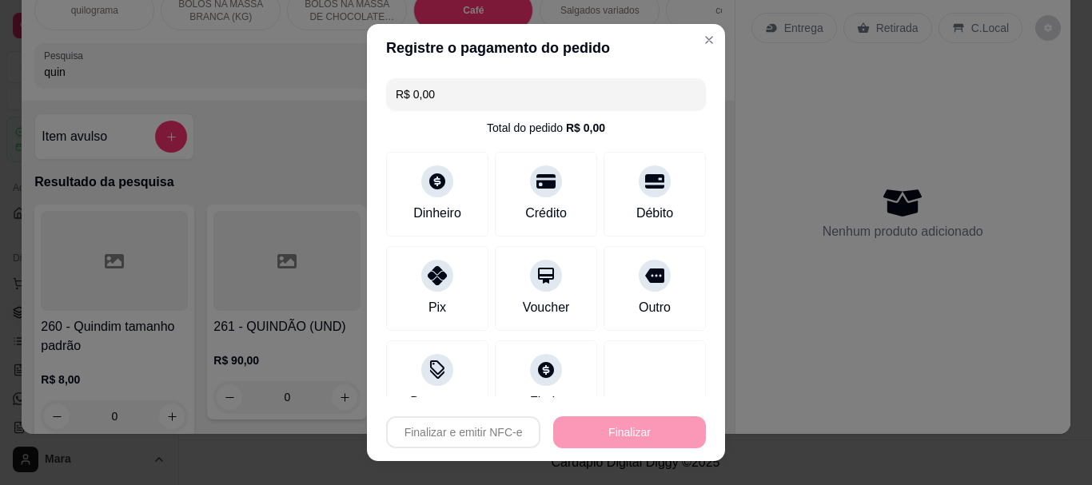
type input "-R$ 22,00"
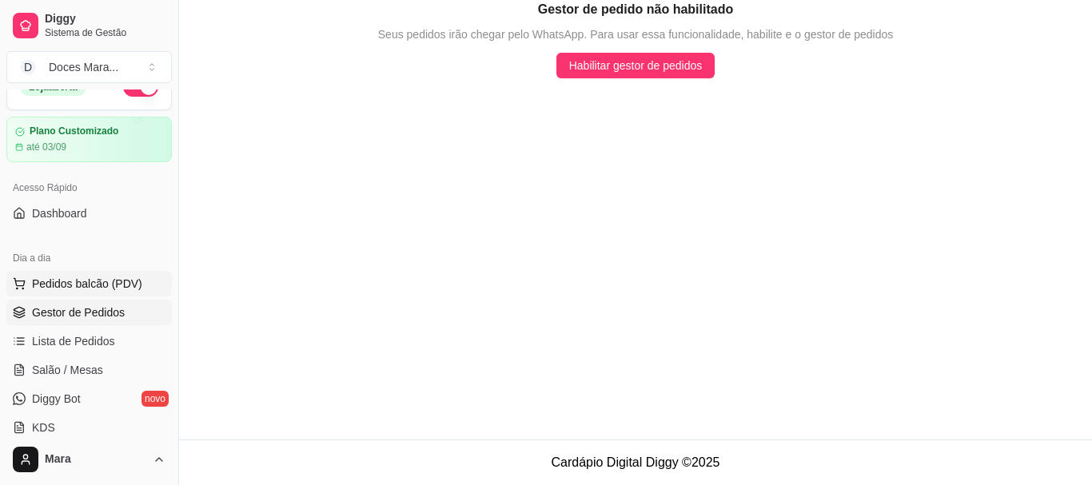
click at [104, 276] on span "Pedidos balcão (PDV)" at bounding box center [87, 284] width 110 height 16
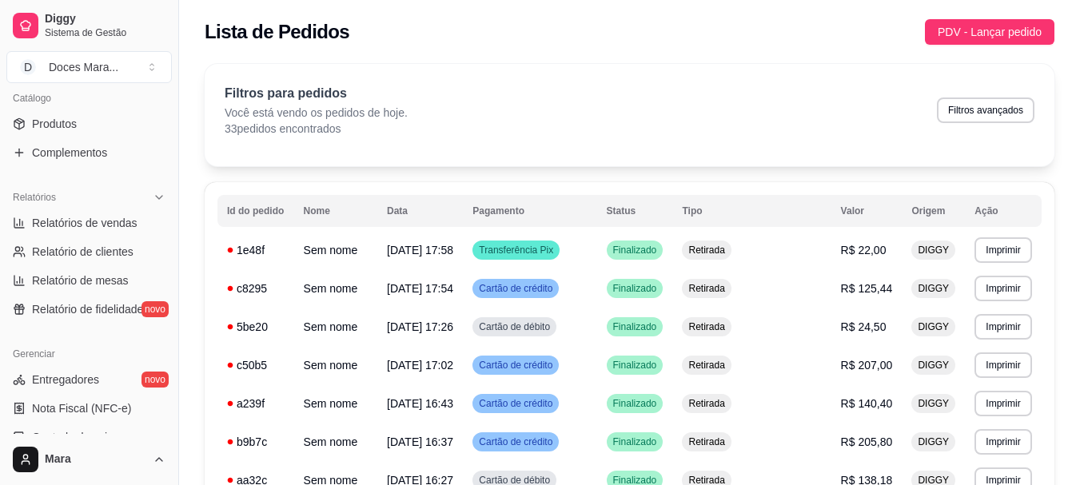
scroll to position [479, 0]
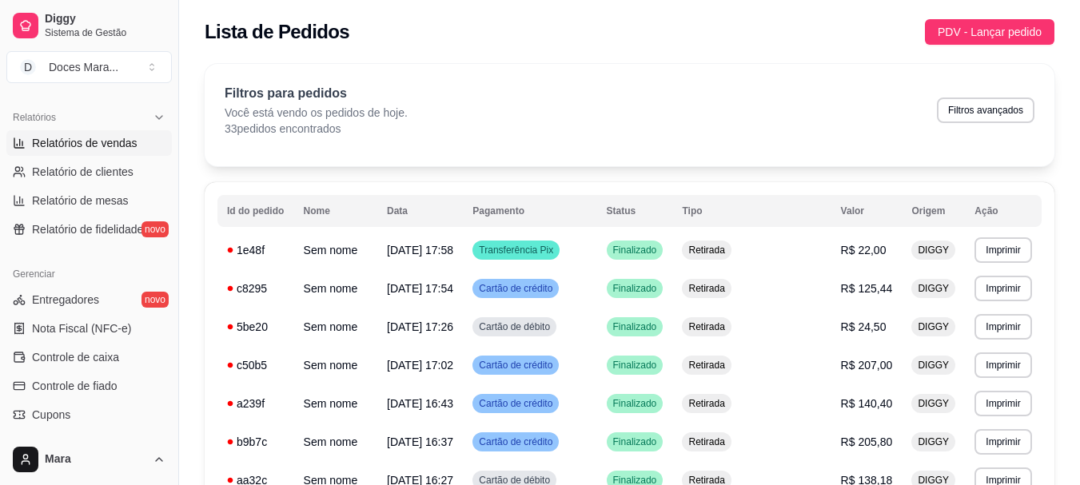
click at [112, 145] on span "Relatórios de vendas" at bounding box center [84, 143] width 105 height 16
select select "ALL"
select select "0"
